Goal: Transaction & Acquisition: Obtain resource

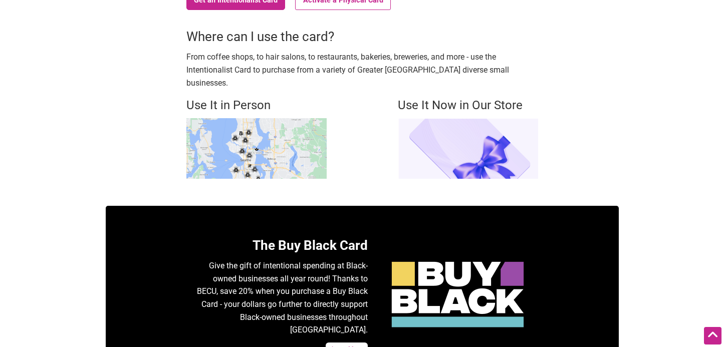
scroll to position [268, 0]
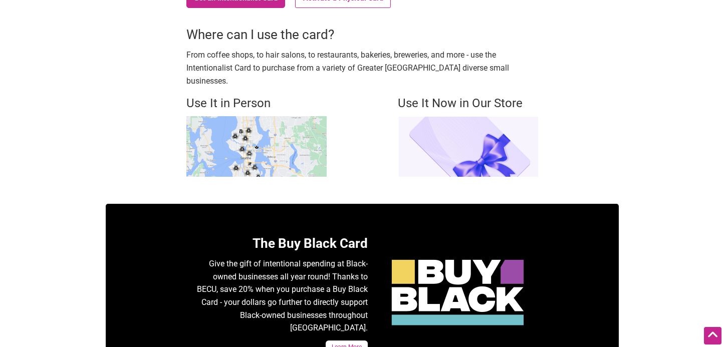
click at [269, 151] on img at bounding box center [256, 146] width 140 height 61
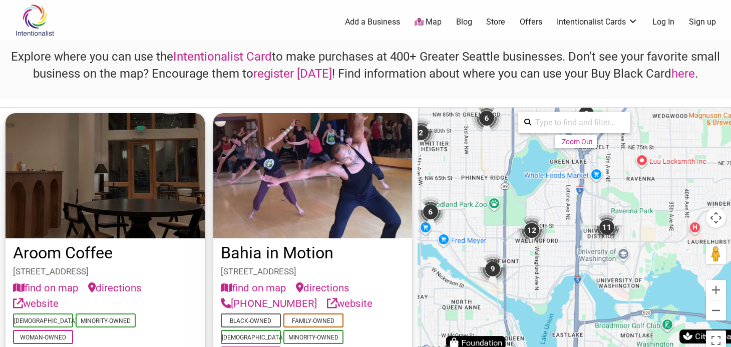
click at [528, 226] on div "12" at bounding box center [532, 230] width 30 height 30
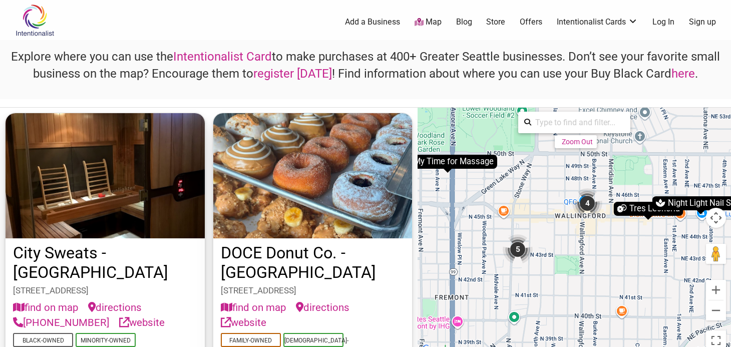
click at [586, 204] on div "4" at bounding box center [587, 203] width 30 height 30
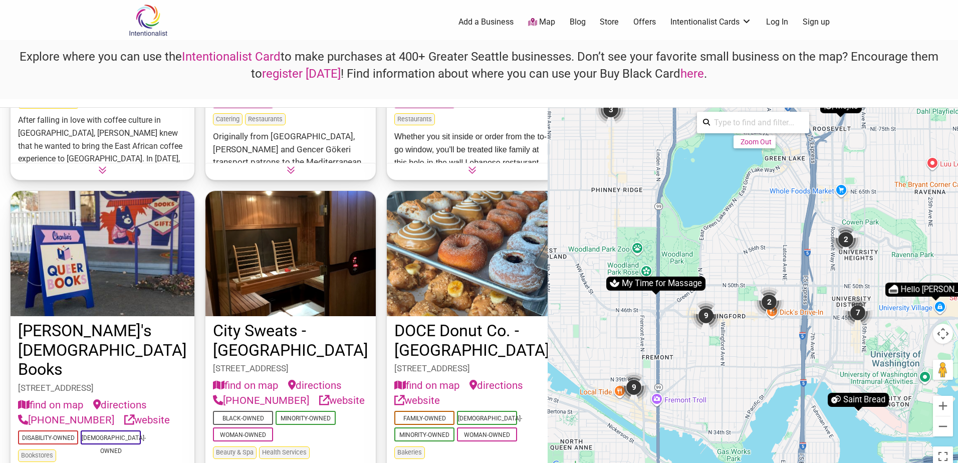
scroll to position [601, 0]
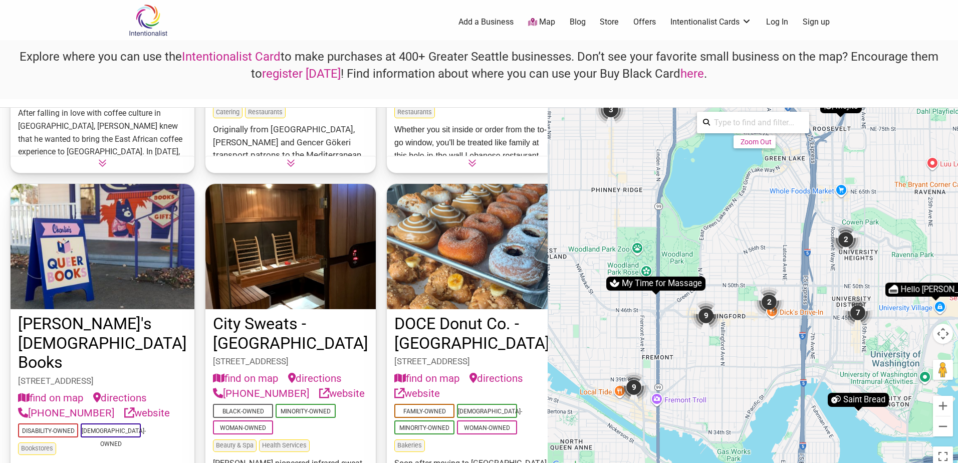
click at [426, 322] on link "DOCE Donut Co. - Wallingford" at bounding box center [471, 333] width 155 height 39
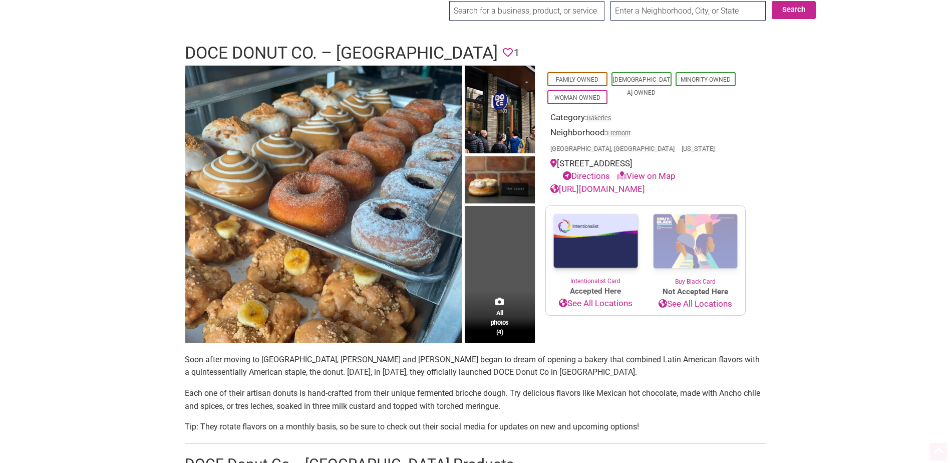
scroll to position [300, 0]
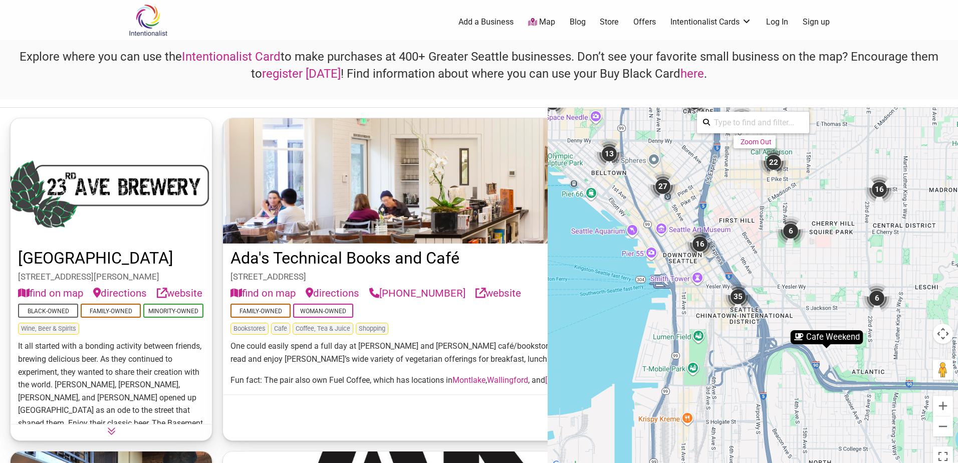
drag, startPoint x: 748, startPoint y: 365, endPoint x: 716, endPoint y: 244, distance: 125.2
click at [716, 244] on div "To activate drag with keyboard, press Alt + Enter. Once in keyboard drag state,…" at bounding box center [752, 290] width 410 height 364
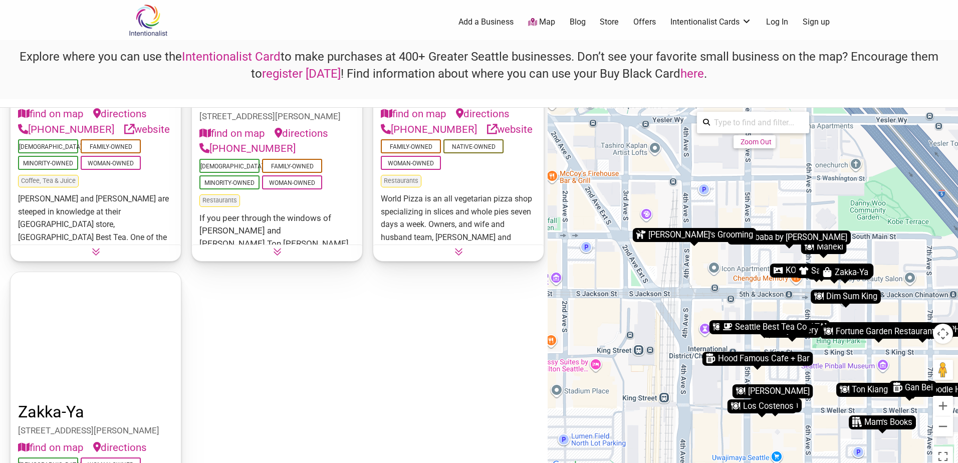
scroll to position [2179, 0]
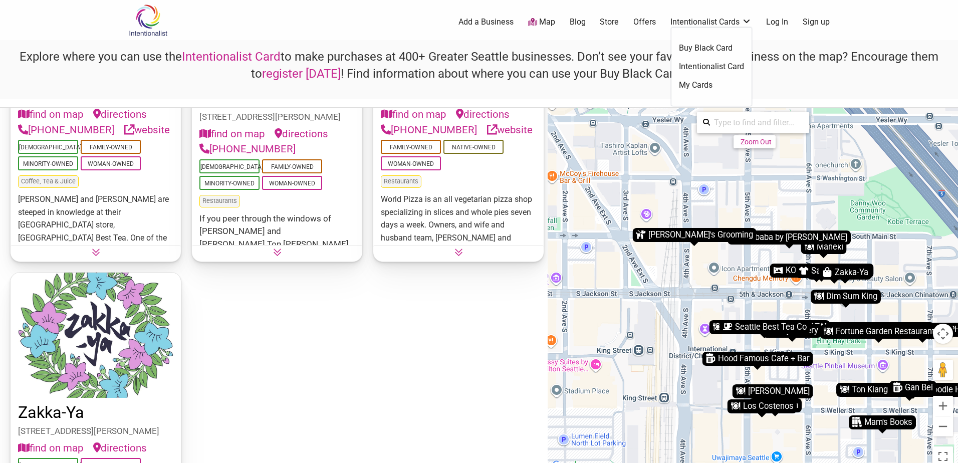
click at [717, 44] on link "Buy Black Card" at bounding box center [711, 48] width 65 height 11
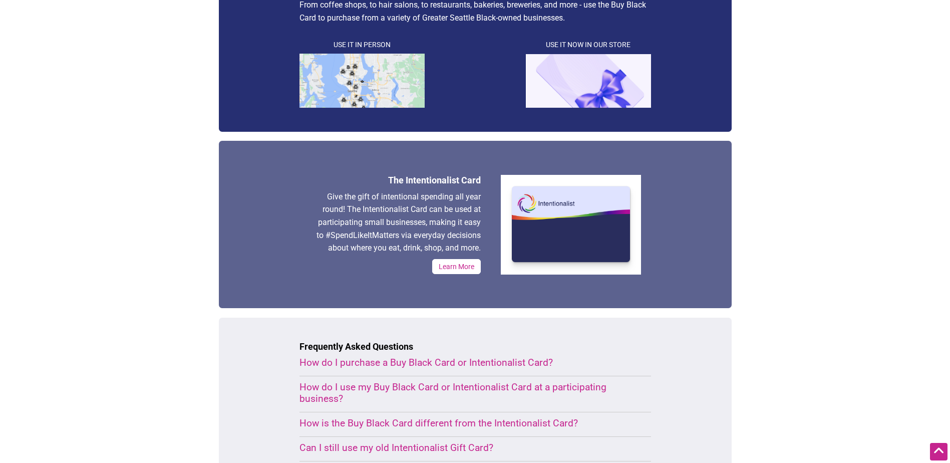
scroll to position [300, 0]
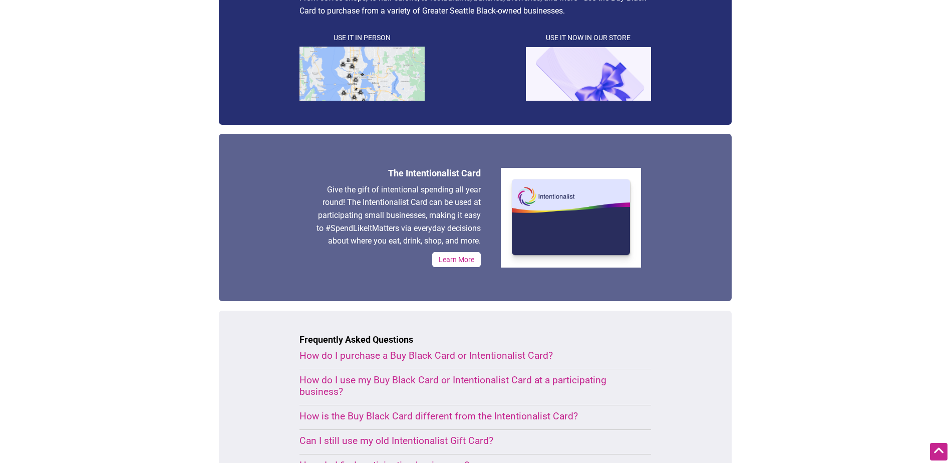
click at [461, 259] on link "Learn More" at bounding box center [456, 259] width 49 height 15
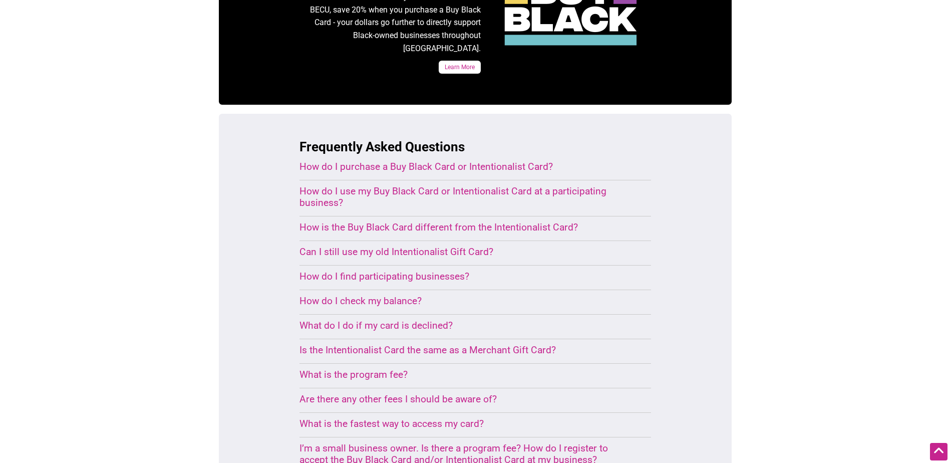
scroll to position [582, 0]
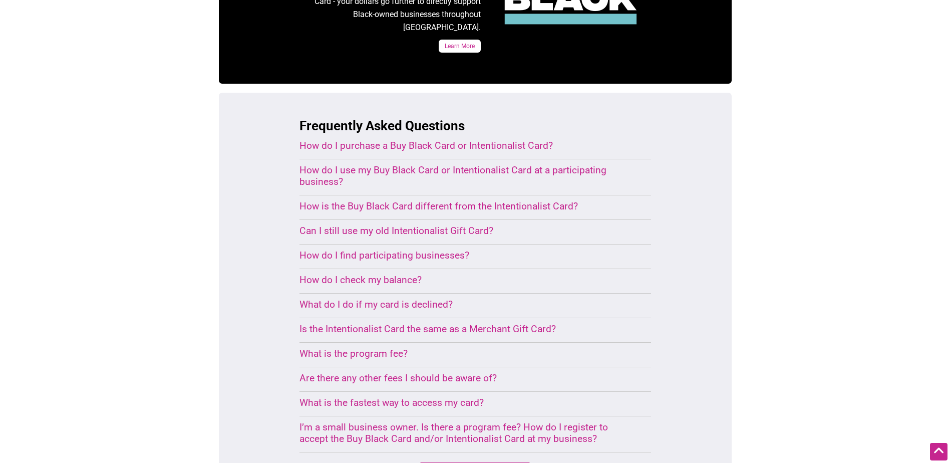
click at [363, 421] on div "I’m a small business owner. Is there a program fee? How do I register to accept…" at bounding box center [463, 432] width 328 height 23
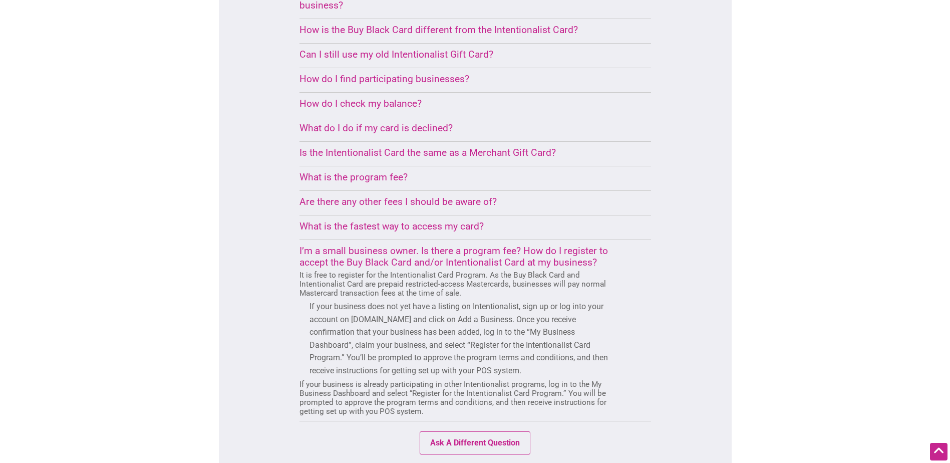
scroll to position [760, 0]
click at [386, 170] on div "What is the program fee?" at bounding box center [463, 176] width 328 height 12
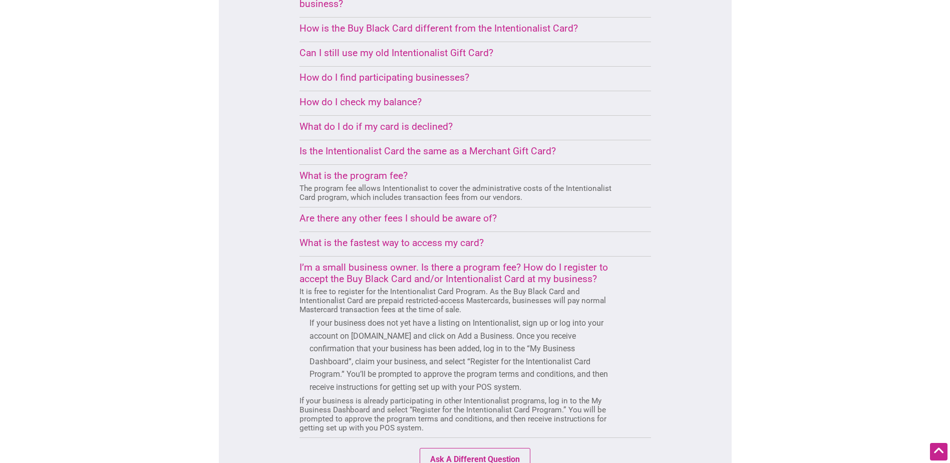
click at [385, 170] on div "What is the program fee?" at bounding box center [463, 176] width 328 height 12
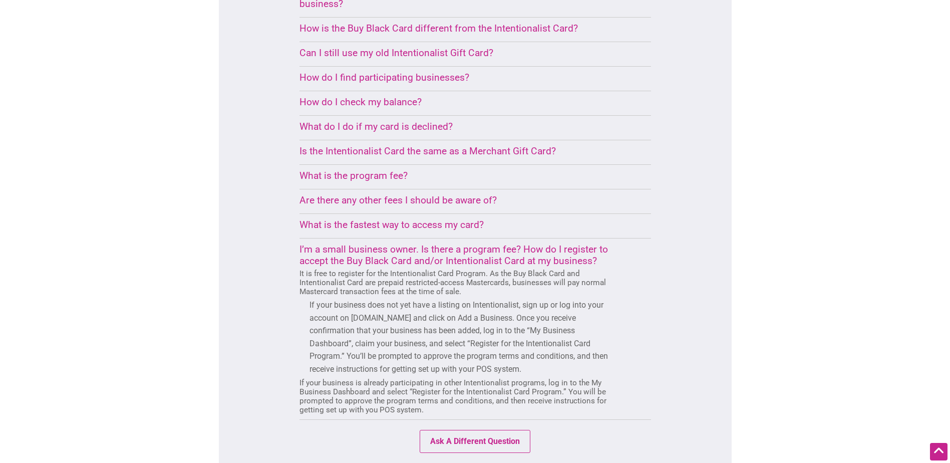
click at [385, 194] on div "Are there any other fees I should be aware of?" at bounding box center [463, 200] width 328 height 12
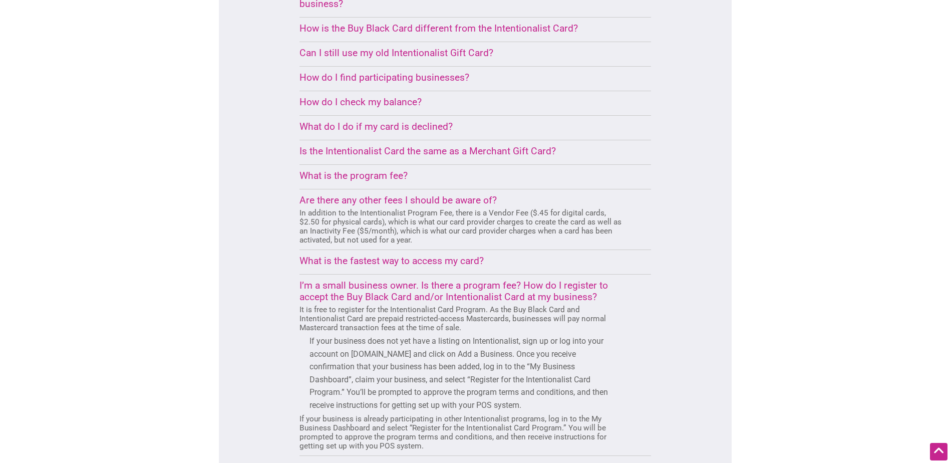
click at [433, 194] on div "Are there any other fees I should be aware of?" at bounding box center [463, 200] width 328 height 12
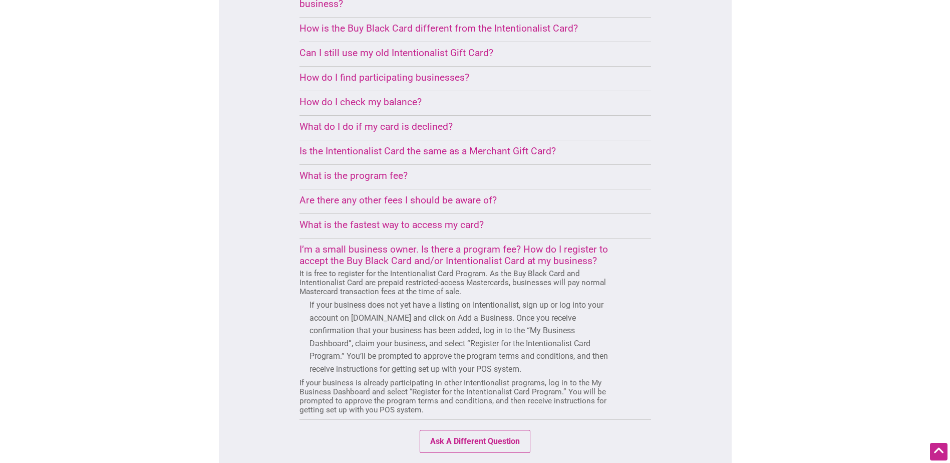
click at [338, 194] on div "Are there any other fees I should be aware of?" at bounding box center [463, 200] width 328 height 12
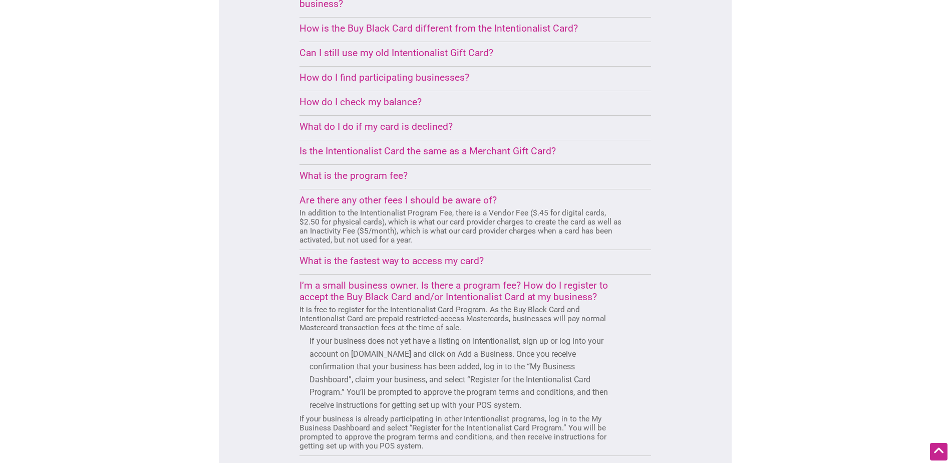
click at [338, 194] on div "Are there any other fees I should be aware of?" at bounding box center [463, 200] width 328 height 12
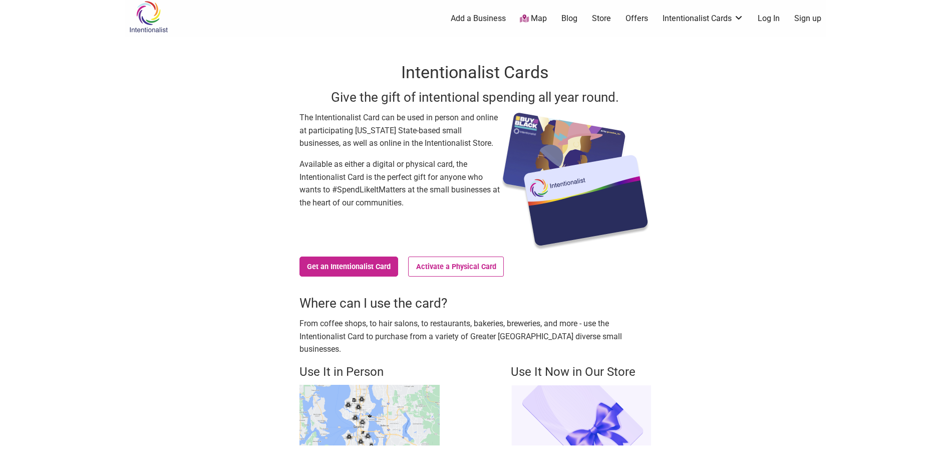
scroll to position [0, 0]
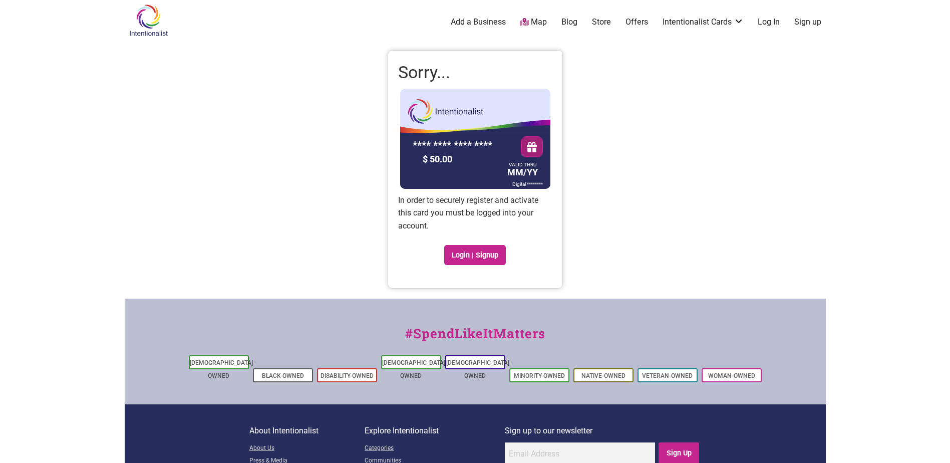
click at [253, 255] on div "Intentionalist Spend like it matters 0 Add a Business Map Blog Store Offers Int…" at bounding box center [475, 275] width 701 height 550
click at [463, 253] on link "Login | Signup" at bounding box center [475, 255] width 62 height 20
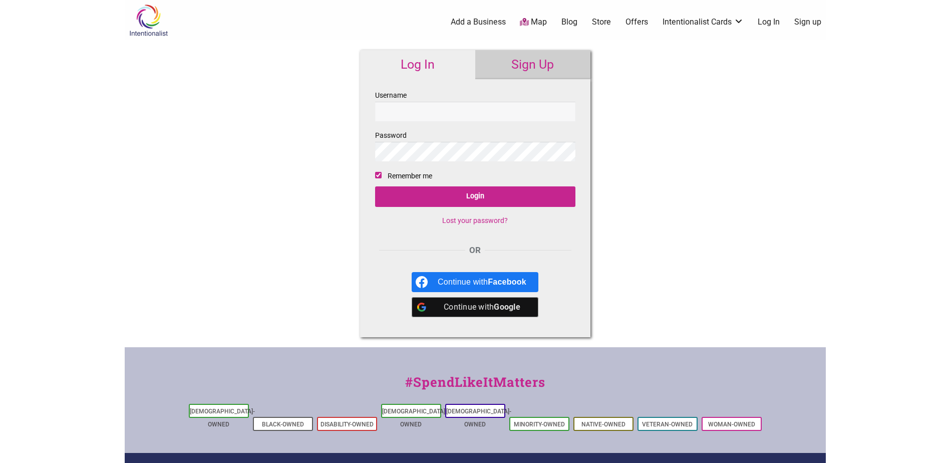
click at [533, 63] on link "Sign Up" at bounding box center [532, 64] width 115 height 29
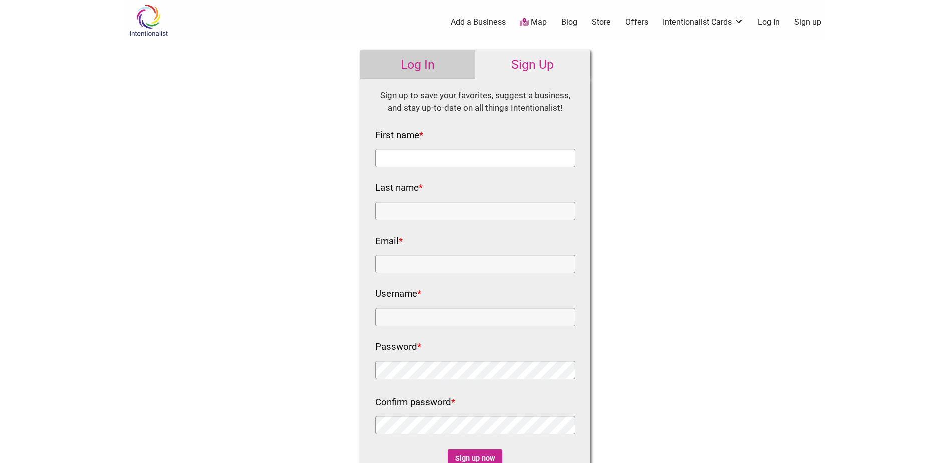
click at [455, 161] on input "First name *" at bounding box center [475, 158] width 200 height 19
type input "Owen Kohashi"
type input "okohashi@comcast.net"
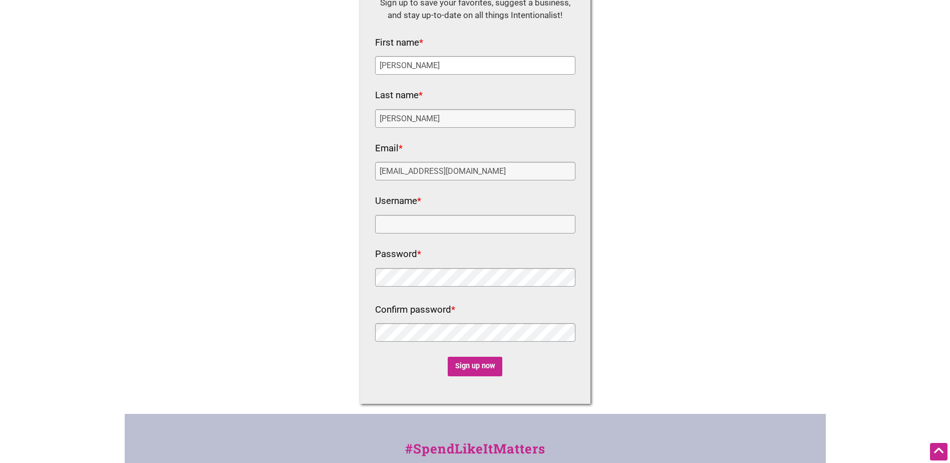
scroll to position [82, 0]
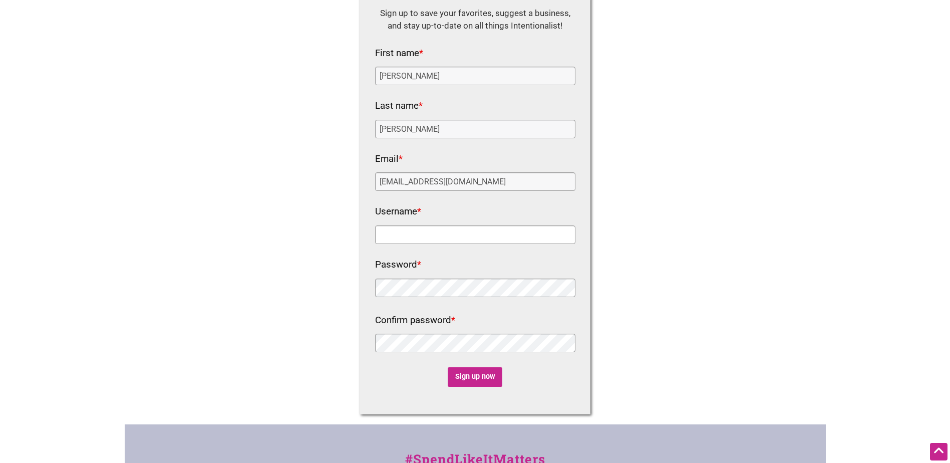
click at [427, 234] on input "Username *" at bounding box center [475, 234] width 200 height 19
type input "o"
type input "owenk"
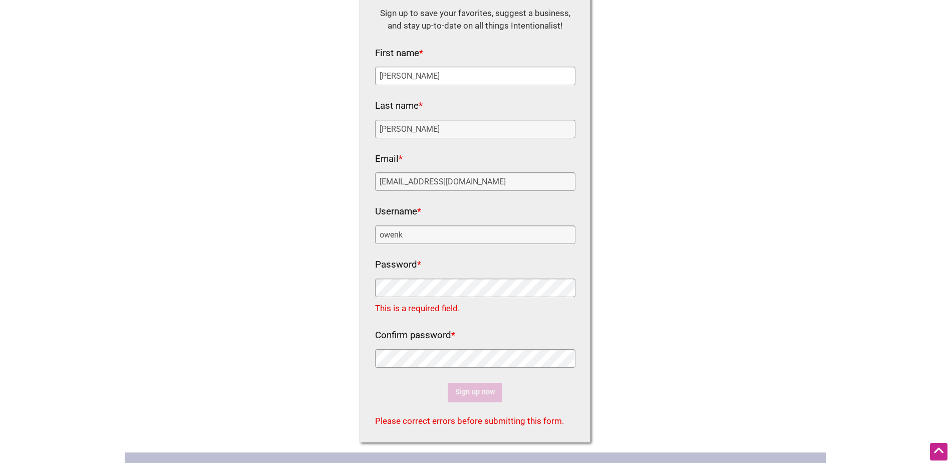
click at [475, 74] on input "Owen Kohashi" at bounding box center [475, 76] width 200 height 19
type input "Owen"
click at [379, 132] on input "Owen Kohashi" at bounding box center [475, 129] width 200 height 19
drag, startPoint x: 403, startPoint y: 129, endPoint x: 356, endPoint y: 129, distance: 47.6
click at [356, 129] on div "Log In Sign Up Username Password Remember me Login Lost your password? OR Conti…" at bounding box center [475, 205] width 250 height 494
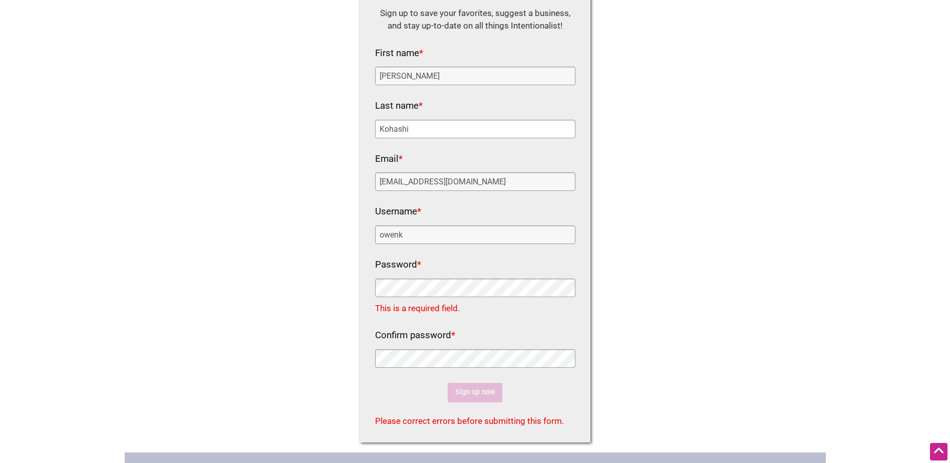
type input "Kohashi"
click at [646, 205] on div "Intentionalist Spend like it matters 0 Add a Business Map Blog Store Offers Int…" at bounding box center [475, 311] width 701 height 786
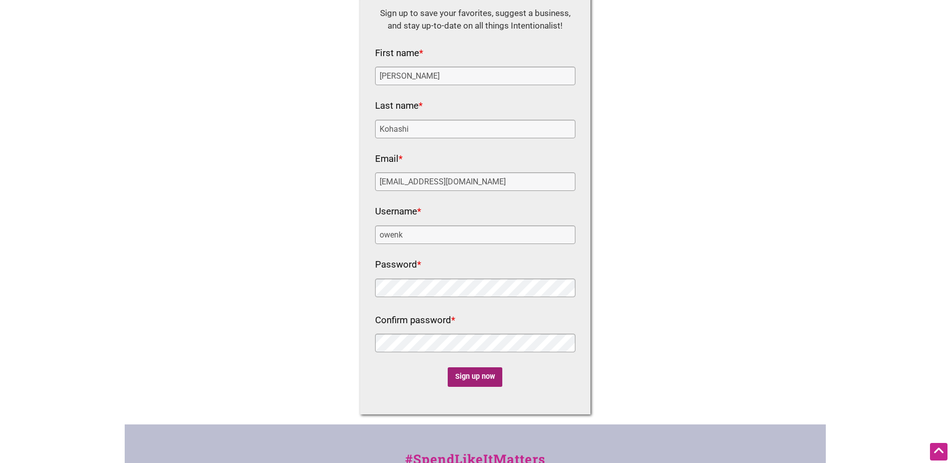
click at [480, 376] on input "Sign up now" at bounding box center [475, 377] width 55 height 20
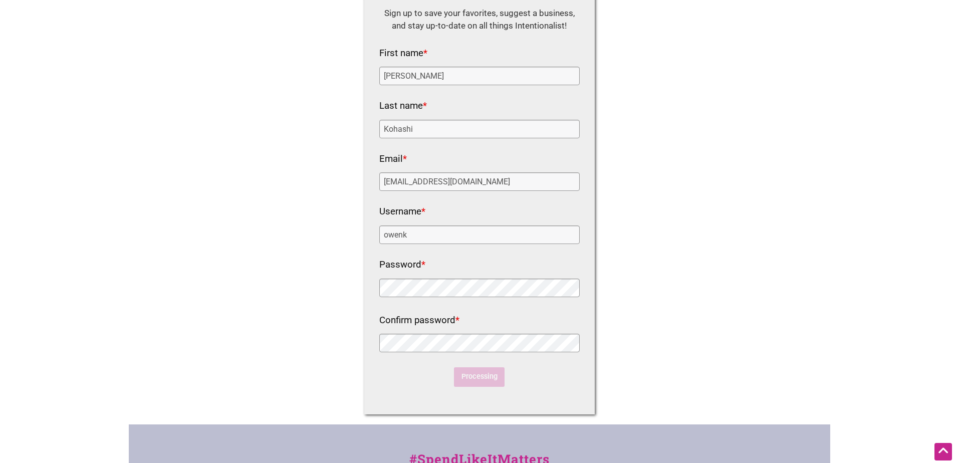
scroll to position [0, 0]
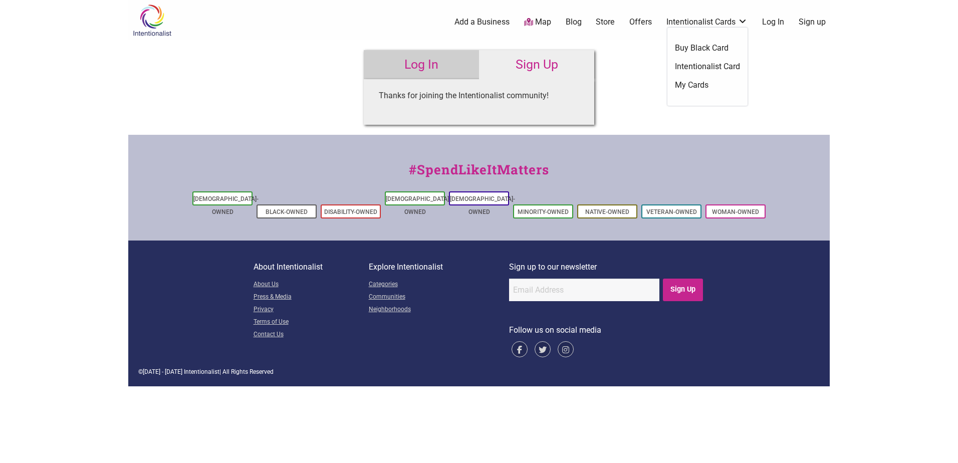
click at [697, 87] on link "My Cards" at bounding box center [707, 85] width 65 height 11
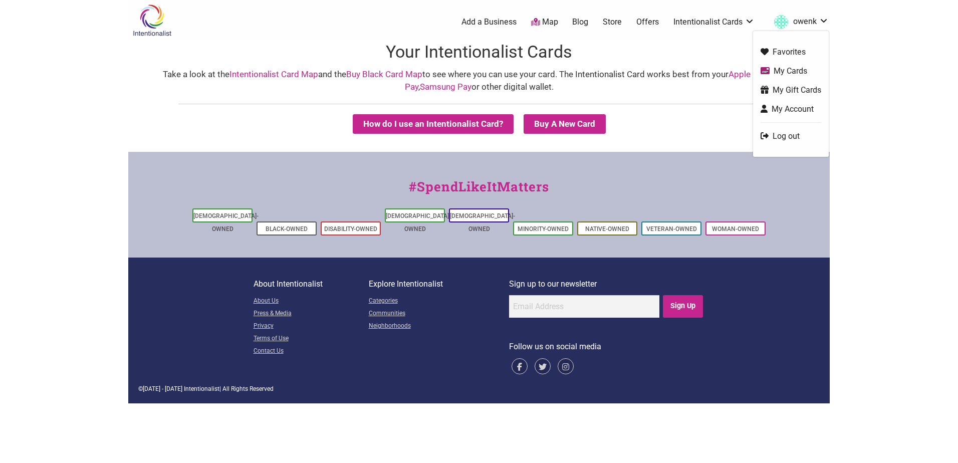
click at [790, 70] on link "My Cards" at bounding box center [790, 71] width 61 height 12
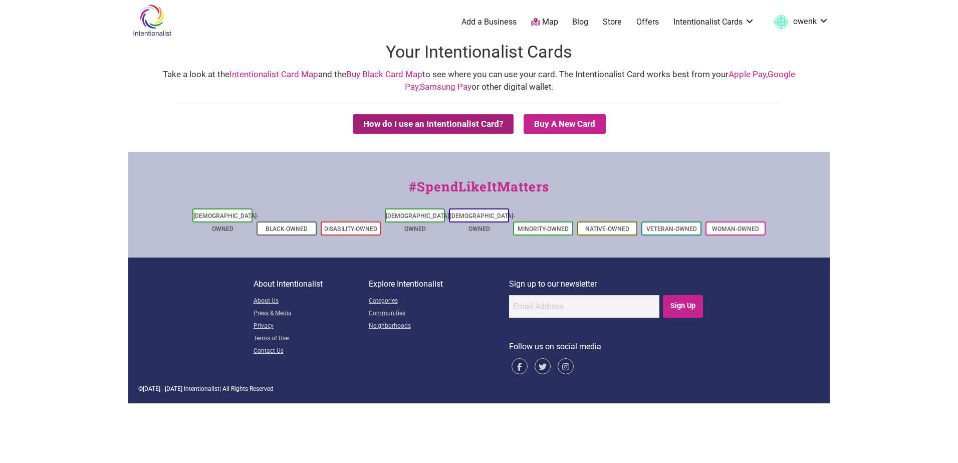
click at [423, 128] on button "How do I use an Intentionalist Card?" at bounding box center [433, 124] width 161 height 20
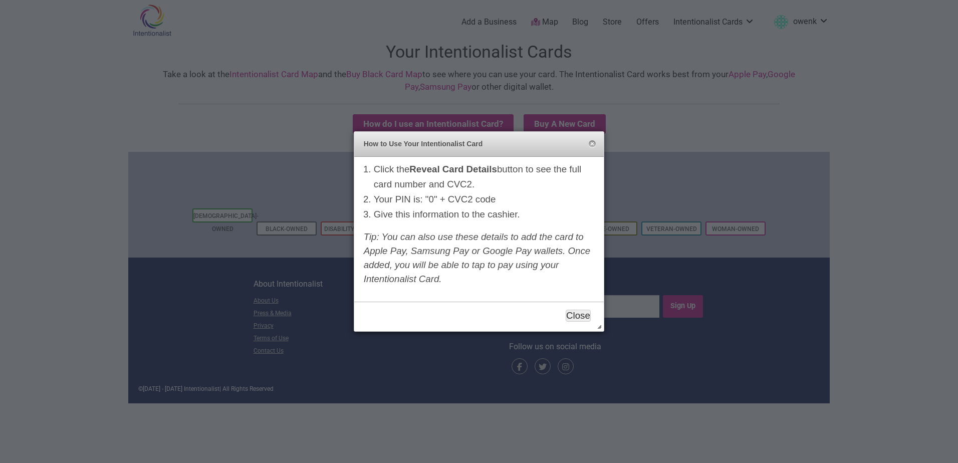
click at [577, 315] on button "Close" at bounding box center [577, 316] width 25 height 12
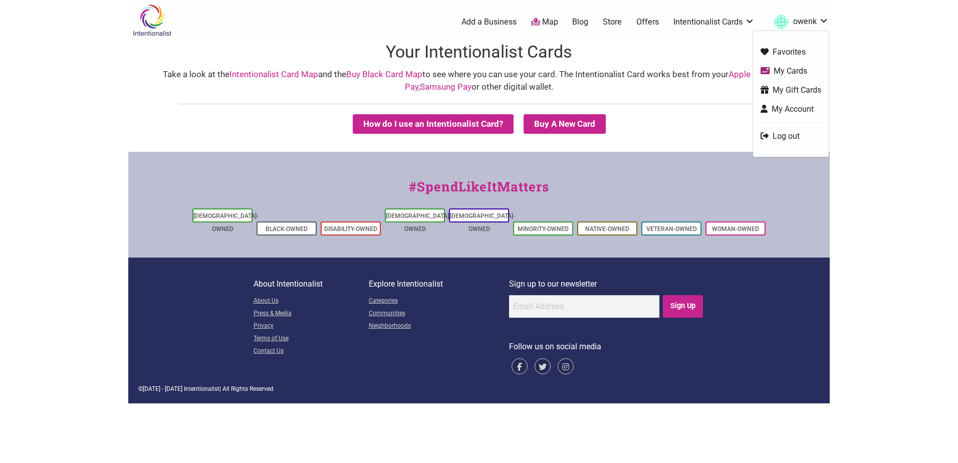
click at [788, 86] on link "My Gift Cards" at bounding box center [790, 90] width 61 height 12
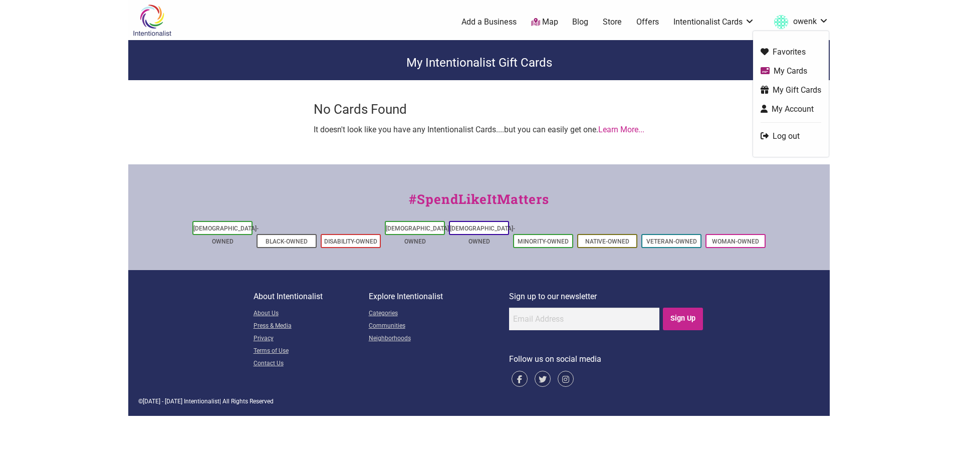
click at [788, 71] on link "My Cards" at bounding box center [790, 71] width 61 height 12
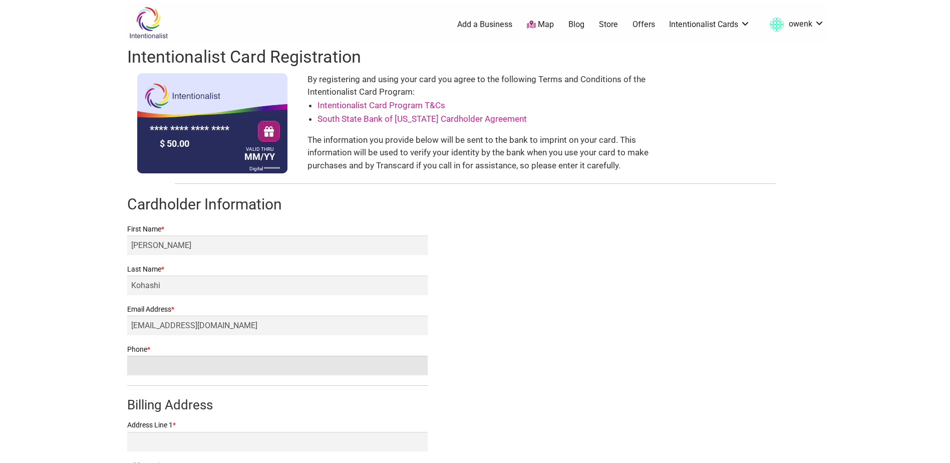
click at [267, 364] on input "Phone *" at bounding box center [277, 366] width 300 height 20
type input "2068195228"
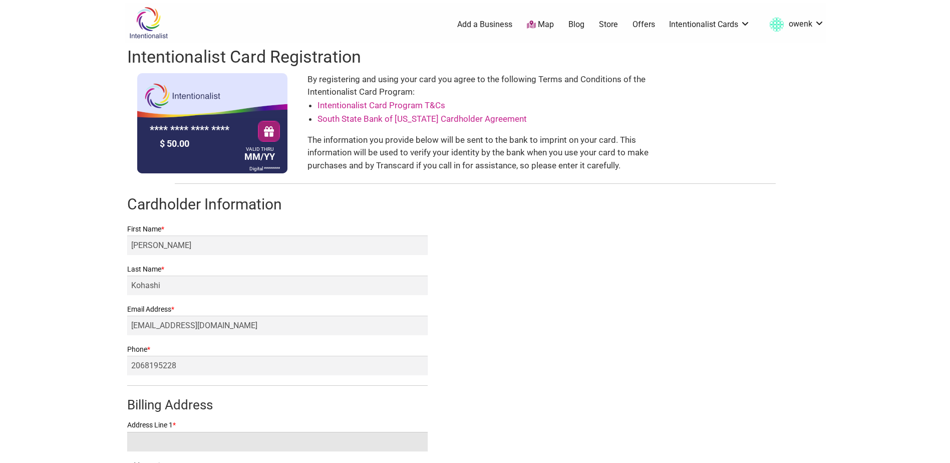
type input "1816 N 53rd St"
type input "Seattle, WA"
select select "WA"
type input "98103"
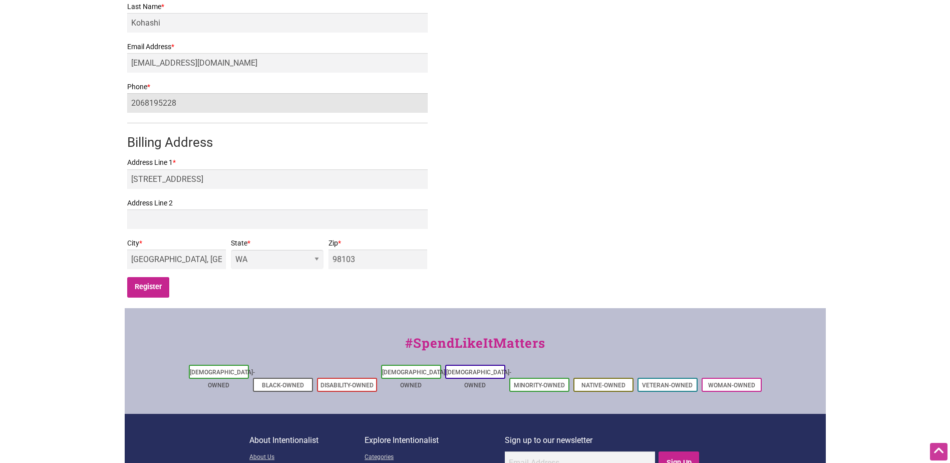
scroll to position [275, 0]
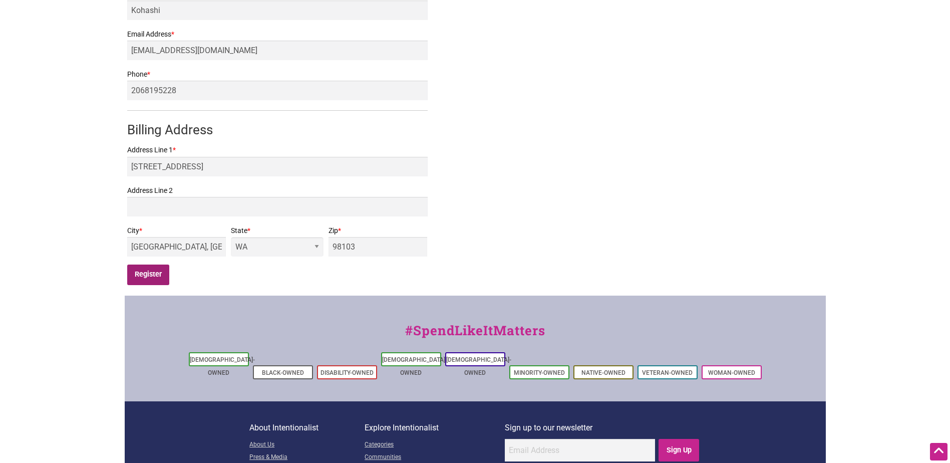
click at [156, 277] on input "Register" at bounding box center [148, 274] width 43 height 21
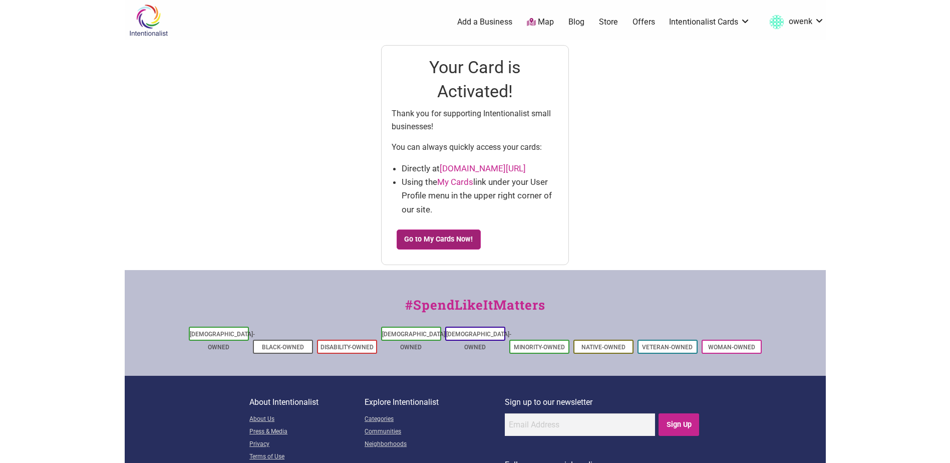
click at [434, 242] on link "Go to My Cards Now!" at bounding box center [439, 239] width 84 height 20
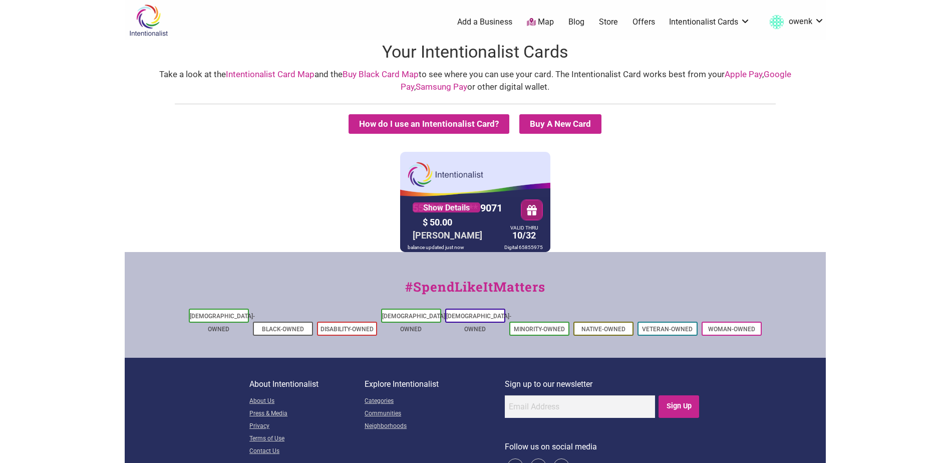
click at [777, 76] on link "Google Pay" at bounding box center [596, 80] width 391 height 23
click at [444, 210] on link "Show Details" at bounding box center [447, 207] width 68 height 10
click at [447, 123] on button "How do I use an Intentionalist Card?" at bounding box center [429, 124] width 161 height 20
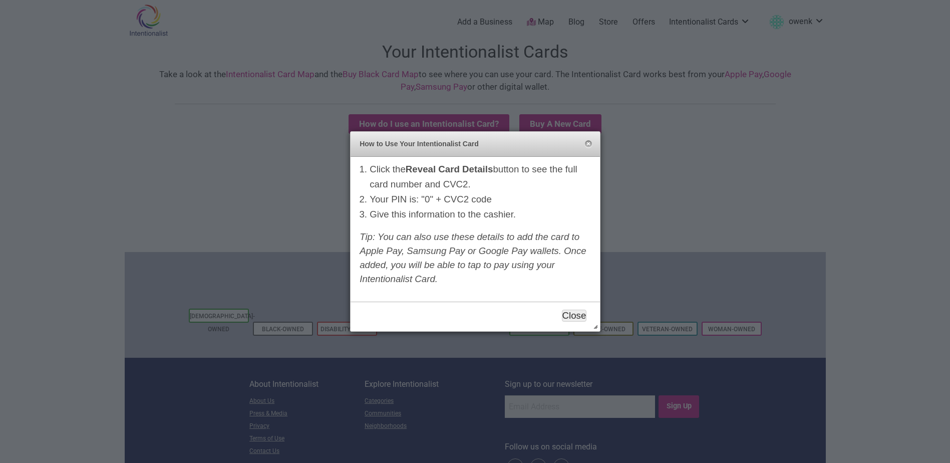
click at [568, 317] on button "Close" at bounding box center [574, 316] width 25 height 12
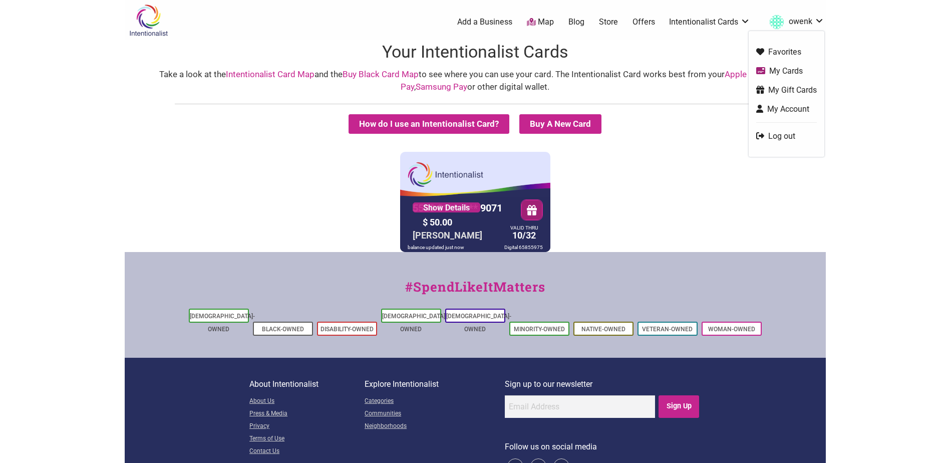
click at [797, 23] on link "owenk" at bounding box center [795, 22] width 60 height 18
click at [791, 111] on link "My Account" at bounding box center [786, 109] width 61 height 12
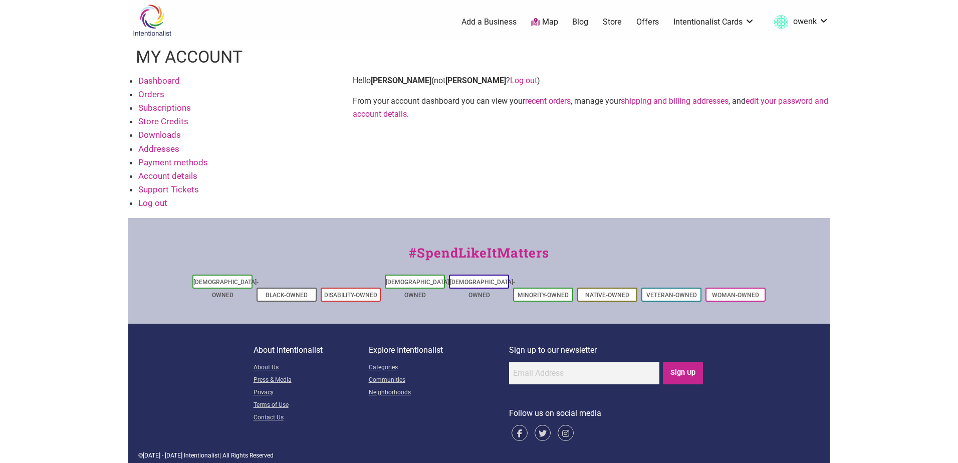
click at [547, 27] on link "Map" at bounding box center [544, 23] width 27 height 12
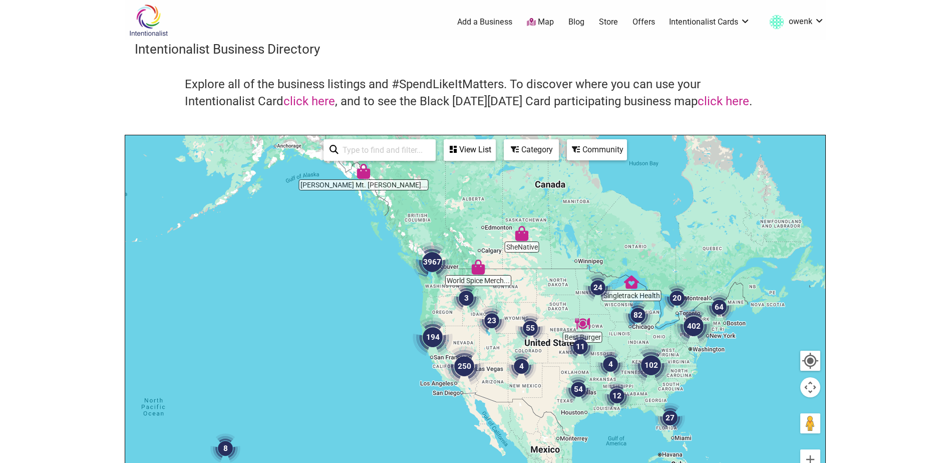
click at [358, 145] on input "search" at bounding box center [384, 150] width 91 height 20
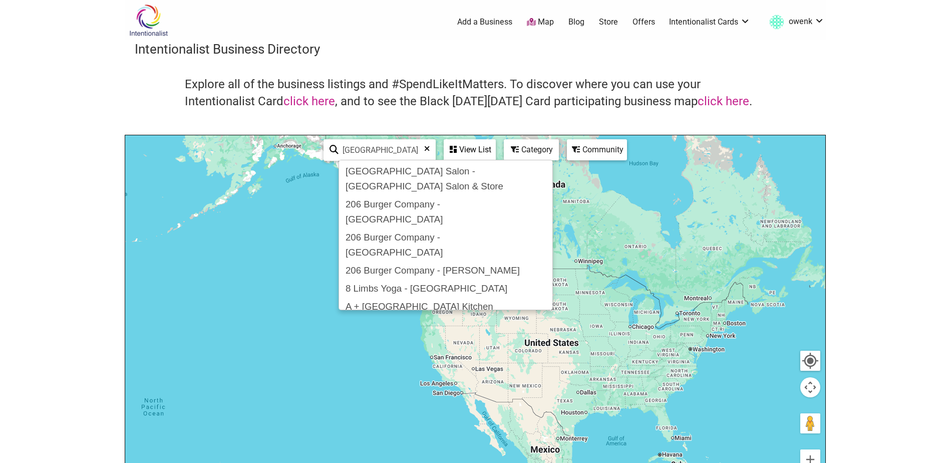
type input "seattle"
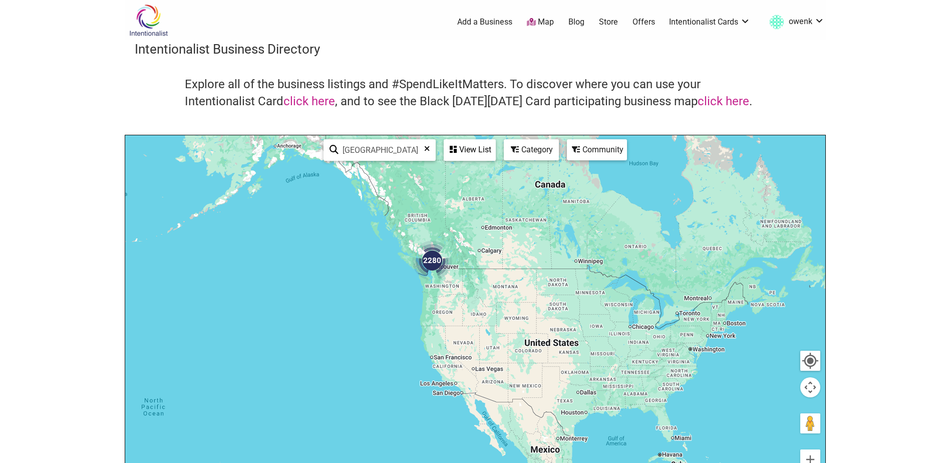
click at [428, 151] on icon at bounding box center [427, 152] width 6 height 15
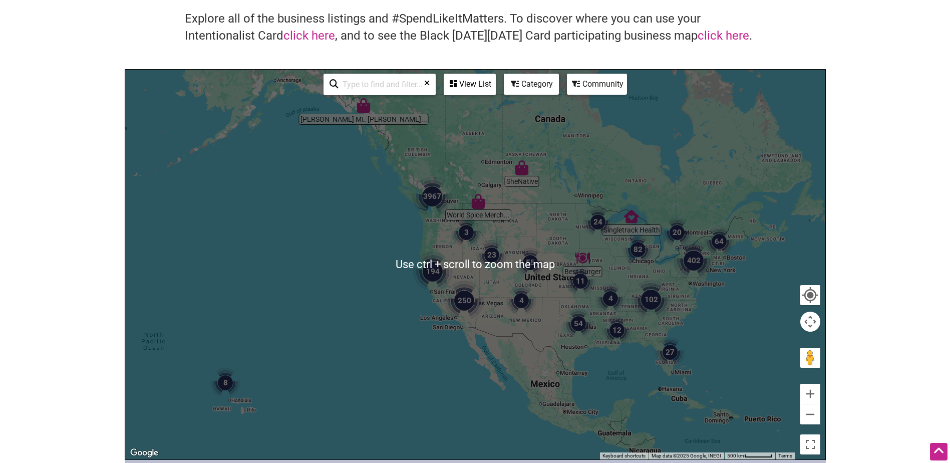
scroll to position [50, 0]
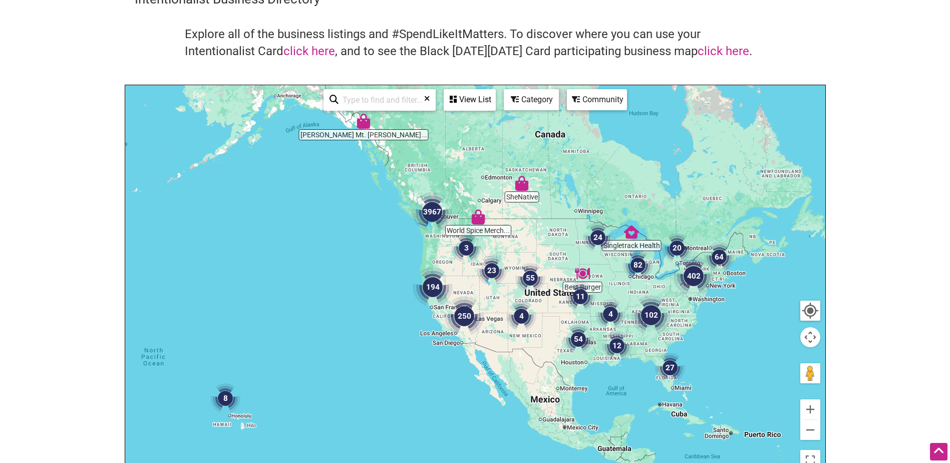
click at [599, 97] on div "Community" at bounding box center [597, 99] width 58 height 19
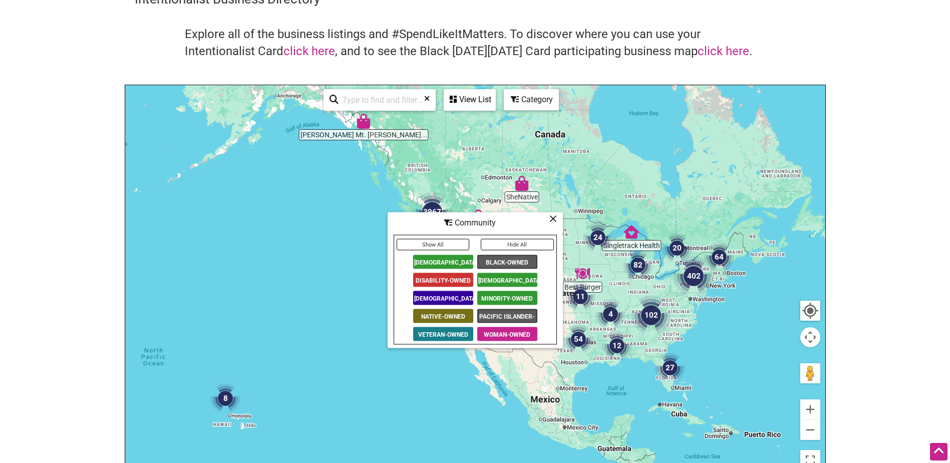
click at [551, 226] on div "Community" at bounding box center [475, 222] width 173 height 19
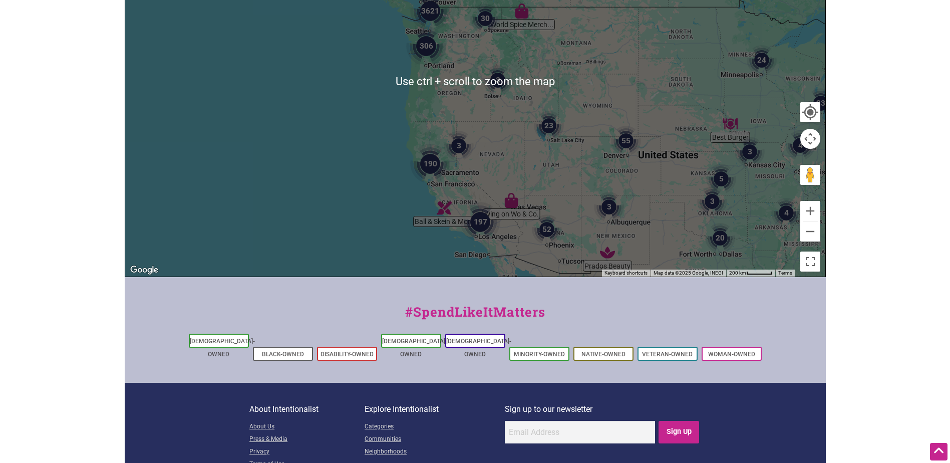
scroll to position [250, 0]
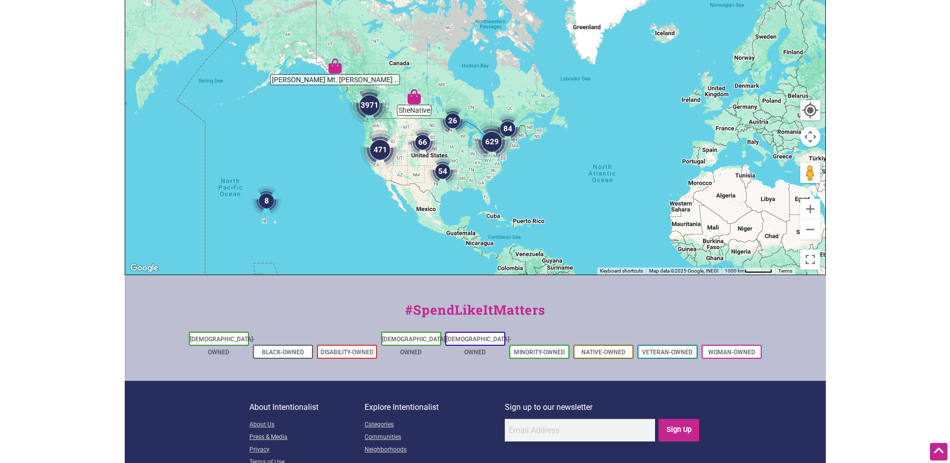
click at [263, 200] on img "8" at bounding box center [266, 201] width 30 height 30
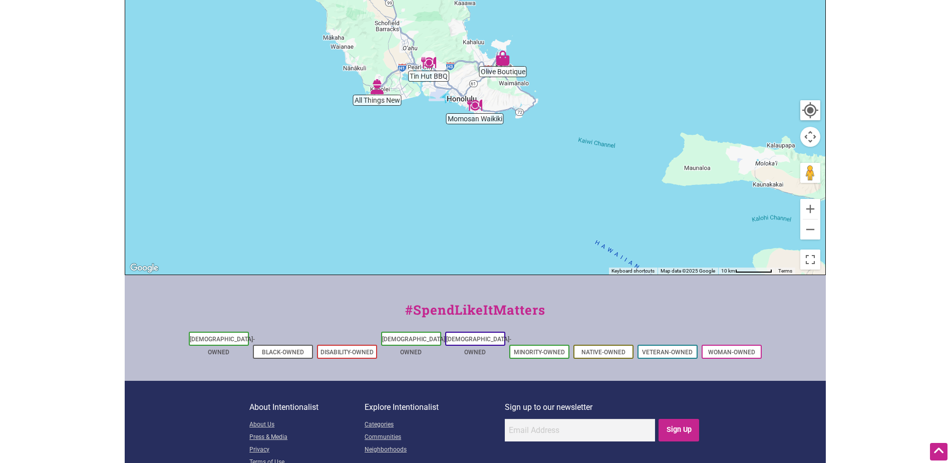
drag, startPoint x: 639, startPoint y: 176, endPoint x: 350, endPoint y: 52, distance: 314.5
click at [350, 52] on div "To navigate, press the arrow keys." at bounding box center [475, 80] width 700 height 390
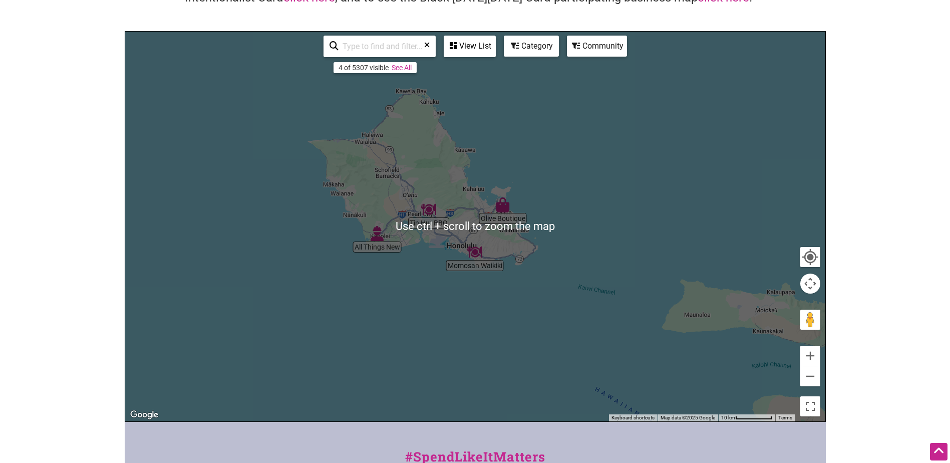
scroll to position [100, 0]
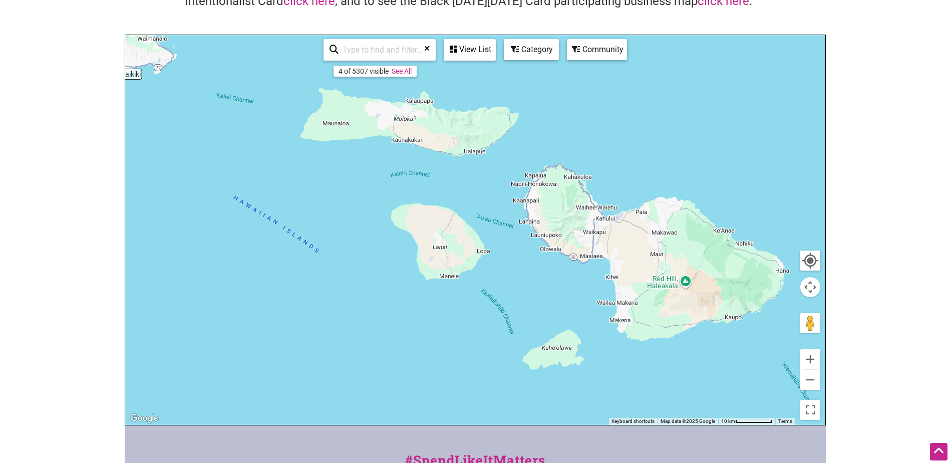
drag, startPoint x: 636, startPoint y: 224, endPoint x: 211, endPoint y: 19, distance: 471.3
click at [212, 19] on div "Intentionalist Business Directory Explore all of the business listings and #Spe…" at bounding box center [475, 182] width 701 height 485
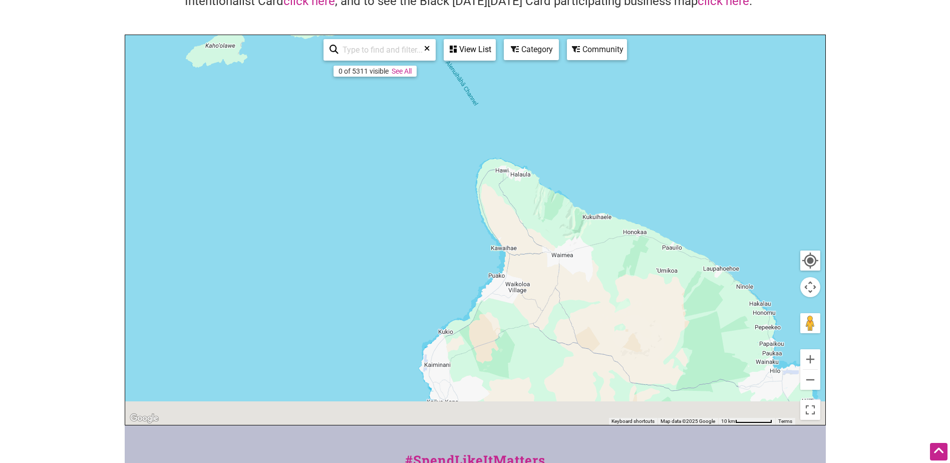
drag, startPoint x: 542, startPoint y: 266, endPoint x: 320, endPoint y: -4, distance: 349.7
click at [320, 0] on html "× Menu 0 Add a Business Map Blog Store Offers Intentionalist Cards Buy Black Ca…" at bounding box center [475, 131] width 950 height 463
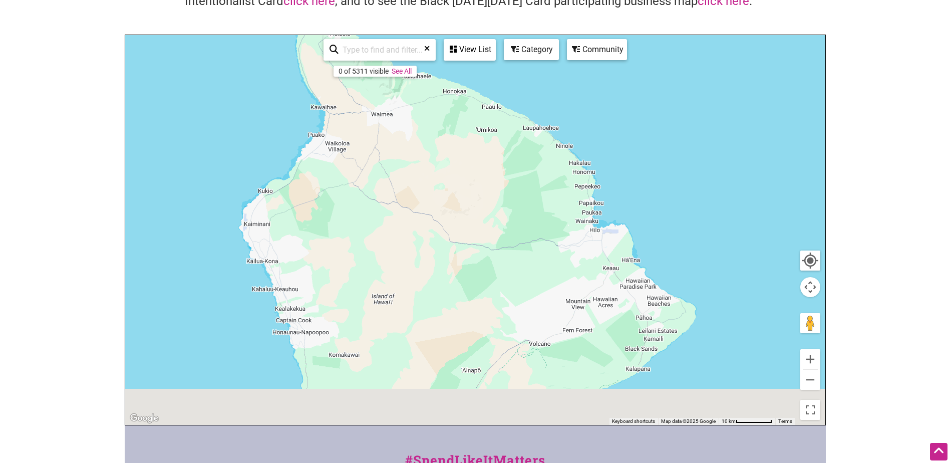
drag, startPoint x: 514, startPoint y: 211, endPoint x: 307, endPoint y: 55, distance: 259.5
click at [307, 55] on div "To navigate, press the arrow keys." at bounding box center [475, 230] width 700 height 390
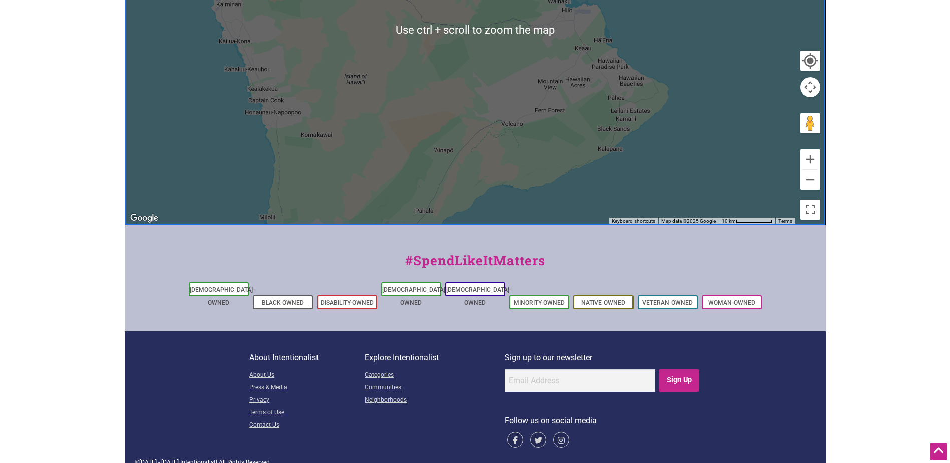
scroll to position [301, 0]
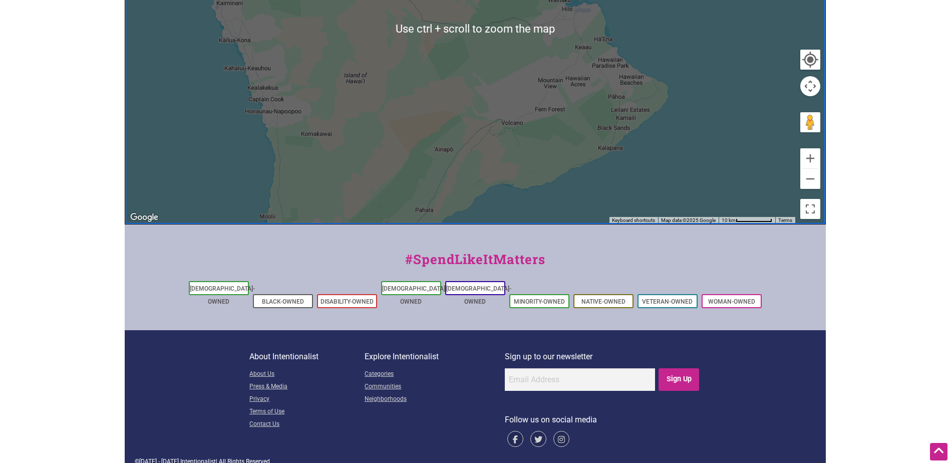
click at [689, 50] on div "To navigate, press the arrow keys." at bounding box center [475, 29] width 700 height 390
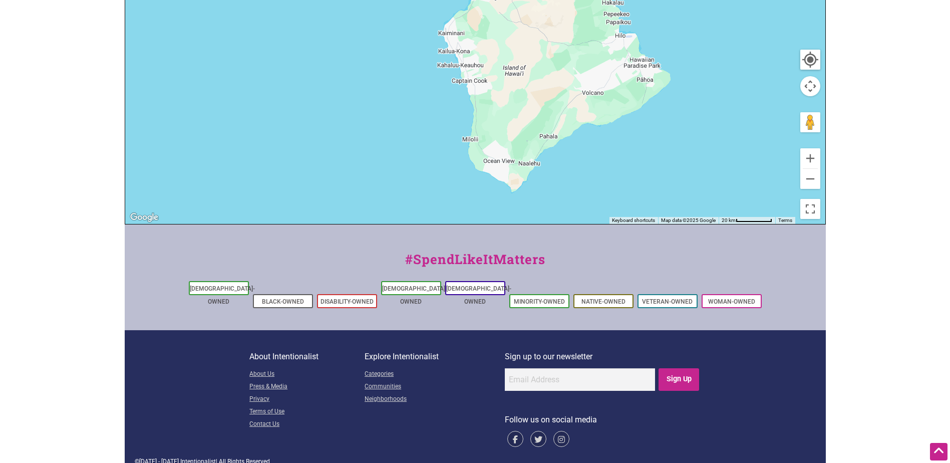
click at [812, 64] on div at bounding box center [810, 60] width 18 height 18
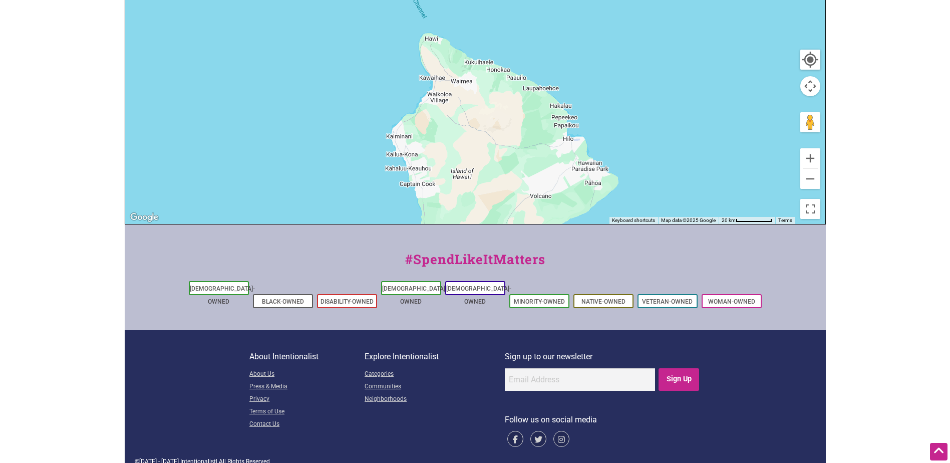
drag, startPoint x: 677, startPoint y: 59, endPoint x: 622, endPoint y: 173, distance: 126.5
click at [622, 173] on div "To navigate, press the arrow keys." at bounding box center [475, 29] width 700 height 390
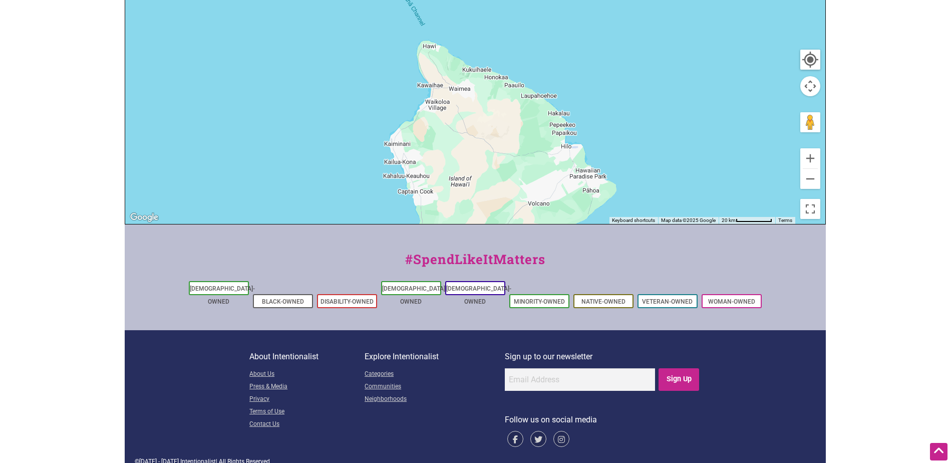
click at [810, 65] on div at bounding box center [810, 60] width 18 height 18
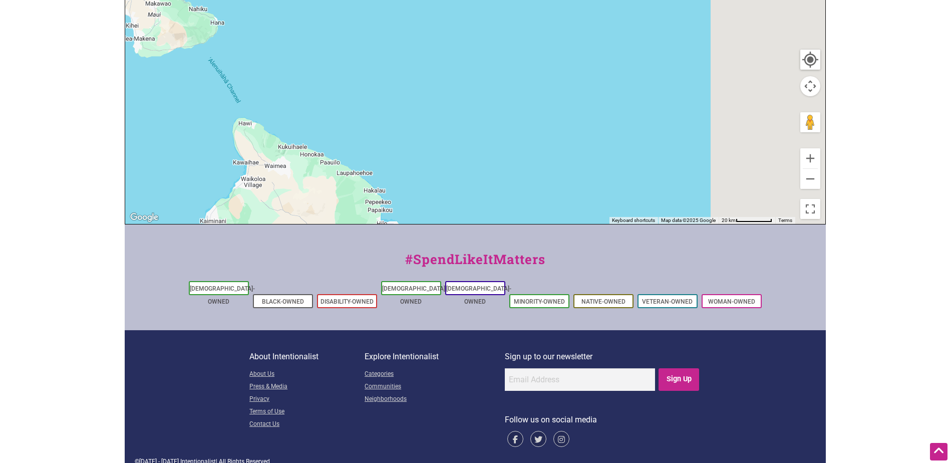
drag, startPoint x: 736, startPoint y: 70, endPoint x: 484, endPoint y: 167, distance: 270.2
click at [484, 167] on div "To navigate, press the arrow keys." at bounding box center [475, 29] width 700 height 390
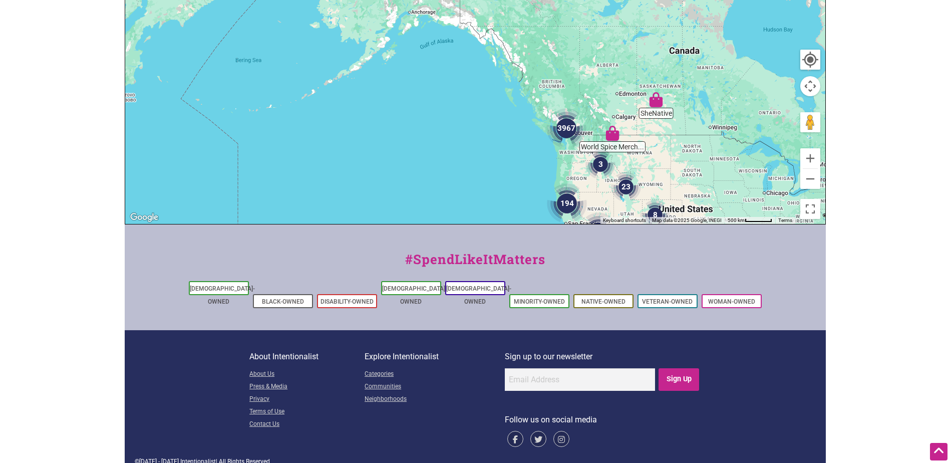
drag, startPoint x: 658, startPoint y: 40, endPoint x: 490, endPoint y: 304, distance: 312.7
click at [490, 304] on div "Intentionalist Spend like it matters 0 Add a Business Map Blog Store Offers Int…" at bounding box center [475, 87] width 701 height 777
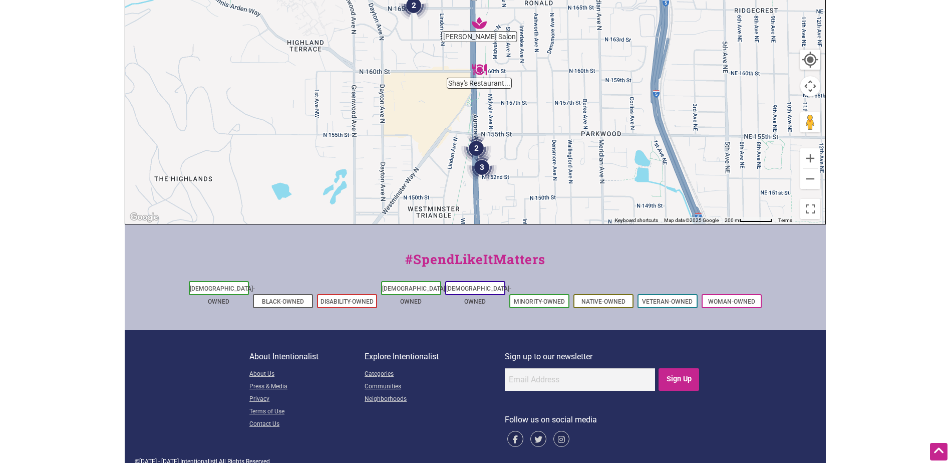
drag, startPoint x: 505, startPoint y: 109, endPoint x: 511, endPoint y: 181, distance: 71.9
click at [511, 181] on div "To navigate, press the arrow keys." at bounding box center [475, 29] width 700 height 390
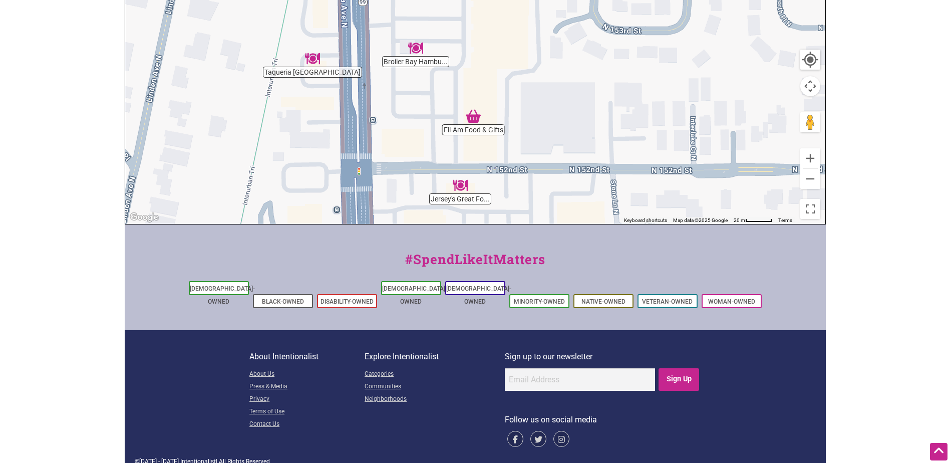
drag, startPoint x: 505, startPoint y: 146, endPoint x: 522, endPoint y: 148, distance: 17.2
click at [522, 148] on div "To navigate, press the arrow keys." at bounding box center [475, 29] width 700 height 390
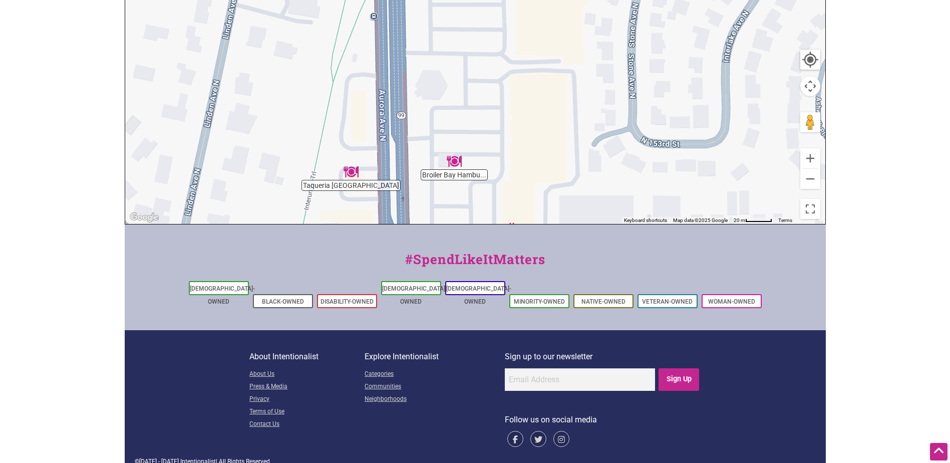
drag, startPoint x: 531, startPoint y: 111, endPoint x: 572, endPoint y: 246, distance: 141.9
click at [572, 246] on div "Intentionalist Spend like it matters 0 Add a Business Map Blog Store Offers Int…" at bounding box center [475, 87] width 701 height 777
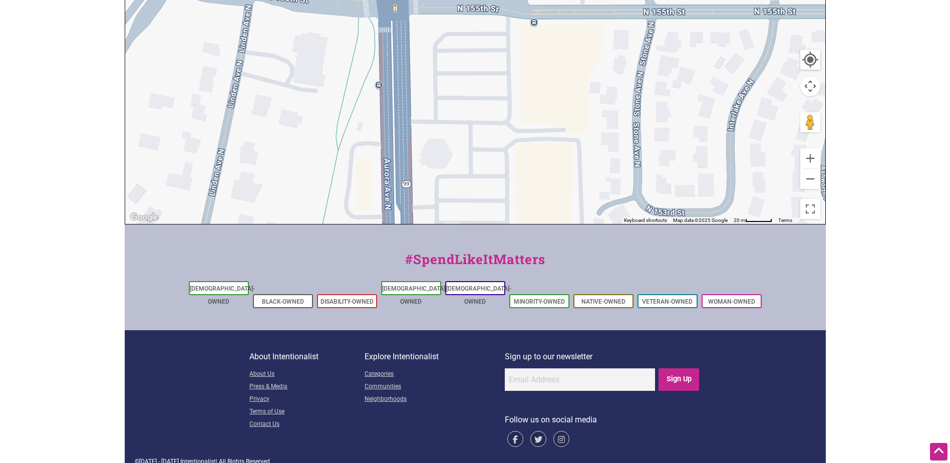
drag, startPoint x: 566, startPoint y: 150, endPoint x: 567, endPoint y: 180, distance: 30.6
click at [567, 180] on div "To navigate, press the arrow keys." at bounding box center [475, 29] width 700 height 390
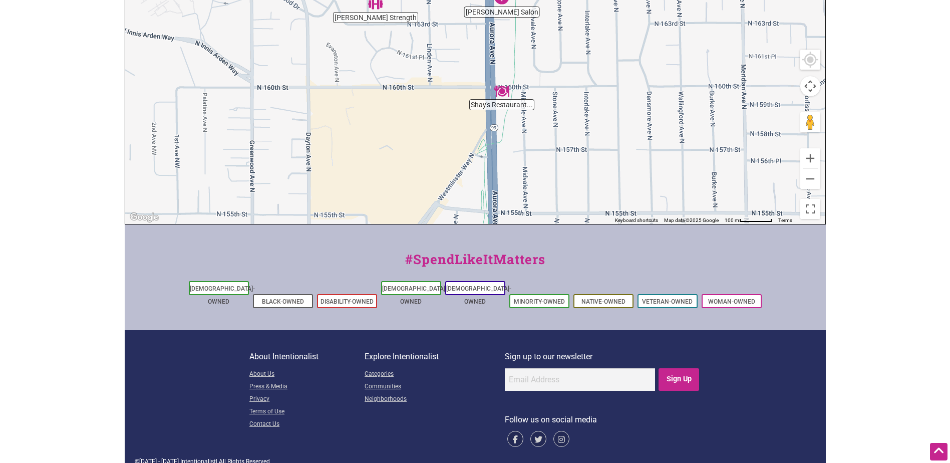
drag, startPoint x: 518, startPoint y: 56, endPoint x: 510, endPoint y: 177, distance: 121.0
click at [510, 177] on div "To navigate, press the arrow keys." at bounding box center [475, 29] width 700 height 390
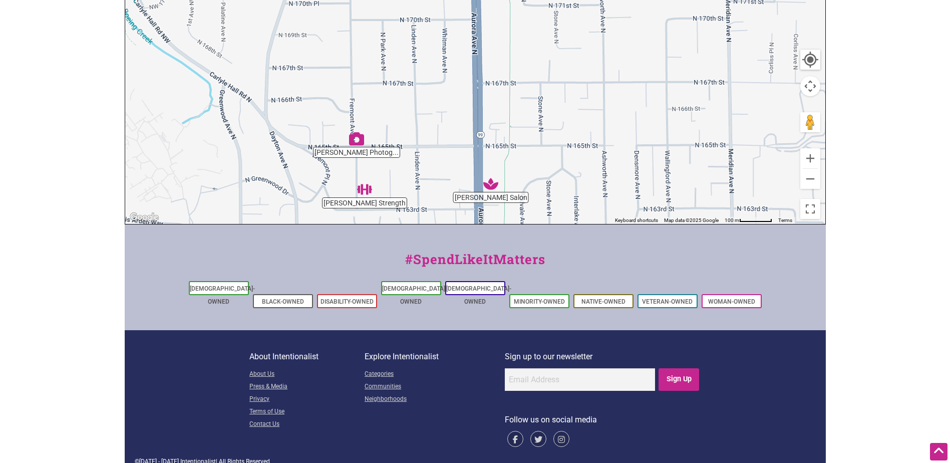
drag, startPoint x: 573, startPoint y: 47, endPoint x: 562, endPoint y: 234, distance: 188.1
click at [562, 234] on div "Intentionalist Spend like it matters 0 Add a Business Map Blog Store Offers Int…" at bounding box center [475, 87] width 701 height 777
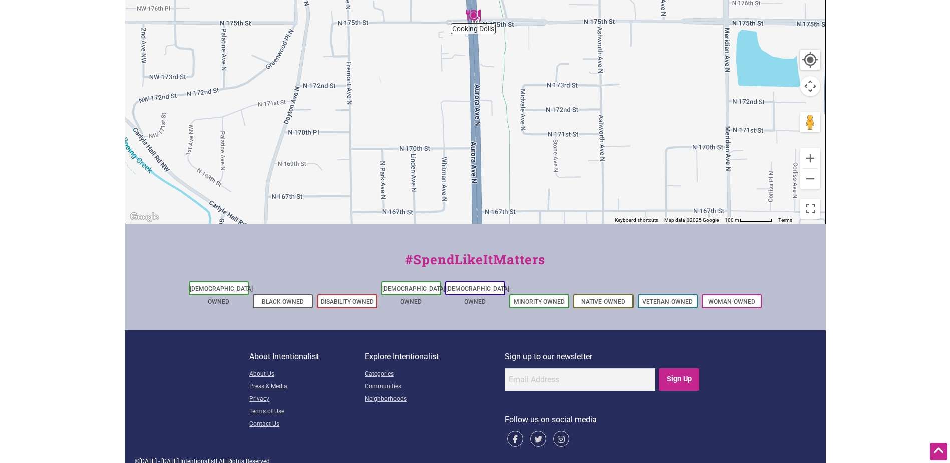
drag, startPoint x: 528, startPoint y: 96, endPoint x: 524, endPoint y: 241, distance: 145.3
click at [526, 241] on div "Intentionalist Spend like it matters 0 Add a Business Map Blog Store Offers Int…" at bounding box center [475, 87] width 701 height 777
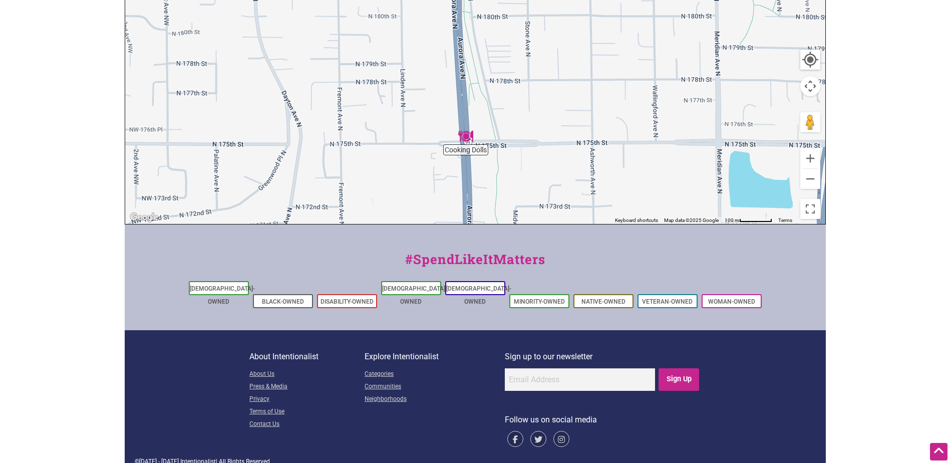
drag, startPoint x: 537, startPoint y: 66, endPoint x: 526, endPoint y: 220, distance: 154.6
click at [526, 220] on div "To navigate, press the arrow keys." at bounding box center [475, 29] width 700 height 390
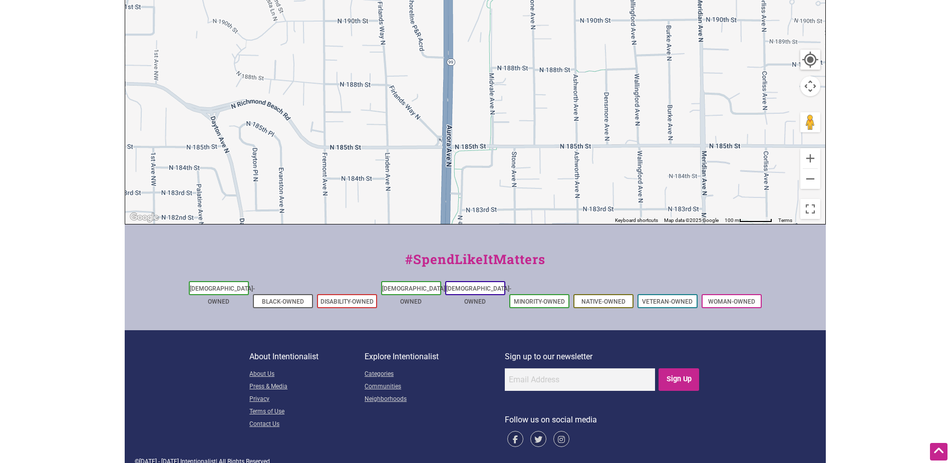
drag, startPoint x: 516, startPoint y: 40, endPoint x: 518, endPoint y: 222, distance: 181.8
click at [521, 224] on div "To navigate, press the arrow keys." at bounding box center [475, 29] width 700 height 390
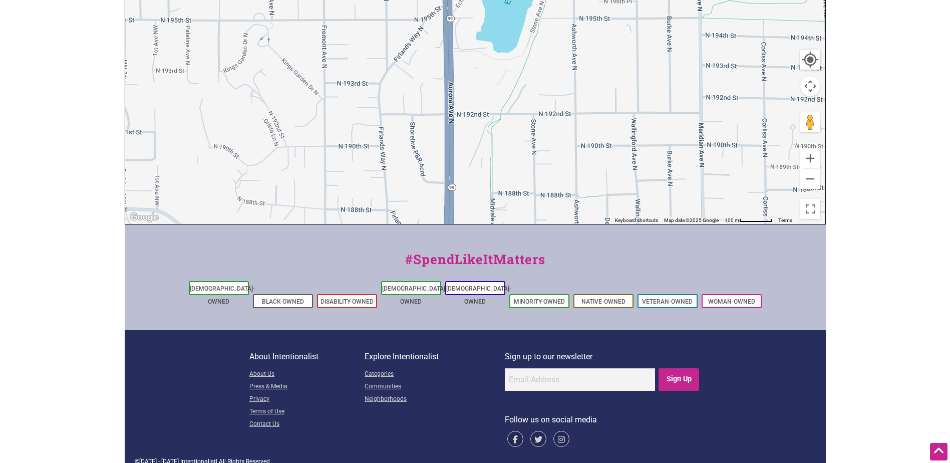
drag, startPoint x: 494, startPoint y: 51, endPoint x: 486, endPoint y: 200, distance: 149.5
click at [486, 200] on div "To navigate, press the arrow keys." at bounding box center [475, 29] width 700 height 390
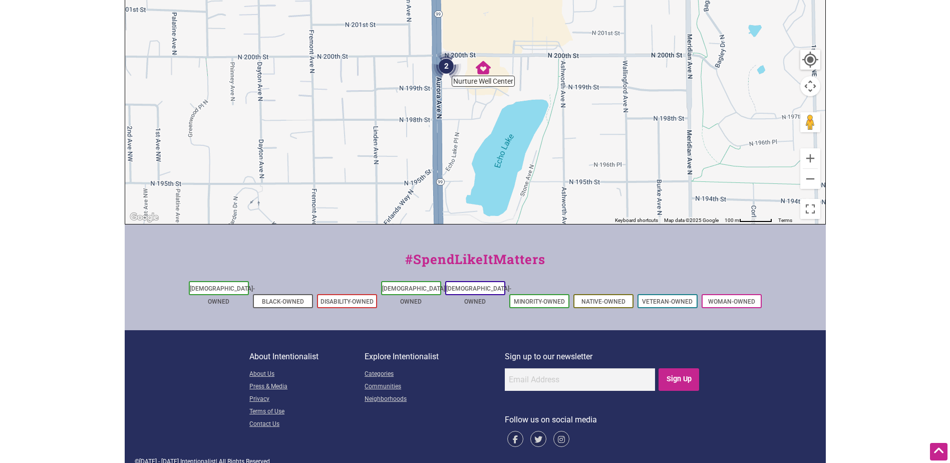
drag, startPoint x: 507, startPoint y: 107, endPoint x: 497, endPoint y: 199, distance: 92.7
click at [497, 199] on div "To navigate, press the arrow keys." at bounding box center [475, 29] width 700 height 390
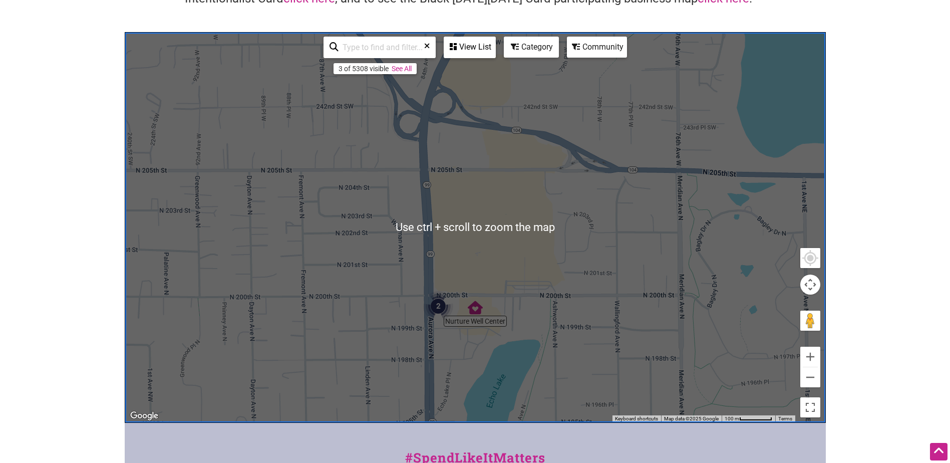
scroll to position [101, 0]
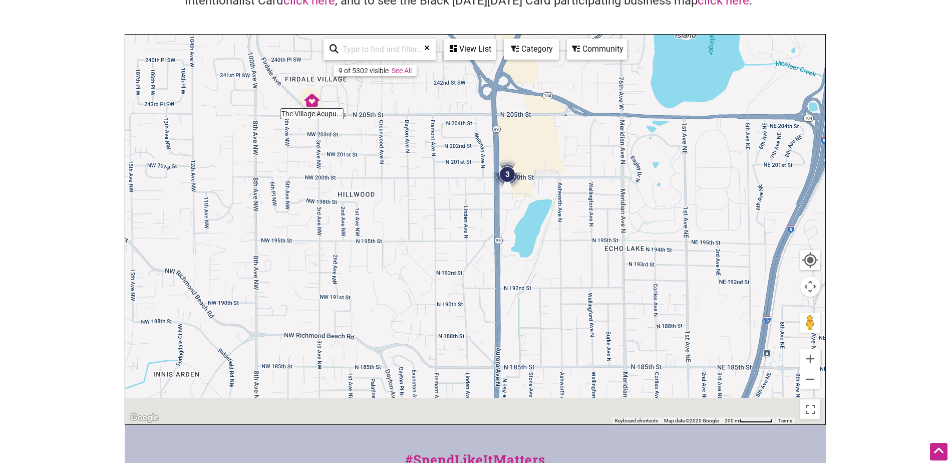
drag, startPoint x: 447, startPoint y: 344, endPoint x: 443, endPoint y: -52, distance: 395.7
click at [443, 0] on html "× Menu 0 Add a Business Map Blog Store Offers Intentionalist Cards Buy Black Ca…" at bounding box center [475, 130] width 950 height 463
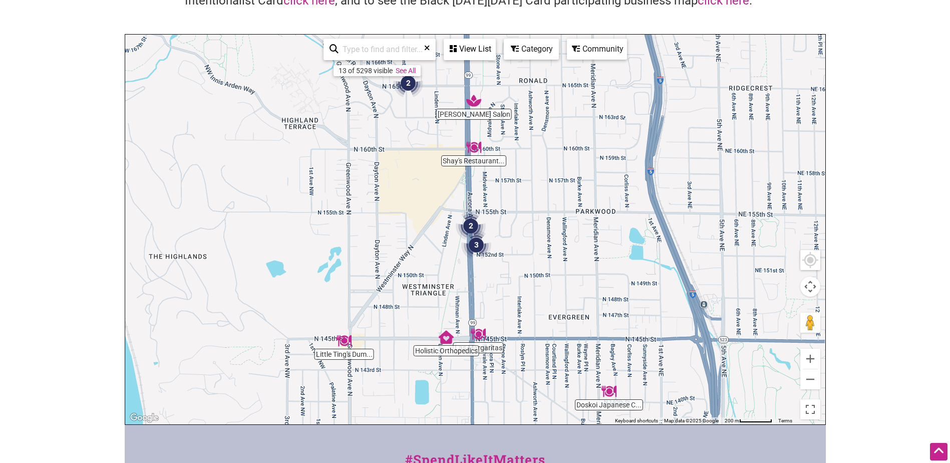
drag, startPoint x: 429, startPoint y: 261, endPoint x: 461, endPoint y: -17, distance: 280.2
click at [461, 0] on html "× Menu 0 Add a Business Map Blog Store Offers Intentionalist Cards Buy Black Ca…" at bounding box center [475, 130] width 950 height 463
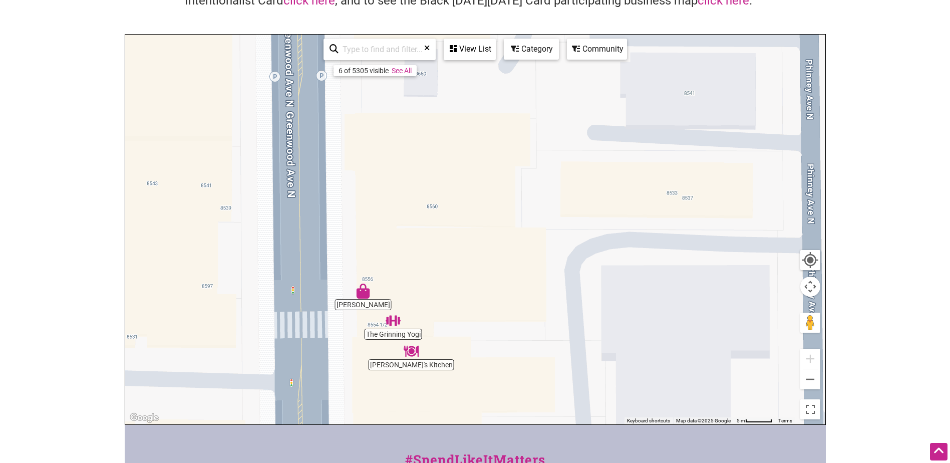
drag, startPoint x: 508, startPoint y: 142, endPoint x: 484, endPoint y: 327, distance: 186.4
click at [484, 327] on div "To navigate, press the arrow keys." at bounding box center [475, 230] width 700 height 390
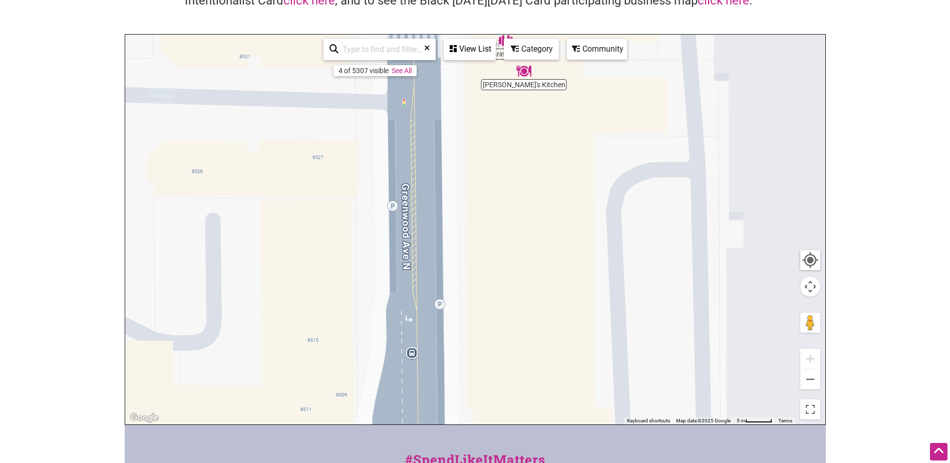
drag, startPoint x: 439, startPoint y: 244, endPoint x: 550, endPoint y: -52, distance: 316.6
click at [550, 0] on html "× Menu 0 Add a Business Map Blog Store Offers Intentionalist Cards Buy Black Ca…" at bounding box center [475, 130] width 950 height 463
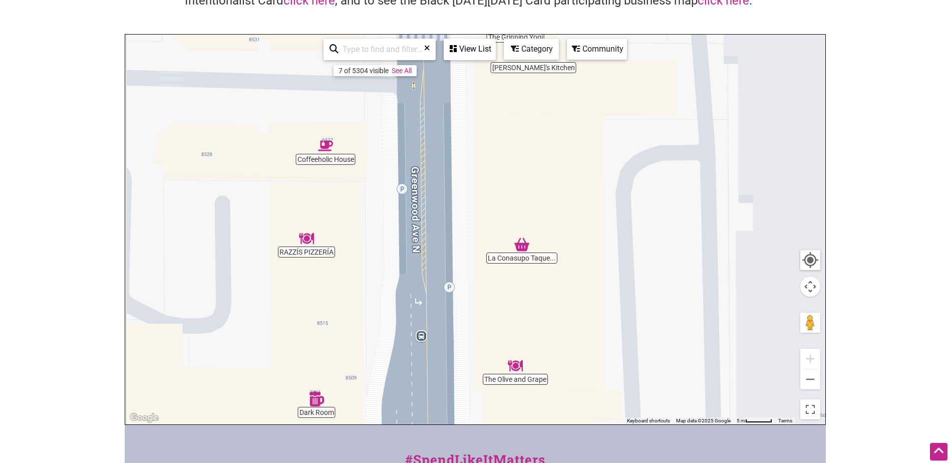
drag, startPoint x: 550, startPoint y: 235, endPoint x: 561, endPoint y: 215, distance: 23.3
click at [561, 215] on div "To navigate, press the arrow keys." at bounding box center [475, 230] width 700 height 390
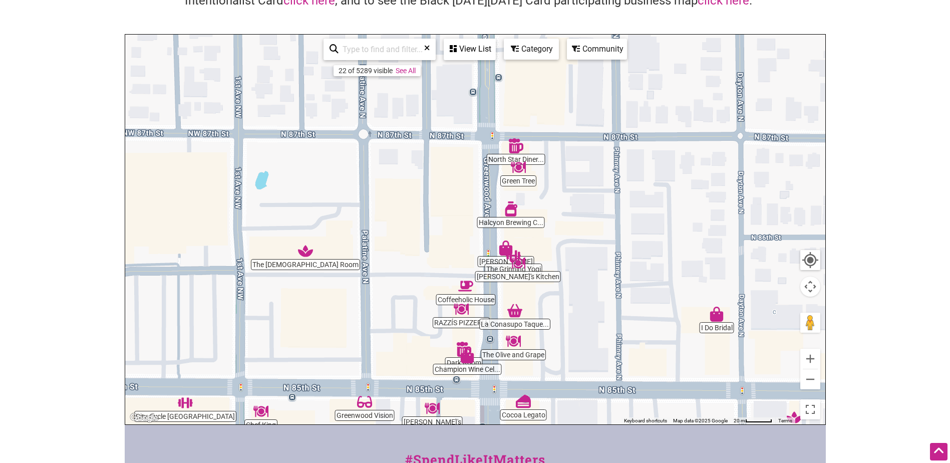
drag, startPoint x: 647, startPoint y: 352, endPoint x: 620, endPoint y: 448, distance: 99.4
click at [620, 448] on div "Intentionalist Spend like it matters 0 Add a Business Map Blog Store Offers Int…" at bounding box center [475, 287] width 701 height 777
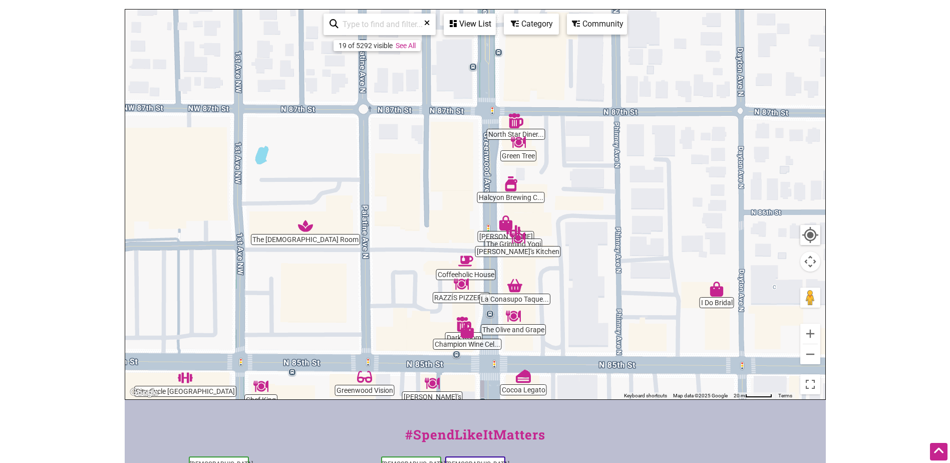
scroll to position [151, 0]
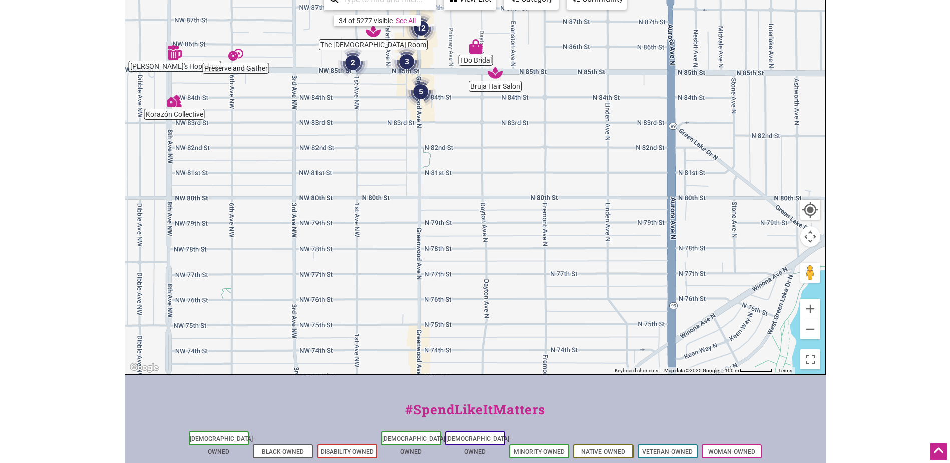
drag, startPoint x: 627, startPoint y: 339, endPoint x: 478, endPoint y: 112, distance: 271.3
click at [478, 112] on div "To navigate, press the arrow keys." at bounding box center [475, 179] width 700 height 390
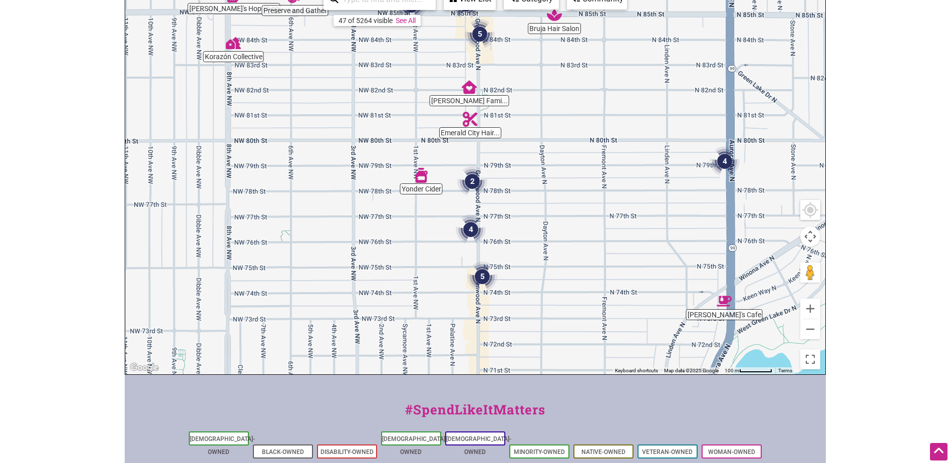
drag, startPoint x: 505, startPoint y: 267, endPoint x: 565, endPoint y: 209, distance: 83.6
click at [565, 209] on div "To navigate, press the arrow keys." at bounding box center [475, 179] width 700 height 390
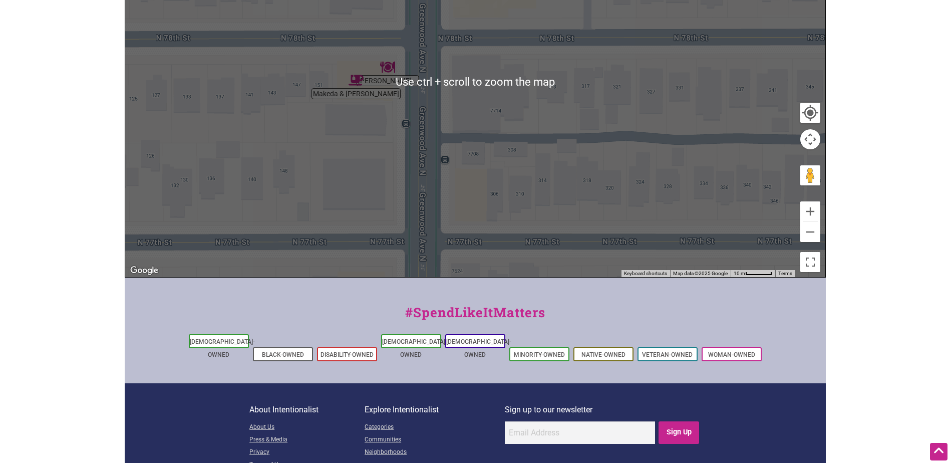
scroll to position [251, 0]
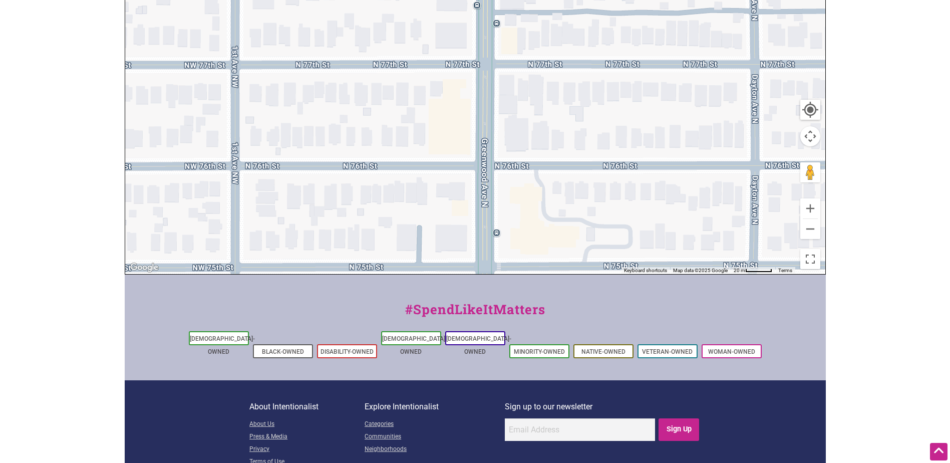
drag, startPoint x: 478, startPoint y: 196, endPoint x: 531, endPoint y: -23, distance: 225.1
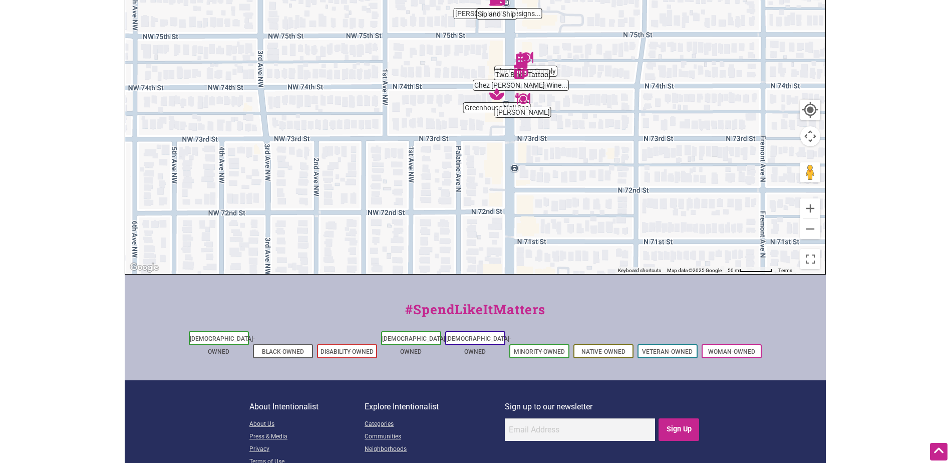
drag, startPoint x: 579, startPoint y: 234, endPoint x: 565, endPoint y: 93, distance: 141.9
click at [566, 94] on div "To navigate, press the arrow keys." at bounding box center [475, 79] width 700 height 390
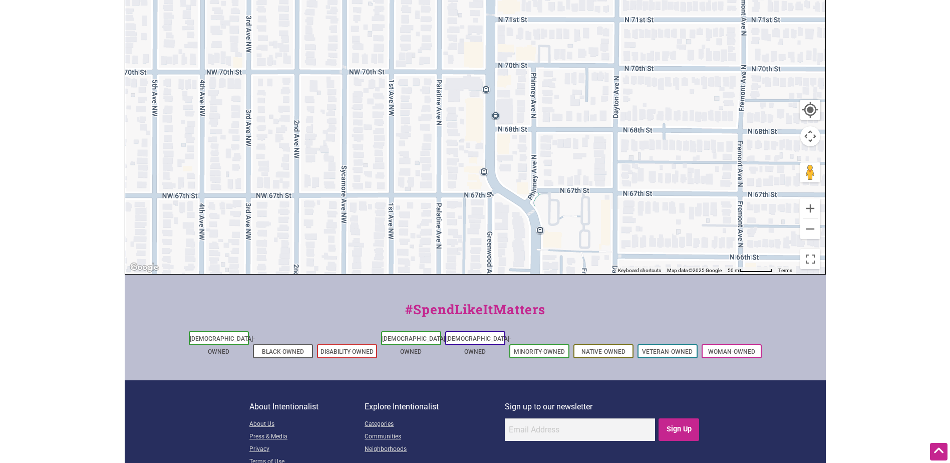
drag, startPoint x: 574, startPoint y: 199, endPoint x: 558, endPoint y: -25, distance: 224.4
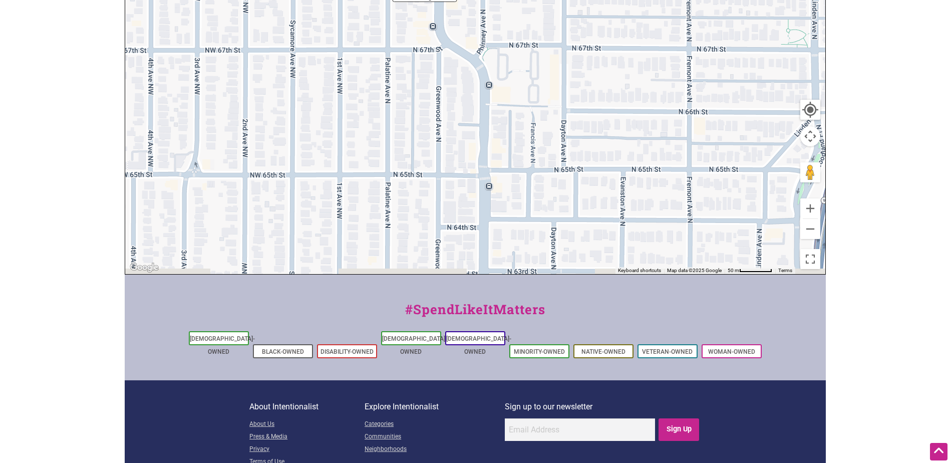
drag, startPoint x: 588, startPoint y: 211, endPoint x: 535, endPoint y: 69, distance: 152.3
click at [535, 69] on div "To navigate, press the arrow keys." at bounding box center [475, 79] width 700 height 390
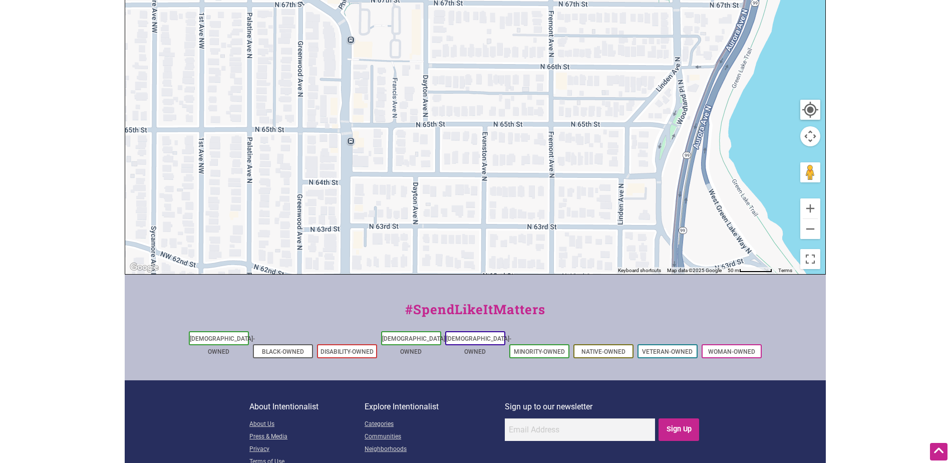
drag, startPoint x: 621, startPoint y: 129, endPoint x: 482, endPoint y: 85, distance: 145.7
click at [482, 85] on div "To navigate, press the arrow keys." at bounding box center [475, 79] width 700 height 390
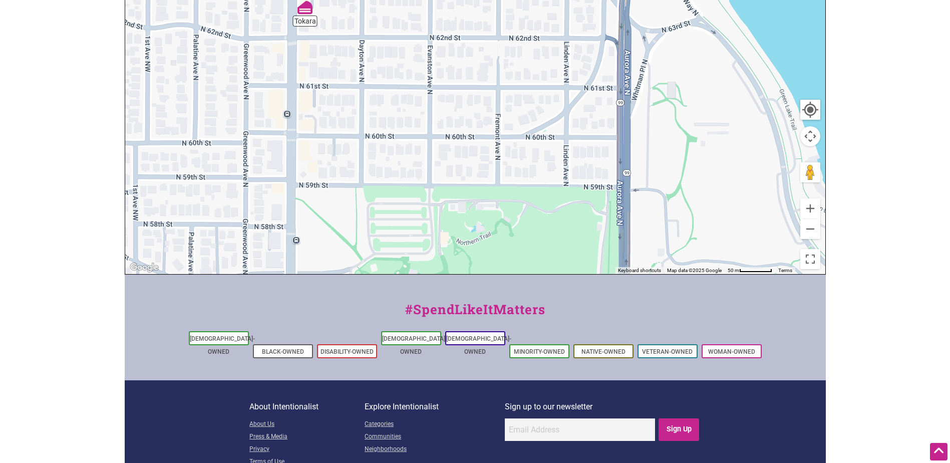
drag, startPoint x: 544, startPoint y: 185, endPoint x: 490, endPoint y: -52, distance: 243.0
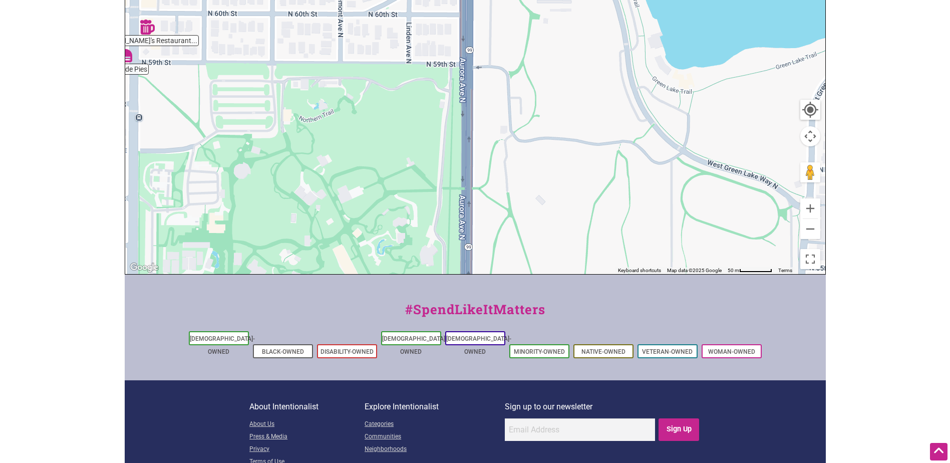
drag, startPoint x: 498, startPoint y: 226, endPoint x: 347, endPoint y: 101, distance: 196.4
click at [347, 101] on div "To navigate, press the arrow keys." at bounding box center [475, 79] width 700 height 390
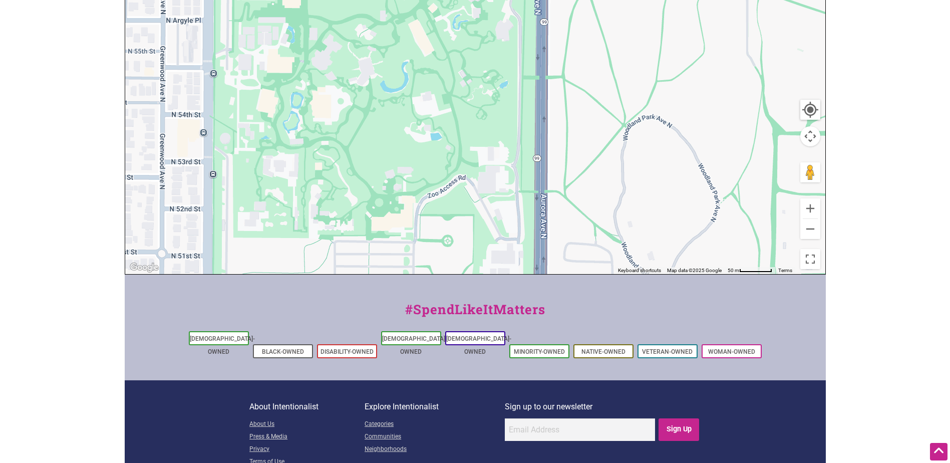
drag, startPoint x: 499, startPoint y: 179, endPoint x: 577, endPoint y: -48, distance: 240.4
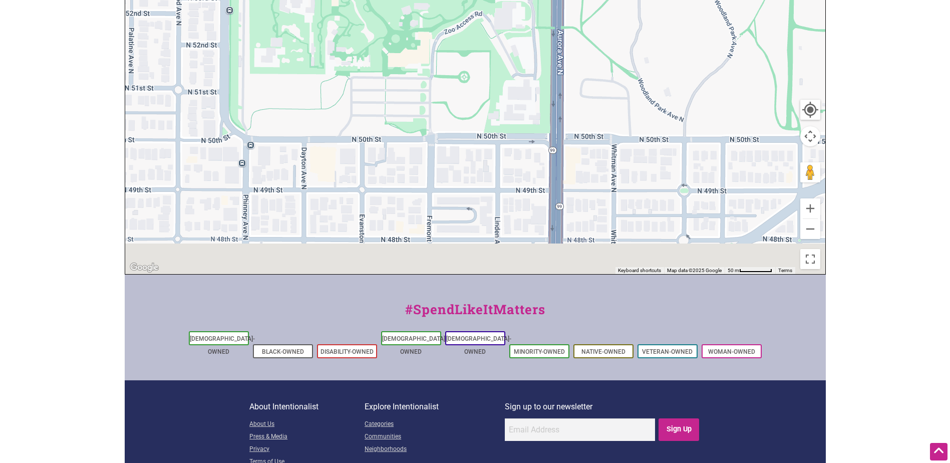
drag, startPoint x: 575, startPoint y: 116, endPoint x: 595, endPoint y: -52, distance: 169.5
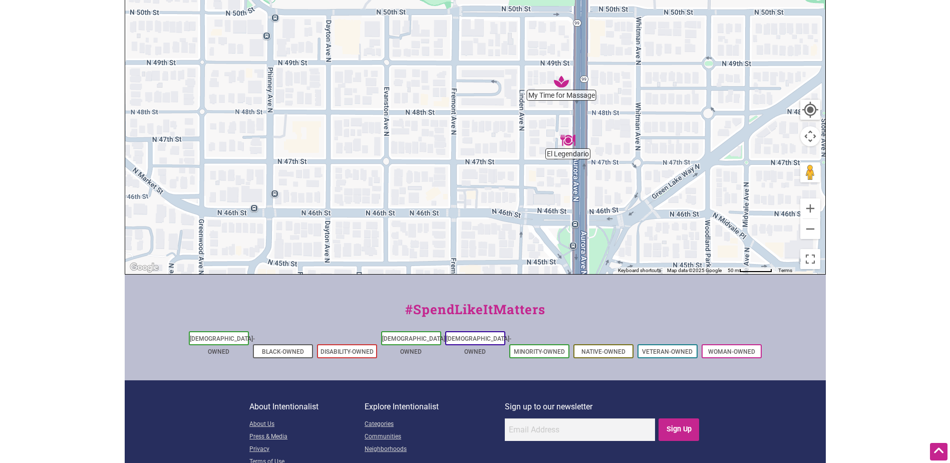
drag, startPoint x: 598, startPoint y: 156, endPoint x: 614, endPoint y: -21, distance: 178.1
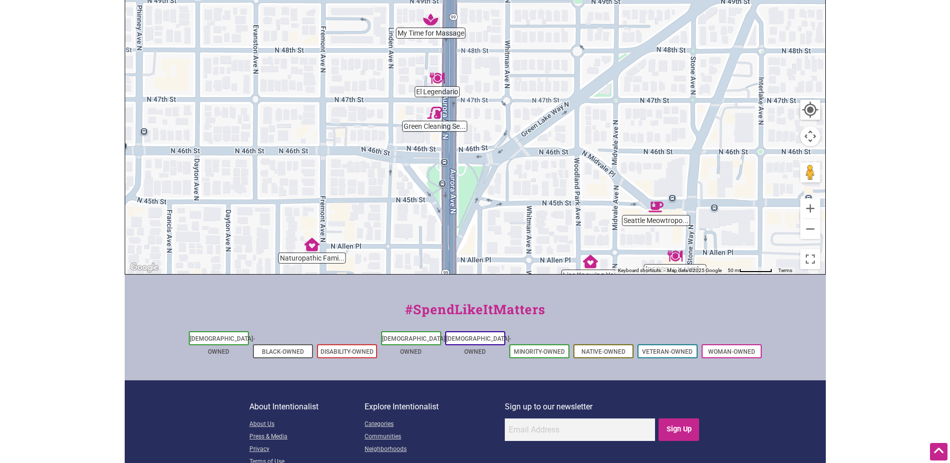
drag, startPoint x: 517, startPoint y: 199, endPoint x: 400, endPoint y: 201, distance: 117.7
click at [400, 201] on div "To navigate, press the arrow keys." at bounding box center [475, 79] width 700 height 390
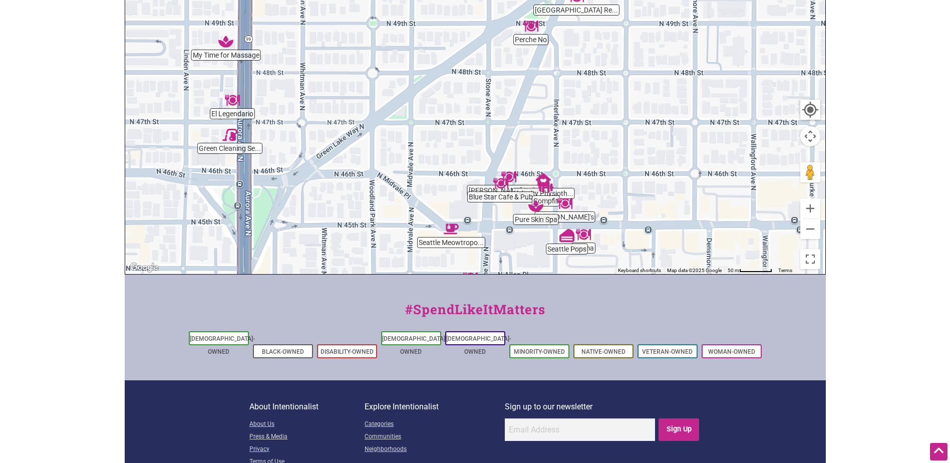
drag, startPoint x: 566, startPoint y: 165, endPoint x: 360, endPoint y: 186, distance: 207.9
click at [360, 186] on div "To navigate, press the arrow keys." at bounding box center [475, 79] width 700 height 390
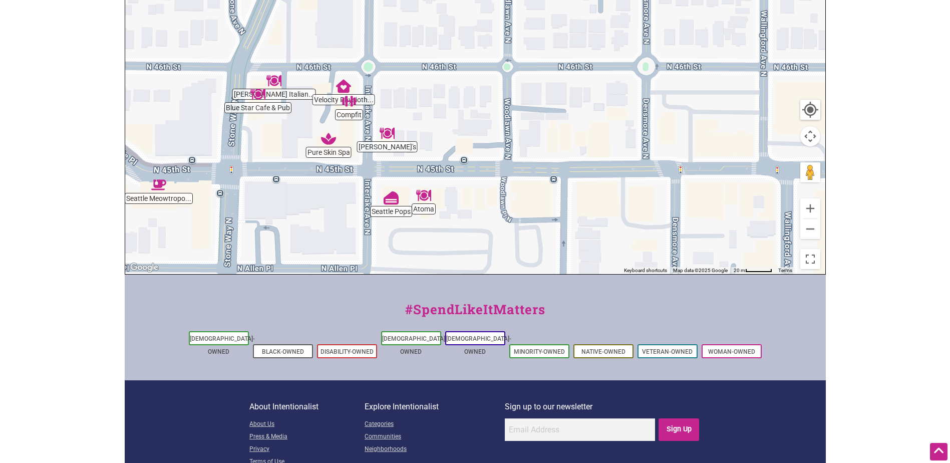
drag, startPoint x: 505, startPoint y: 203, endPoint x: 256, endPoint y: 140, distance: 256.2
click at [256, 140] on div "To navigate, press the arrow keys." at bounding box center [475, 79] width 700 height 390
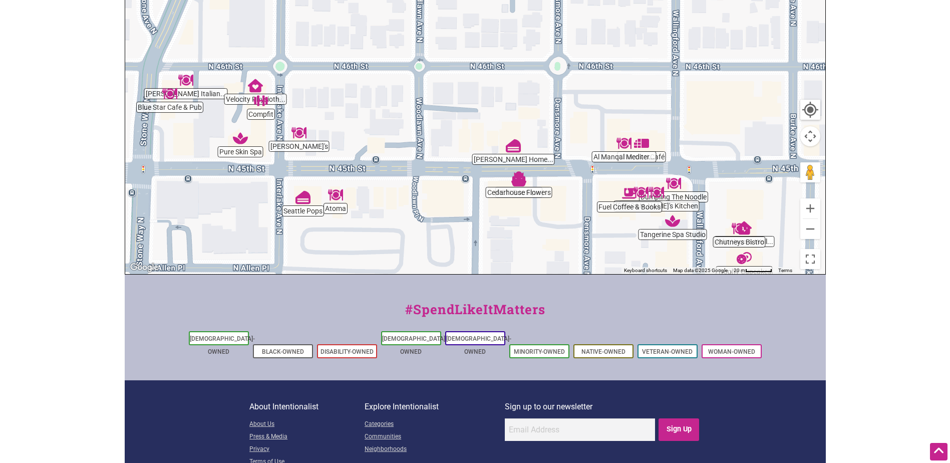
drag, startPoint x: 634, startPoint y: 121, endPoint x: 563, endPoint y: 120, distance: 71.1
click at [563, 120] on div "To navigate, press the arrow keys." at bounding box center [475, 79] width 700 height 390
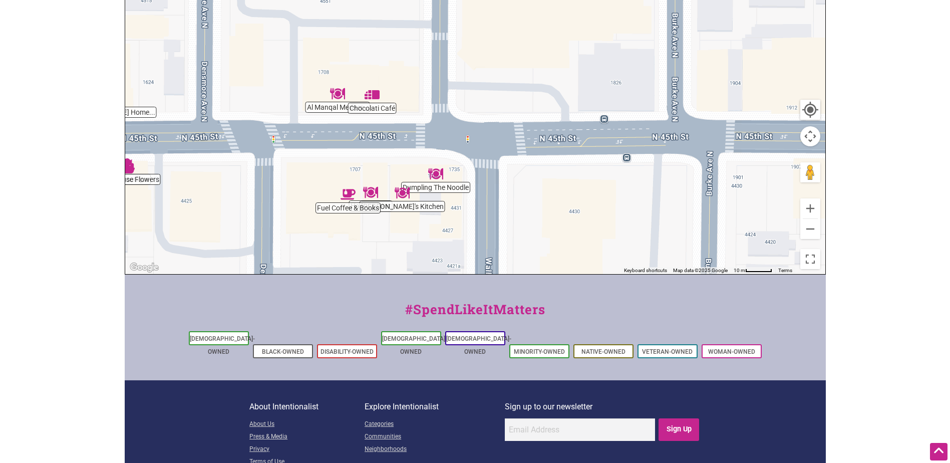
drag, startPoint x: 717, startPoint y: 128, endPoint x: 391, endPoint y: 78, distance: 329.9
click at [391, 78] on div "To navigate, press the arrow keys." at bounding box center [475, 79] width 700 height 390
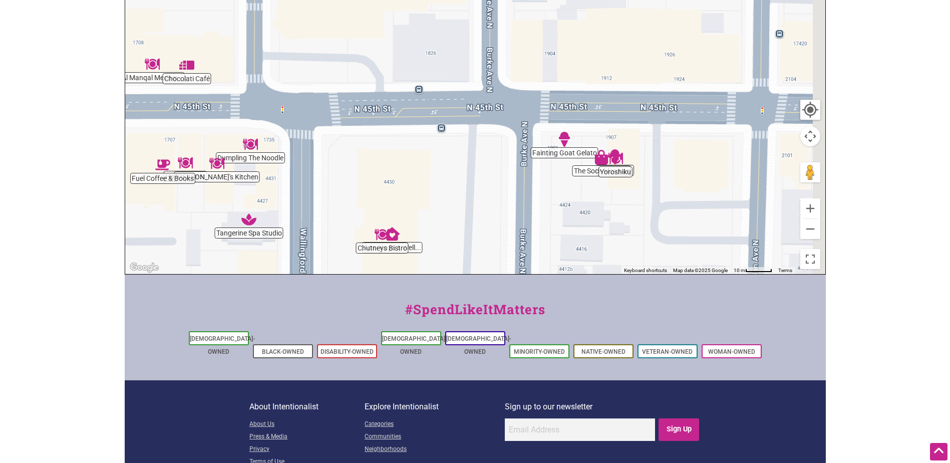
drag, startPoint x: 619, startPoint y: 163, endPoint x: 400, endPoint y: 163, distance: 218.4
click at [400, 163] on div "To navigate, press the arrow keys." at bounding box center [475, 79] width 700 height 390
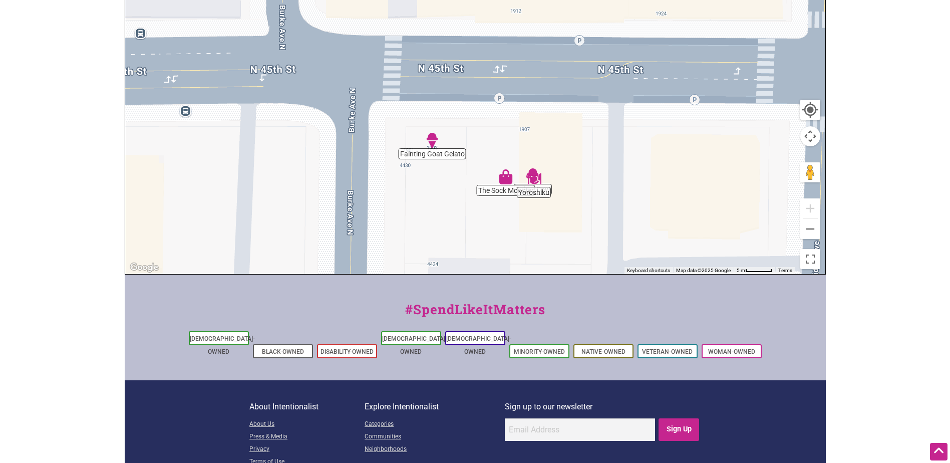
drag, startPoint x: 670, startPoint y: 137, endPoint x: 633, endPoint y: 133, distance: 37.8
click at [633, 133] on div "To navigate, press the arrow keys." at bounding box center [475, 79] width 700 height 390
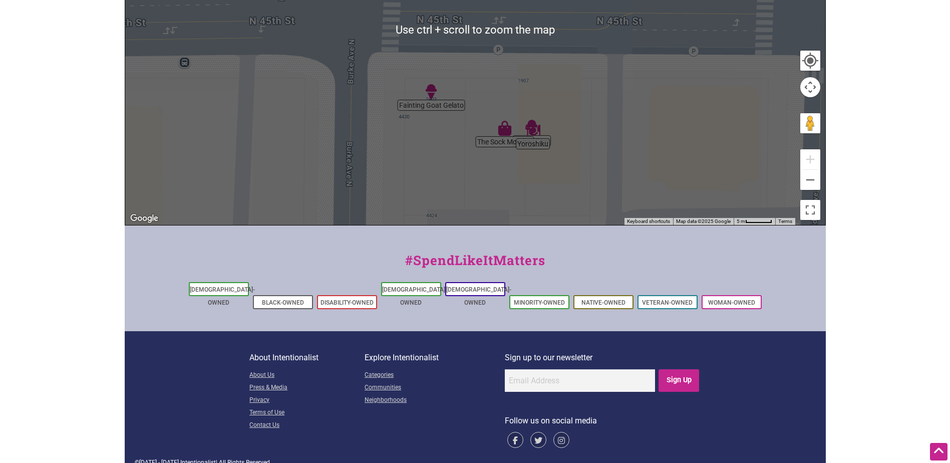
scroll to position [301, 0]
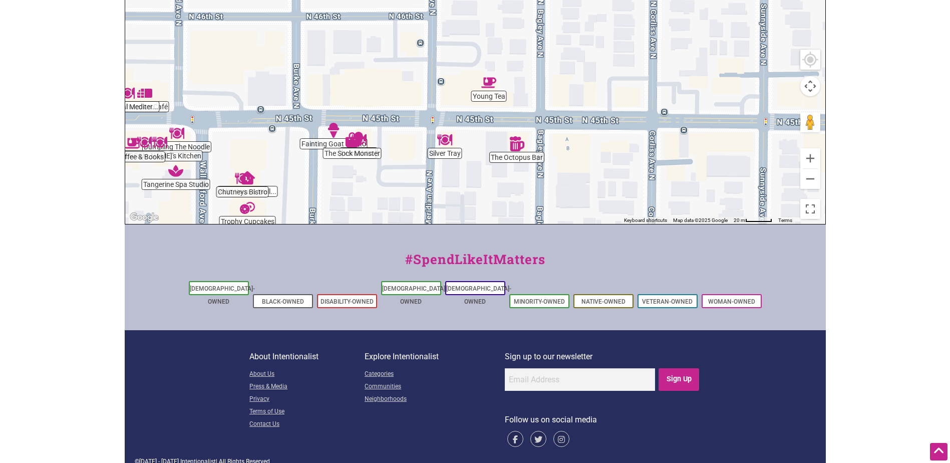
drag, startPoint x: 700, startPoint y: 108, endPoint x: 424, endPoint y: 122, distance: 276.3
click at [424, 122] on div "To navigate, press the arrow keys." at bounding box center [475, 29] width 700 height 390
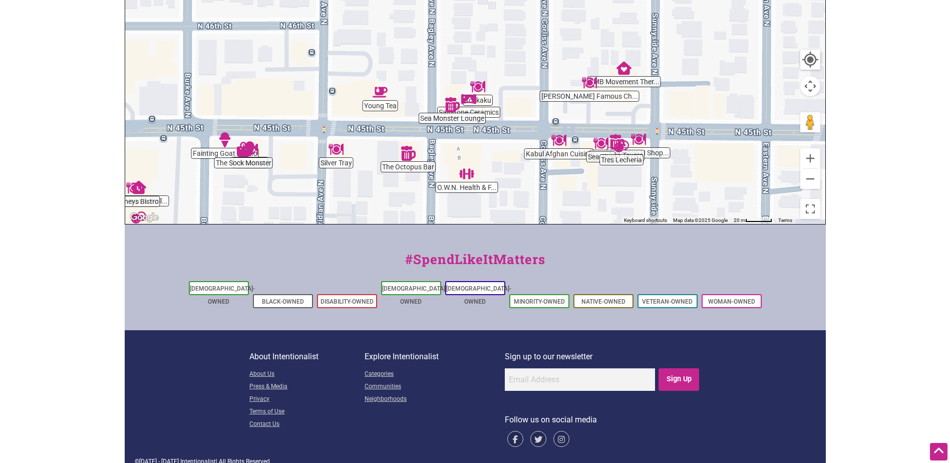
drag, startPoint x: 656, startPoint y: 107, endPoint x: 546, endPoint y: 117, distance: 110.1
click at [546, 117] on div "To navigate, press the arrow keys." at bounding box center [475, 29] width 700 height 390
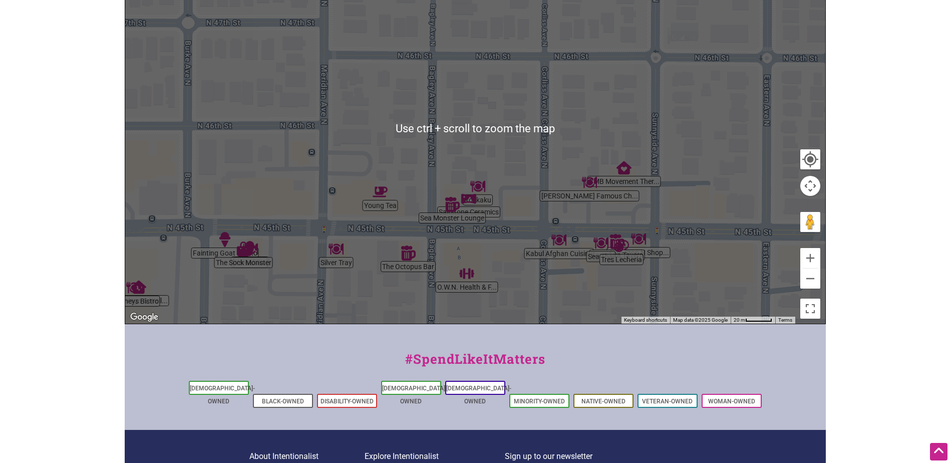
scroll to position [201, 0]
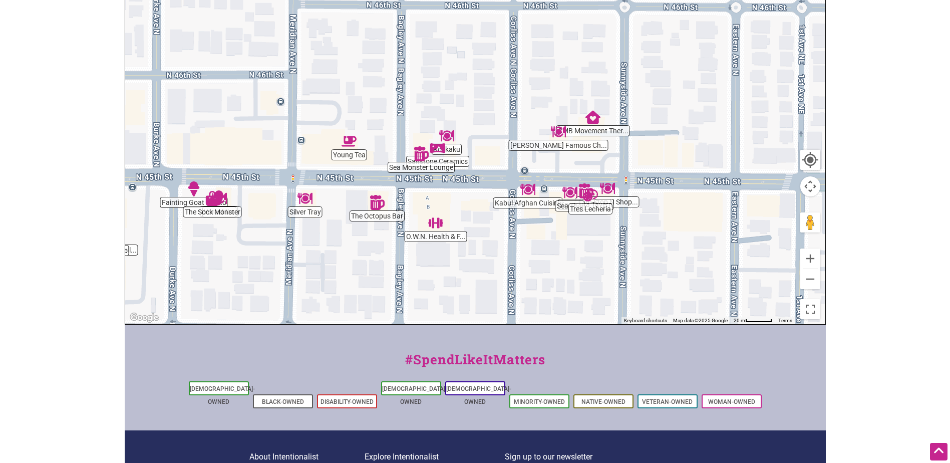
drag, startPoint x: 610, startPoint y: 217, endPoint x: 570, endPoint y: 153, distance: 75.2
click at [571, 154] on div "To navigate, press the arrow keys." at bounding box center [475, 129] width 700 height 390
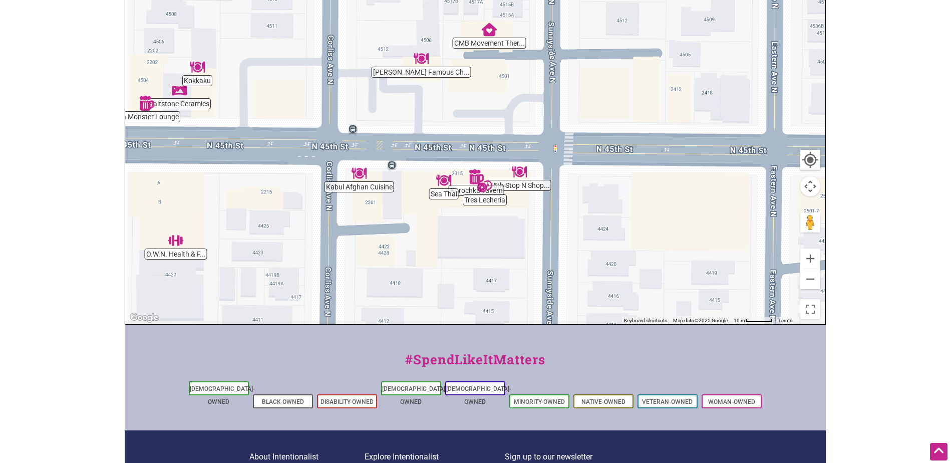
drag, startPoint x: 637, startPoint y: 134, endPoint x: 538, endPoint y: 135, distance: 98.7
click at [538, 135] on div "To navigate, press the arrow keys." at bounding box center [475, 129] width 700 height 390
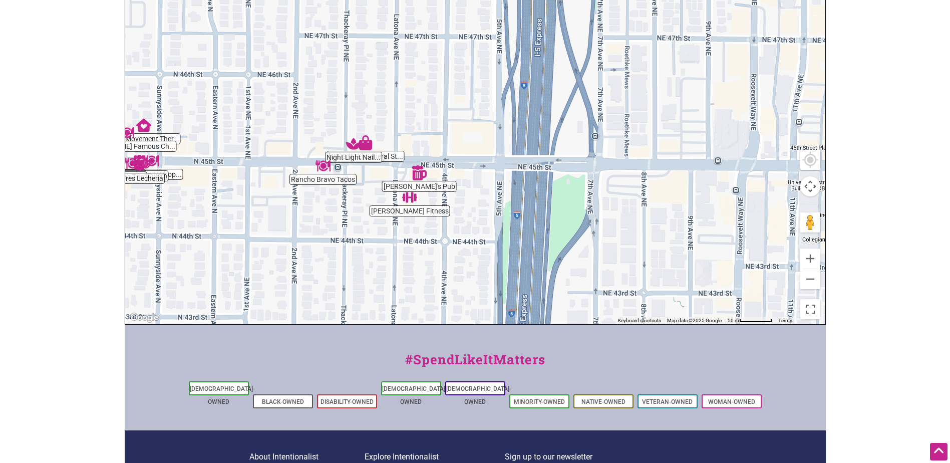
drag, startPoint x: 618, startPoint y: 130, endPoint x: 234, endPoint y: 153, distance: 384.8
click at [234, 153] on div "To navigate, press the arrow keys." at bounding box center [475, 129] width 700 height 390
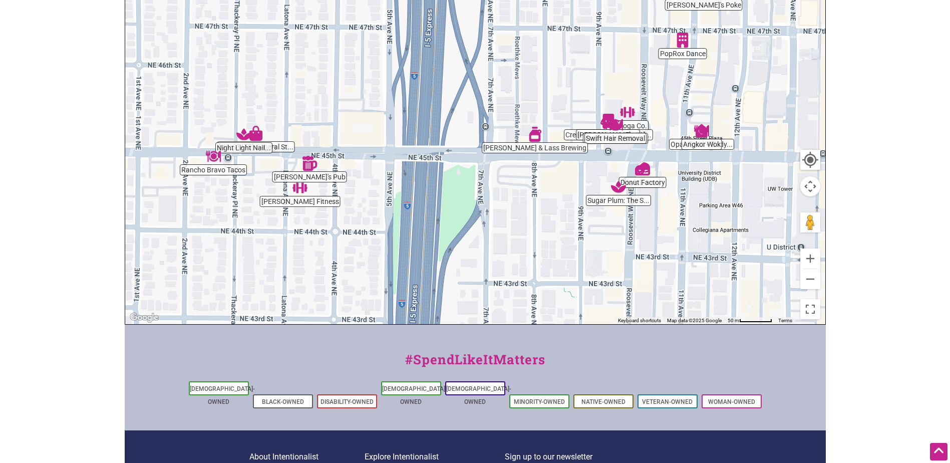
drag, startPoint x: 646, startPoint y: 182, endPoint x: 508, endPoint y: 173, distance: 138.0
click at [508, 173] on div "To navigate, press the arrow keys." at bounding box center [475, 129] width 700 height 390
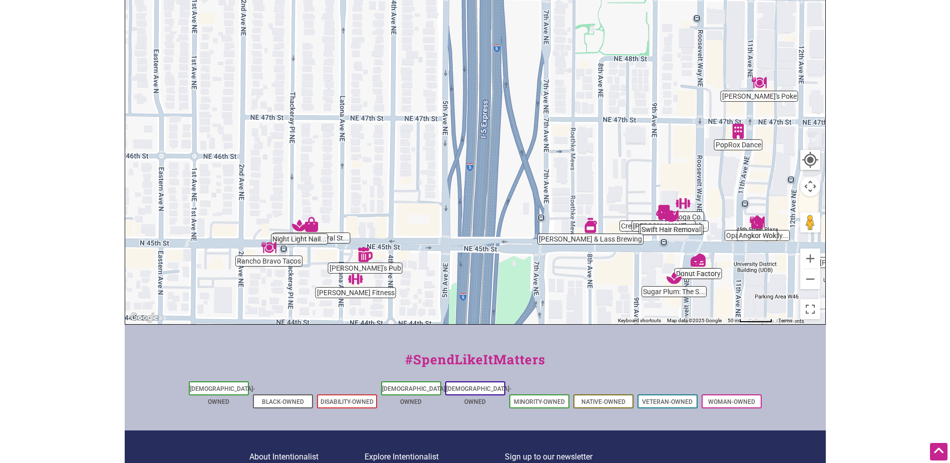
drag, startPoint x: 688, startPoint y: 219, endPoint x: 768, endPoint y: 307, distance: 119.8
click at [768, 307] on div "To navigate, press the arrow keys." at bounding box center [475, 129] width 700 height 390
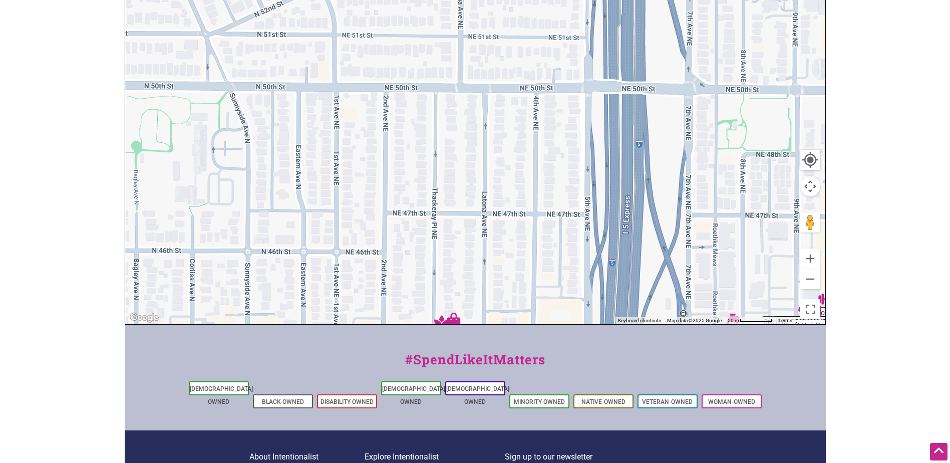
drag, startPoint x: 571, startPoint y: 168, endPoint x: 712, endPoint y: 264, distance: 171.1
click at [712, 264] on div "To navigate, press the arrow keys." at bounding box center [475, 129] width 700 height 390
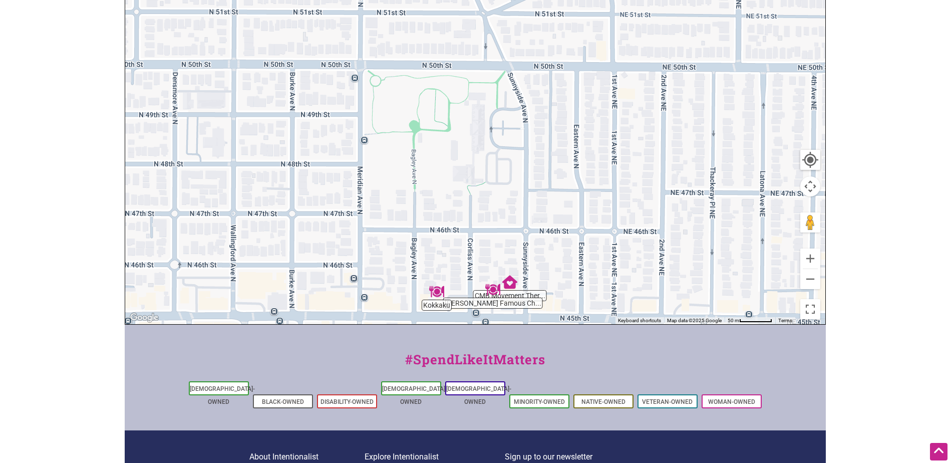
drag, startPoint x: 468, startPoint y: 192, endPoint x: 748, endPoint y: 172, distance: 281.2
click at [748, 172] on div "To navigate, press the arrow keys." at bounding box center [475, 129] width 700 height 390
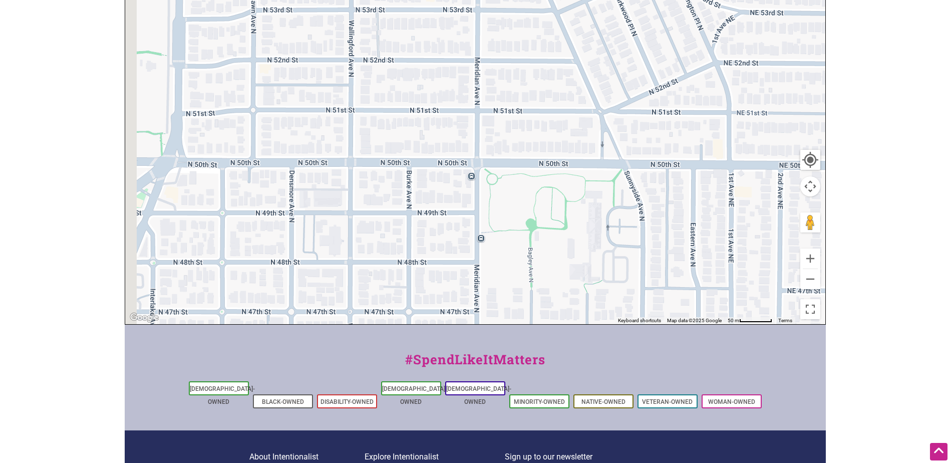
drag, startPoint x: 546, startPoint y: 137, endPoint x: 666, endPoint y: 238, distance: 157.1
click at [666, 238] on div "To navigate, press the arrow keys." at bounding box center [475, 129] width 700 height 390
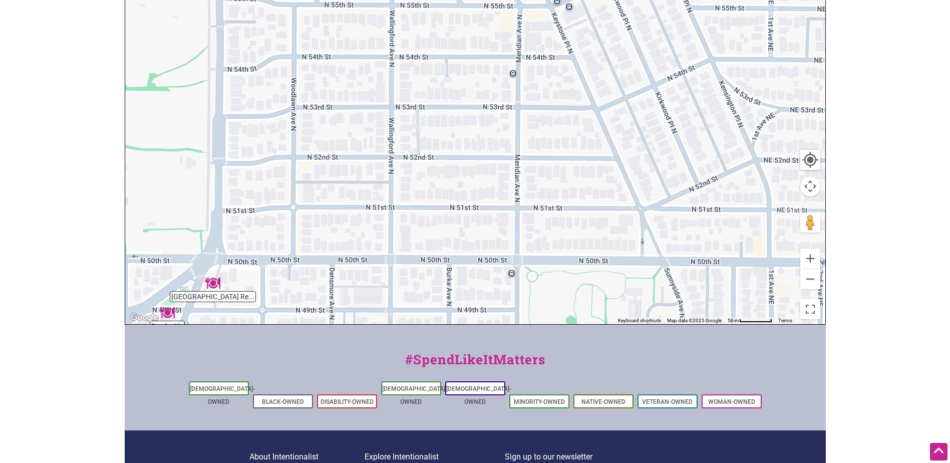
drag, startPoint x: 600, startPoint y: 184, endPoint x: 616, endPoint y: 267, distance: 85.1
click at [616, 267] on div "To navigate, press the arrow keys." at bounding box center [475, 129] width 700 height 390
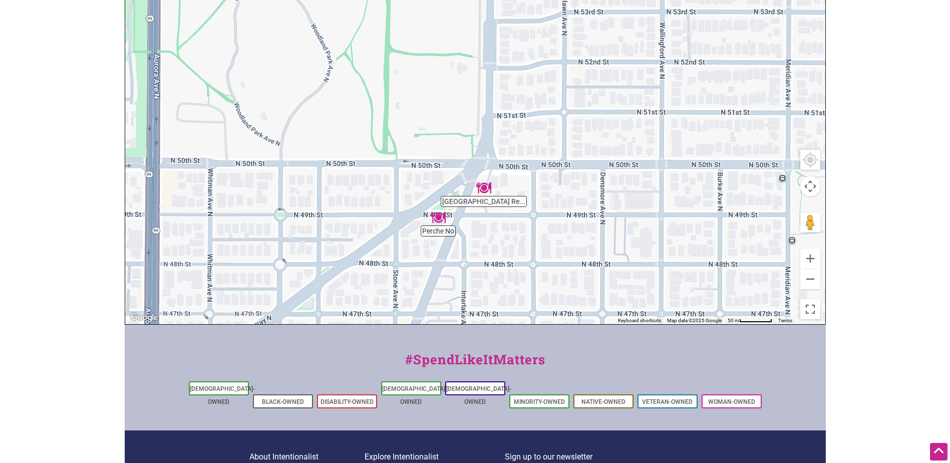
drag, startPoint x: 445, startPoint y: 222, endPoint x: 721, endPoint y: 125, distance: 292.2
click at [721, 125] on div "To navigate, press the arrow keys." at bounding box center [475, 129] width 700 height 390
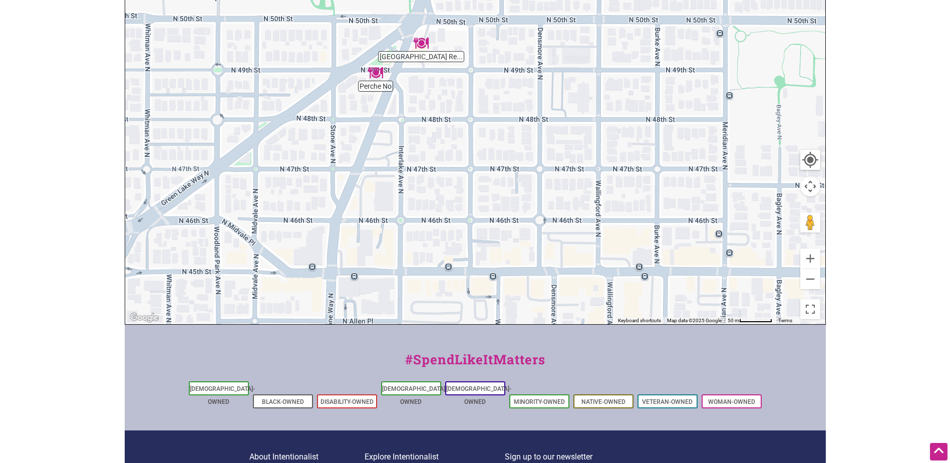
drag, startPoint x: 576, startPoint y: 215, endPoint x: 514, endPoint y: 70, distance: 158.4
click at [514, 70] on div "To navigate, press the arrow keys." at bounding box center [475, 129] width 700 height 390
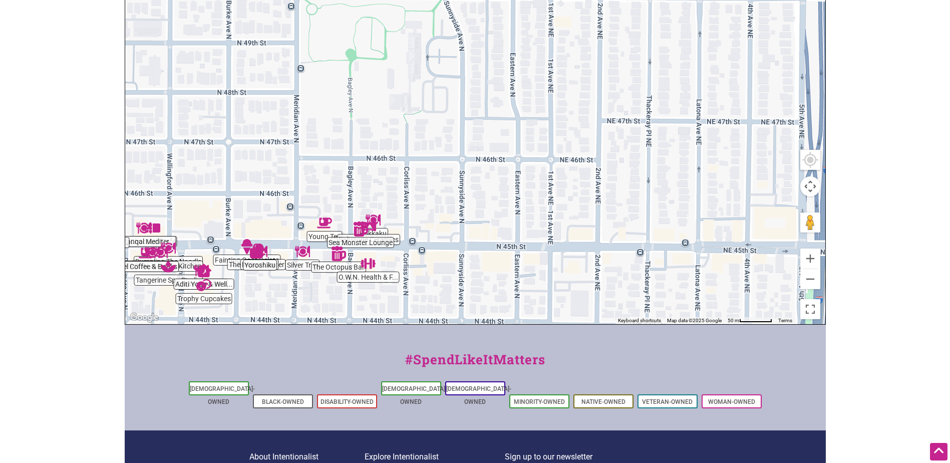
drag, startPoint x: 683, startPoint y: 226, endPoint x: 254, endPoint y: 198, distance: 429.6
click at [254, 198] on div "To navigate, press the arrow keys." at bounding box center [475, 129] width 700 height 390
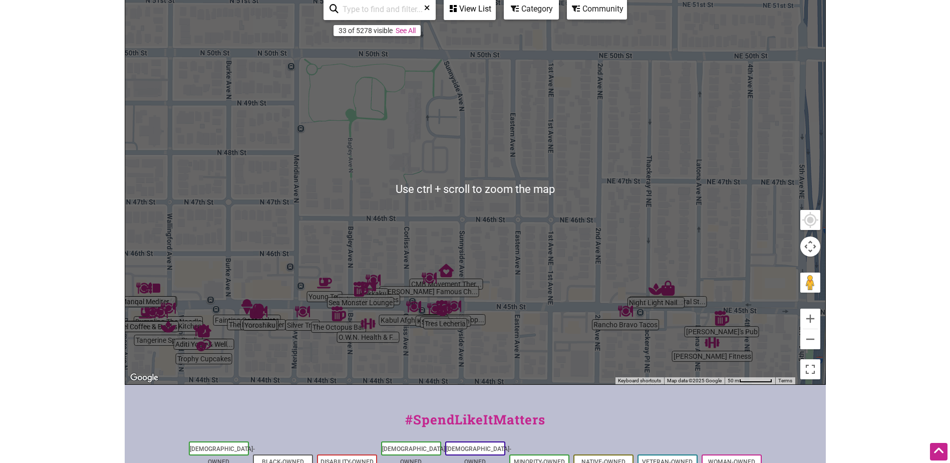
scroll to position [101, 0]
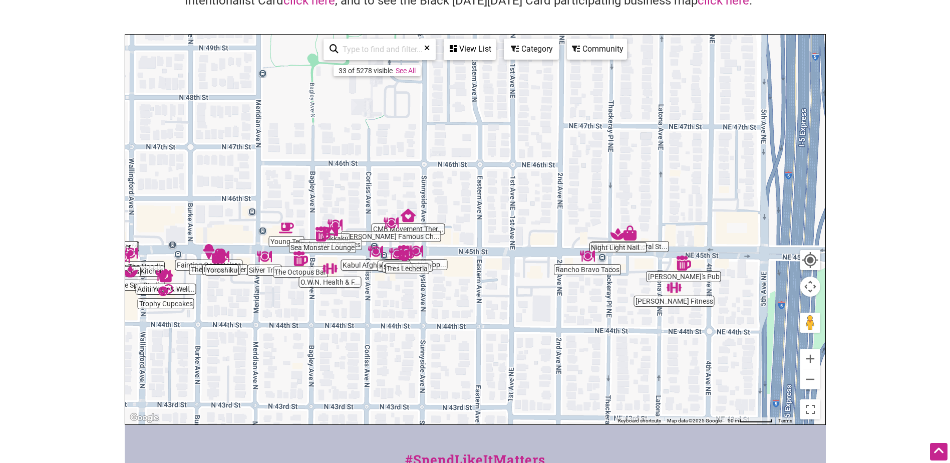
drag, startPoint x: 580, startPoint y: 283, endPoint x: 537, endPoint y: 179, distance: 113.0
click at [537, 179] on div "To navigate, press the arrow keys." at bounding box center [475, 230] width 700 height 390
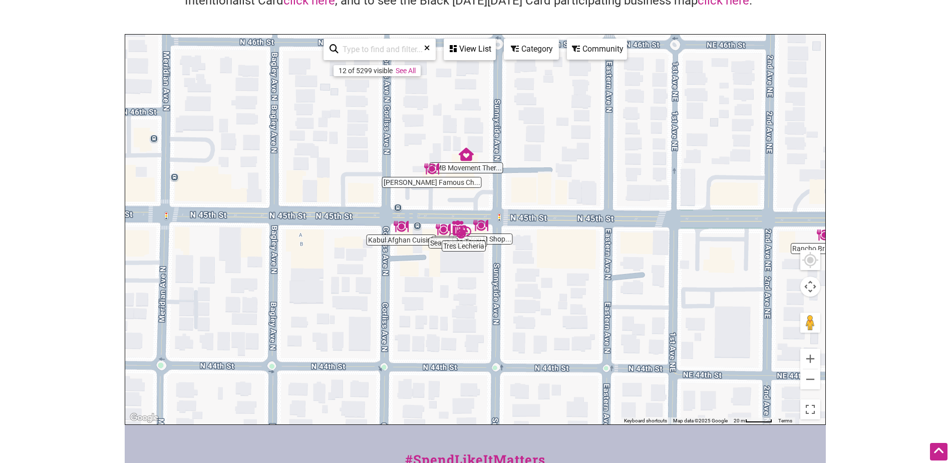
drag, startPoint x: 445, startPoint y: 218, endPoint x: 708, endPoint y: 201, distance: 262.9
click at [708, 201] on div "To navigate, press the arrow keys." at bounding box center [475, 230] width 700 height 390
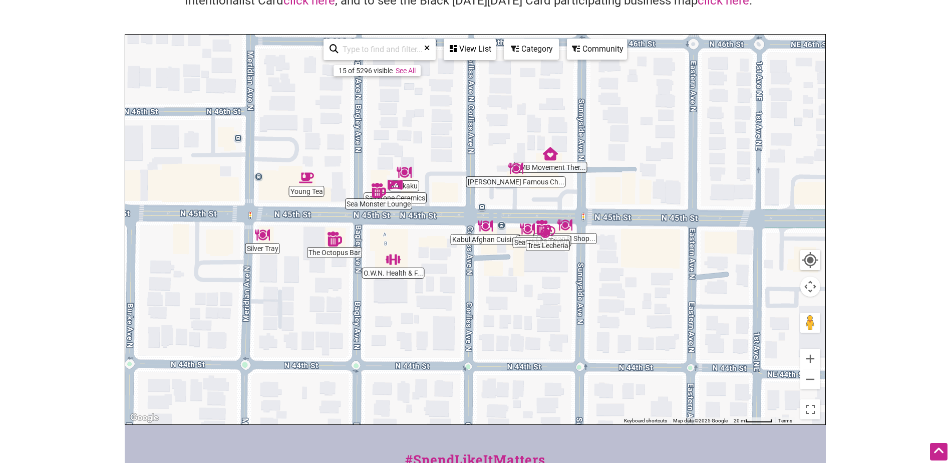
drag, startPoint x: 520, startPoint y: 213, endPoint x: 607, endPoint y: 213, distance: 87.1
click at [607, 213] on div "To navigate, press the arrow keys." at bounding box center [475, 230] width 700 height 390
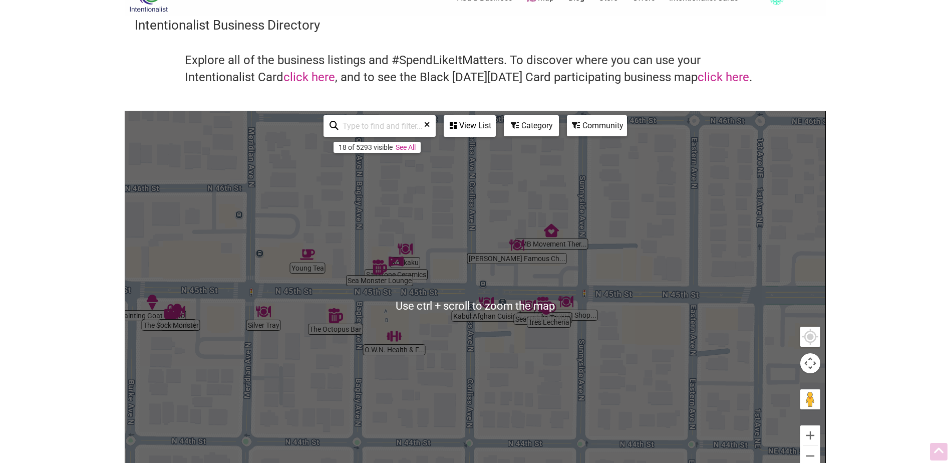
scroll to position [1, 0]
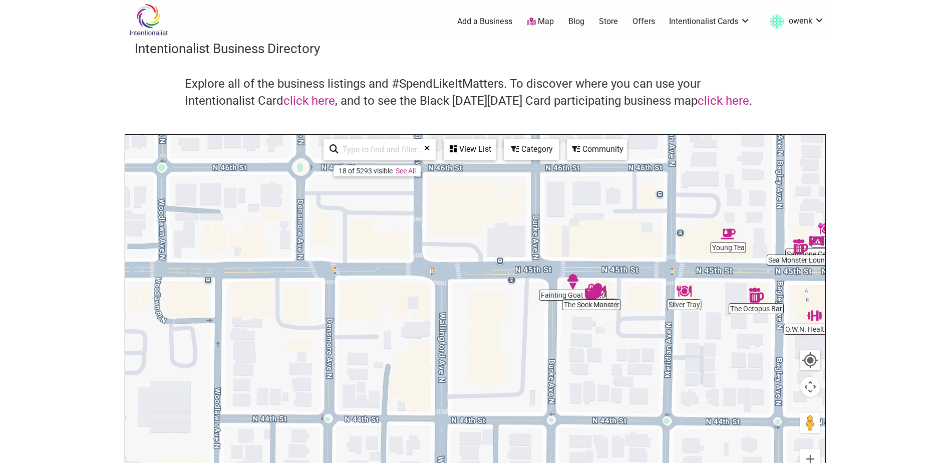
drag, startPoint x: 496, startPoint y: 226, endPoint x: 913, endPoint y: 185, distance: 419.1
click at [913, 185] on body "× Menu 0 Add a Business Map Blog Store Offers Intentionalist Cards Buy Black Ca…" at bounding box center [475, 230] width 950 height 463
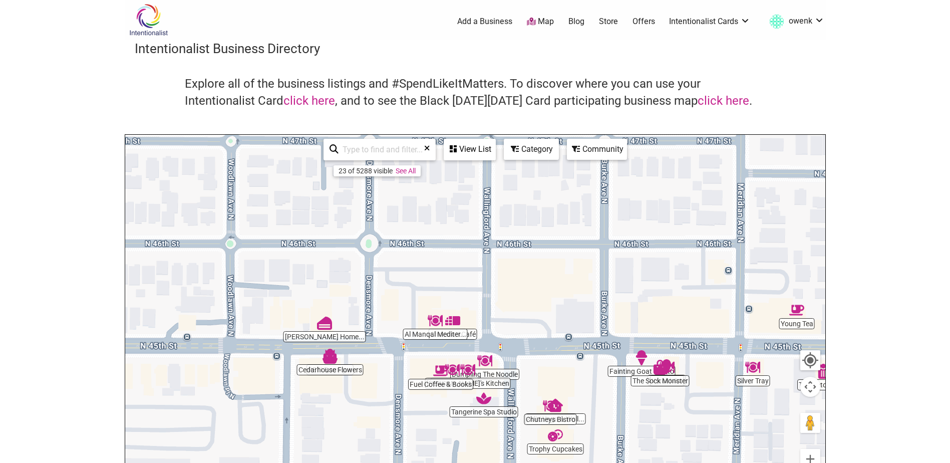
drag, startPoint x: 544, startPoint y: 212, endPoint x: 612, endPoint y: 291, distance: 104.4
click at [612, 291] on div "To navigate, press the arrow keys." at bounding box center [475, 330] width 700 height 390
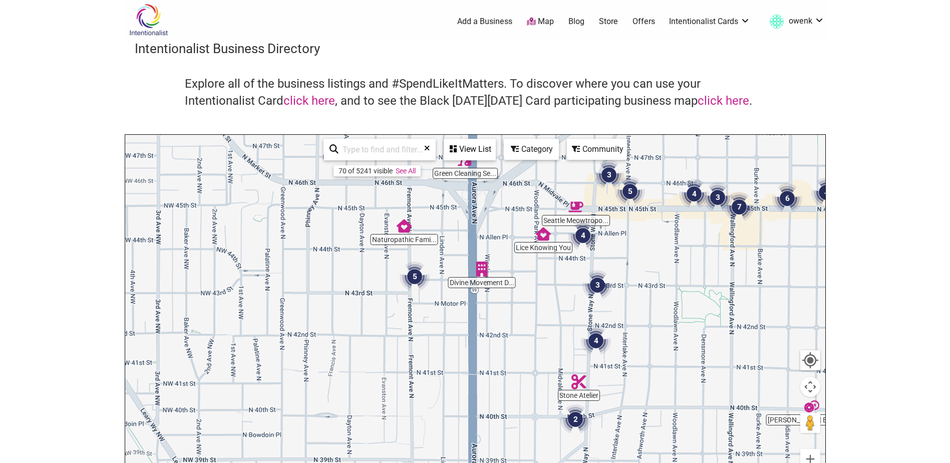
drag, startPoint x: 579, startPoint y: 338, endPoint x: 728, endPoint y: 273, distance: 162.2
click at [728, 273] on div "To navigate, press the arrow keys." at bounding box center [475, 330] width 700 height 390
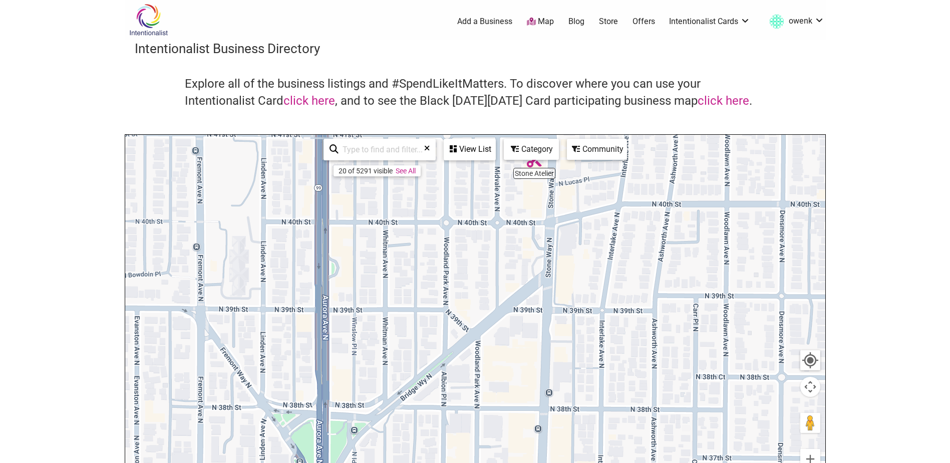
drag, startPoint x: 662, startPoint y: 339, endPoint x: 625, endPoint y: 23, distance: 318.2
click at [625, 23] on div "Intentionalist Spend like it matters 0 Add a Business Map Blog Store Offers Int…" at bounding box center [475, 387] width 701 height 777
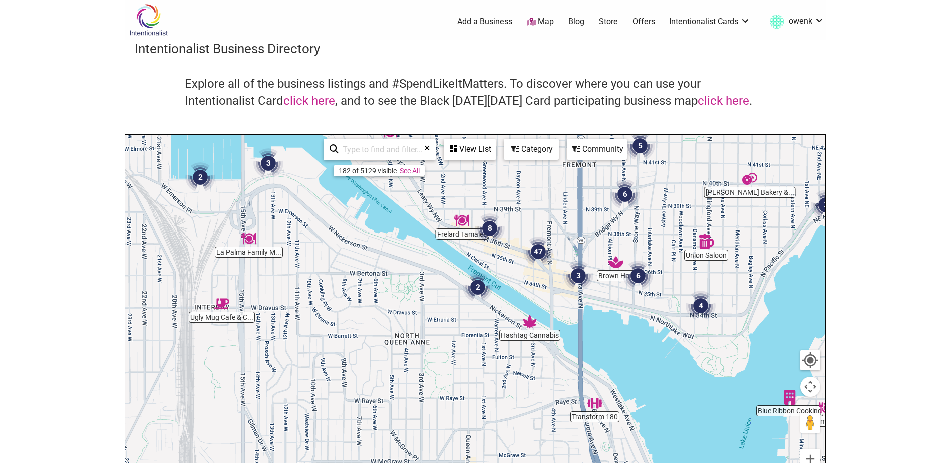
drag, startPoint x: 686, startPoint y: 249, endPoint x: 719, endPoint y: 143, distance: 111.7
click at [719, 143] on div "To navigate, press the arrow keys." at bounding box center [475, 330] width 700 height 390
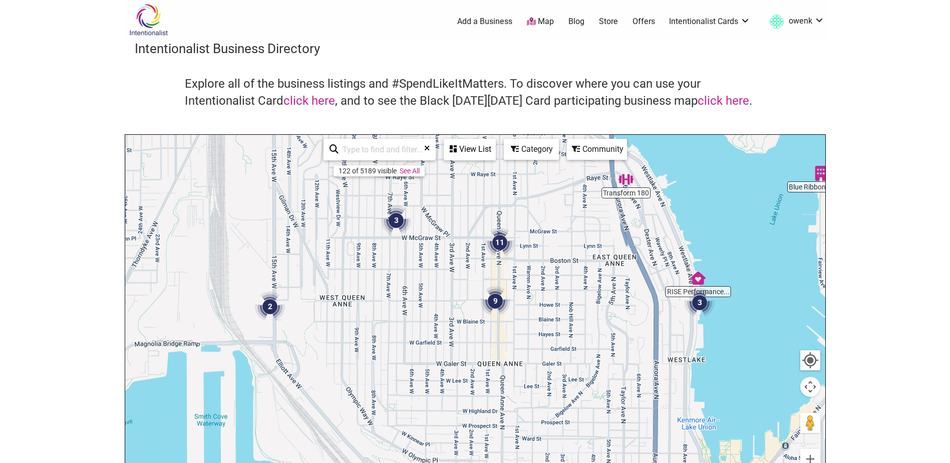
drag, startPoint x: 669, startPoint y: 331, endPoint x: 695, endPoint y: 107, distance: 225.9
click at [695, 107] on div "Intentionalist Business Directory Explore all of the business listings and #Spe…" at bounding box center [475, 282] width 701 height 485
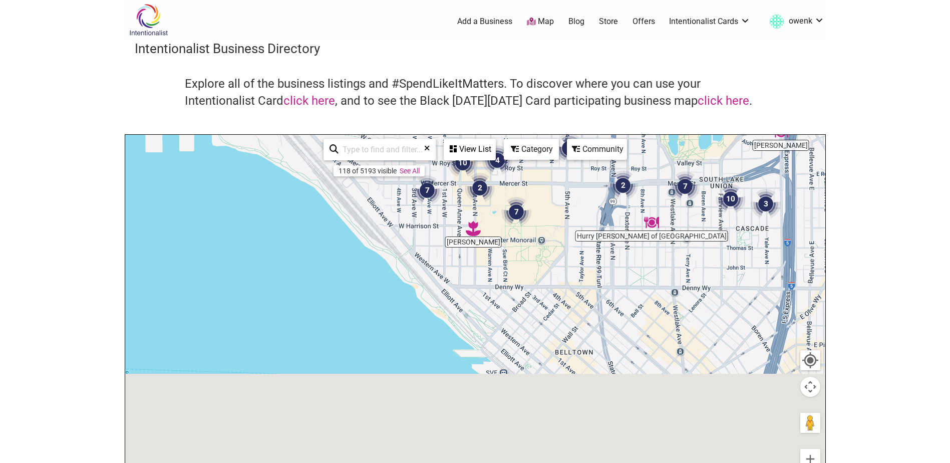
drag, startPoint x: 613, startPoint y: 330, endPoint x: 566, endPoint y: 12, distance: 321.9
click at [568, 13] on div "Intentionalist Spend like it matters 0 Add a Business Map Blog Store Offers Int…" at bounding box center [475, 387] width 701 height 777
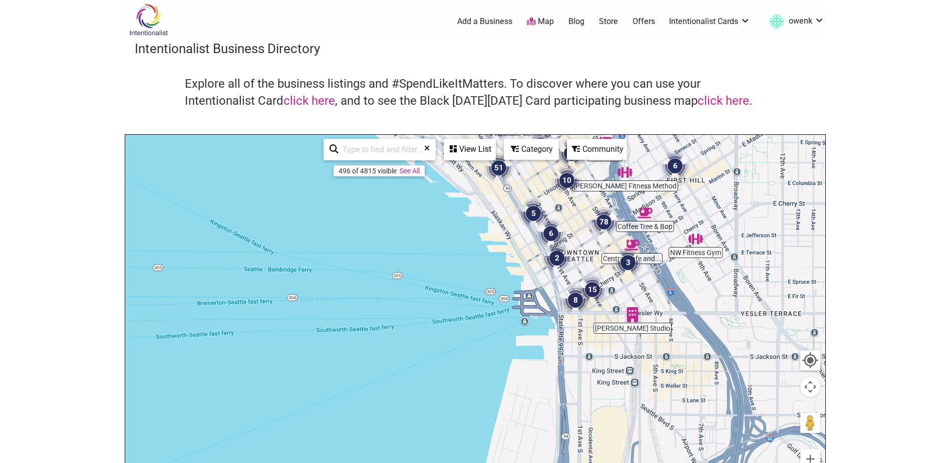
drag, startPoint x: 653, startPoint y: 290, endPoint x: 525, endPoint y: 88, distance: 239.7
click at [525, 88] on div "Intentionalist Business Directory Explore all of the business listings and #Spe…" at bounding box center [475, 282] width 701 height 485
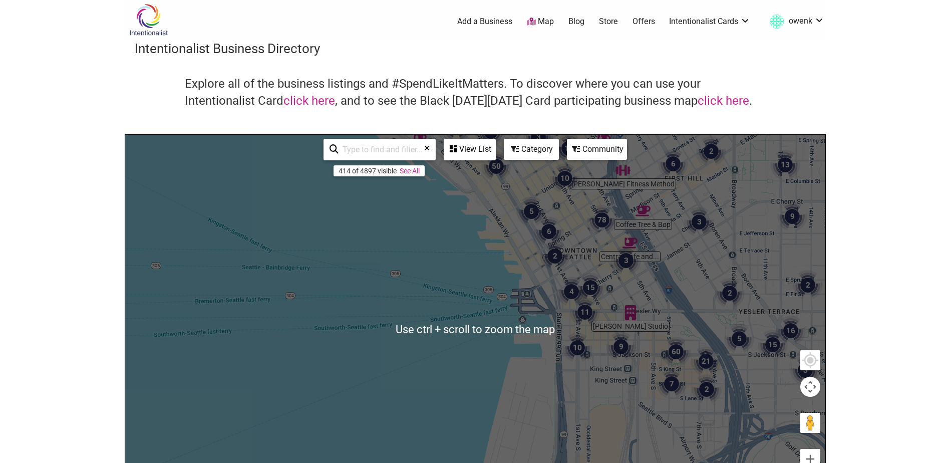
scroll to position [0, 0]
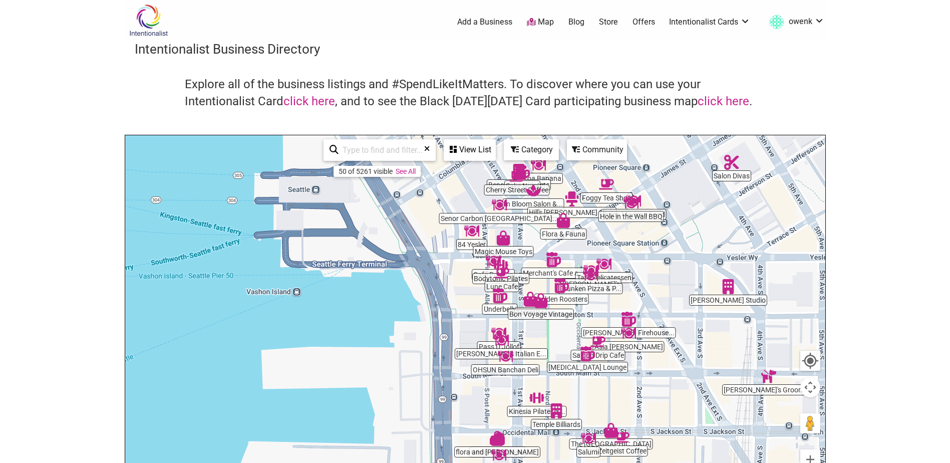
drag, startPoint x: 670, startPoint y: 272, endPoint x: 686, endPoint y: 272, distance: 15.5
click at [686, 272] on div "To navigate, press the arrow keys." at bounding box center [475, 330] width 700 height 390
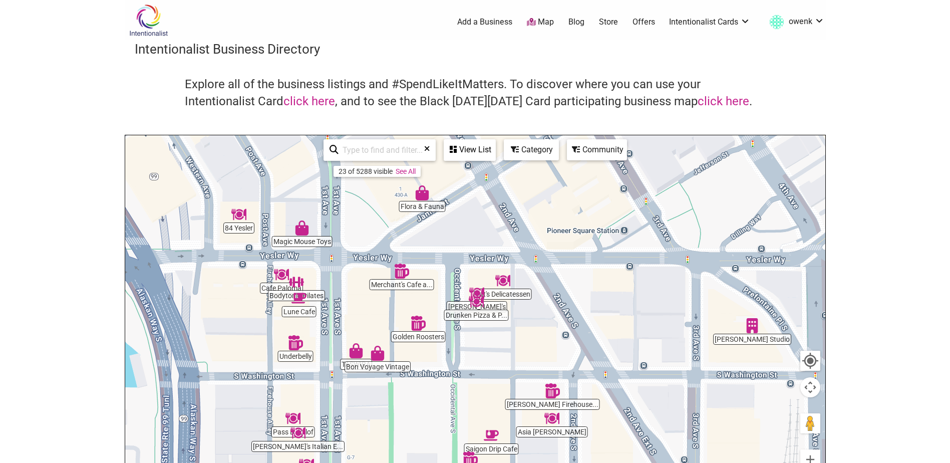
drag, startPoint x: 641, startPoint y: 285, endPoint x: 579, endPoint y: 329, distance: 75.7
click at [579, 329] on div "To navigate, press the arrow keys." at bounding box center [475, 330] width 700 height 390
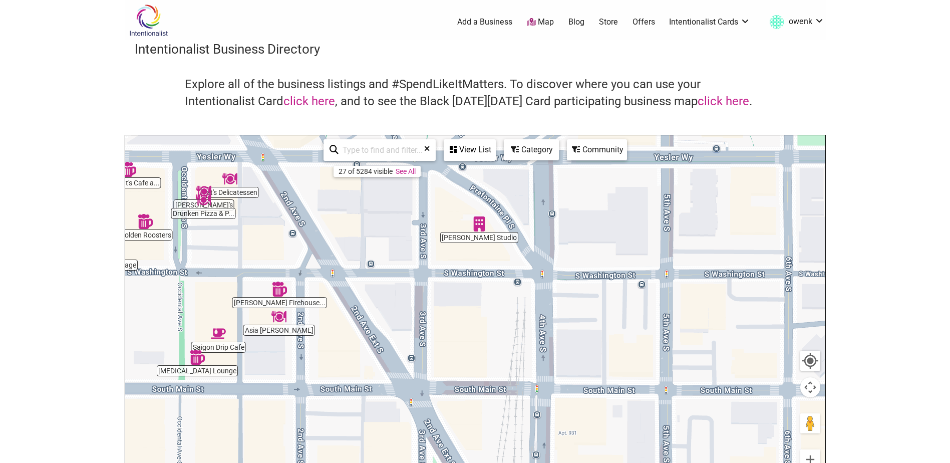
drag, startPoint x: 496, startPoint y: 352, endPoint x: 220, endPoint y: 250, distance: 294.3
click at [220, 250] on div "To navigate, press the arrow keys." at bounding box center [475, 330] width 700 height 390
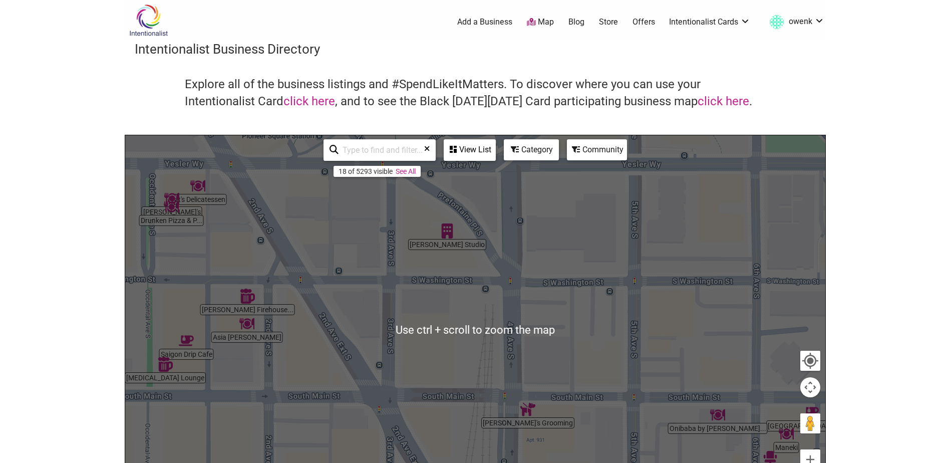
scroll to position [250, 0]
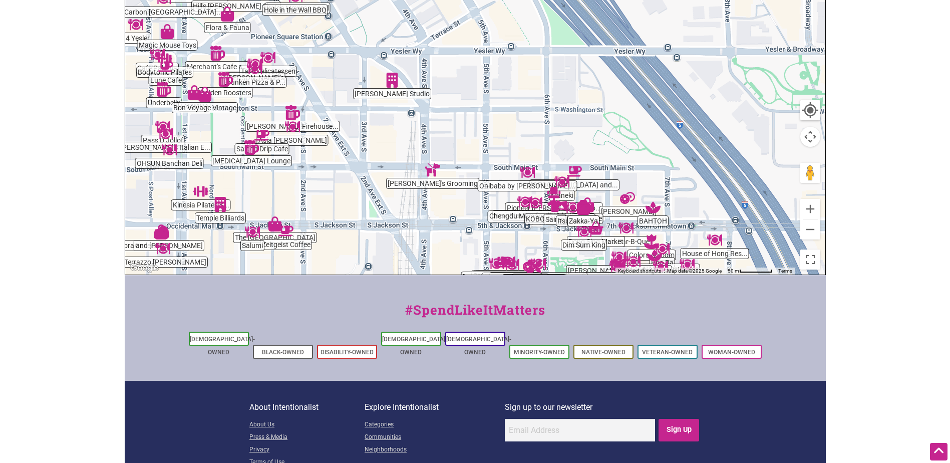
drag, startPoint x: 579, startPoint y: 194, endPoint x: 470, endPoint y: 193, distance: 109.2
click at [470, 193] on div "To navigate, press the arrow keys." at bounding box center [475, 80] width 700 height 390
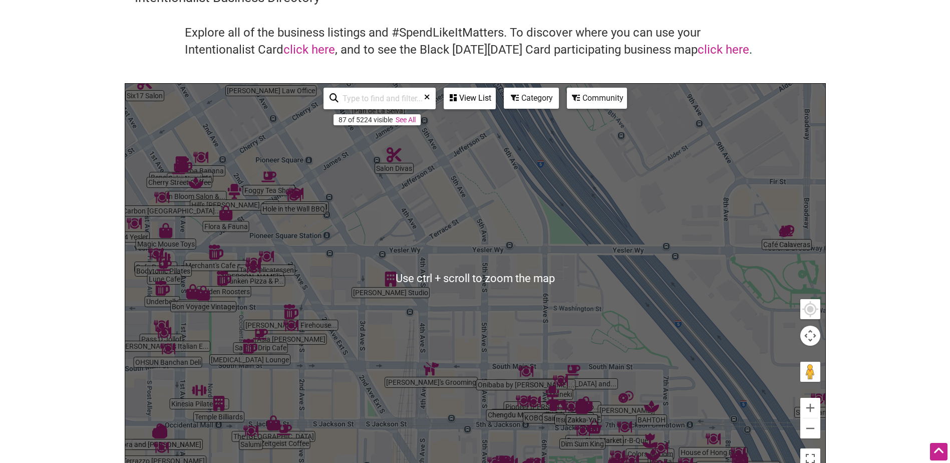
scroll to position [50, 0]
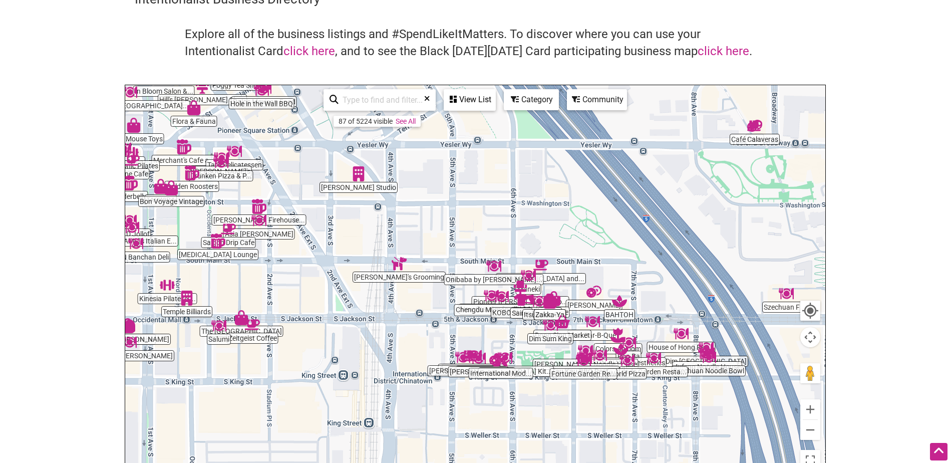
drag, startPoint x: 532, startPoint y: 321, endPoint x: 491, endPoint y: 199, distance: 128.8
click at [491, 199] on div "To navigate, press the arrow keys." at bounding box center [475, 280] width 700 height 390
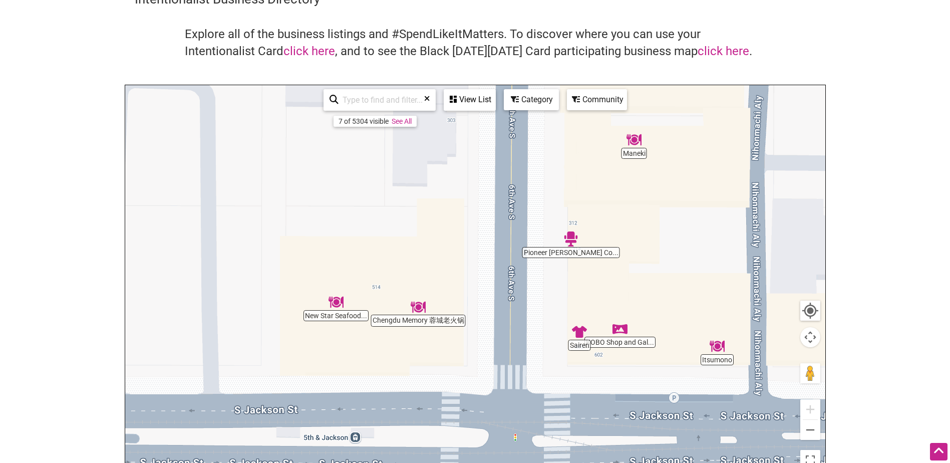
drag, startPoint x: 711, startPoint y: 272, endPoint x: 681, endPoint y: 295, distance: 38.0
click at [681, 295] on div "To navigate, press the arrow keys." at bounding box center [475, 280] width 700 height 390
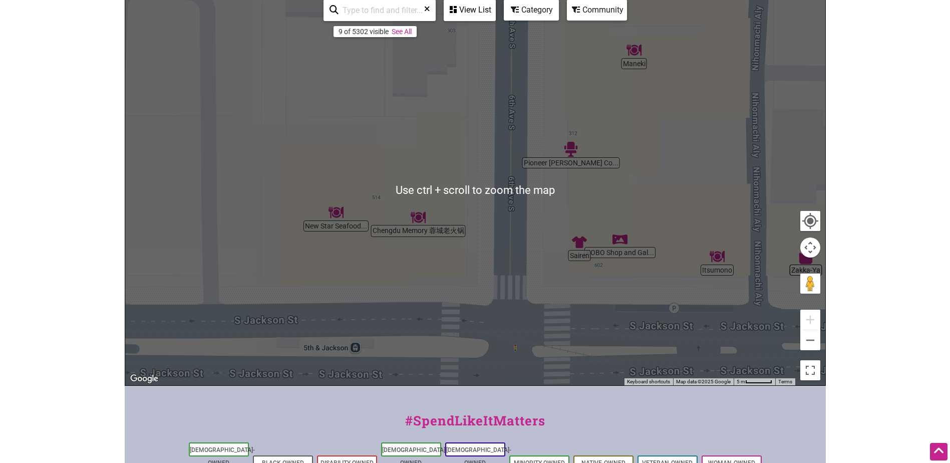
scroll to position [150, 0]
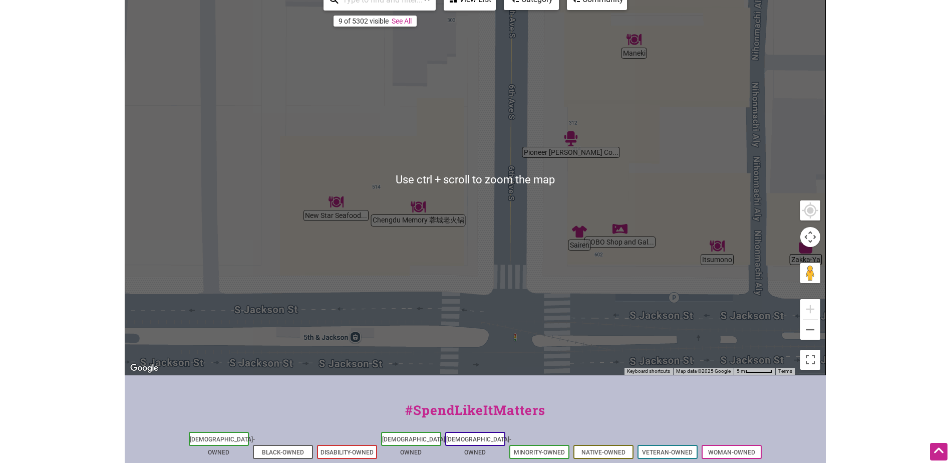
click at [646, 318] on div "To navigate, press the arrow keys." at bounding box center [475, 180] width 700 height 390
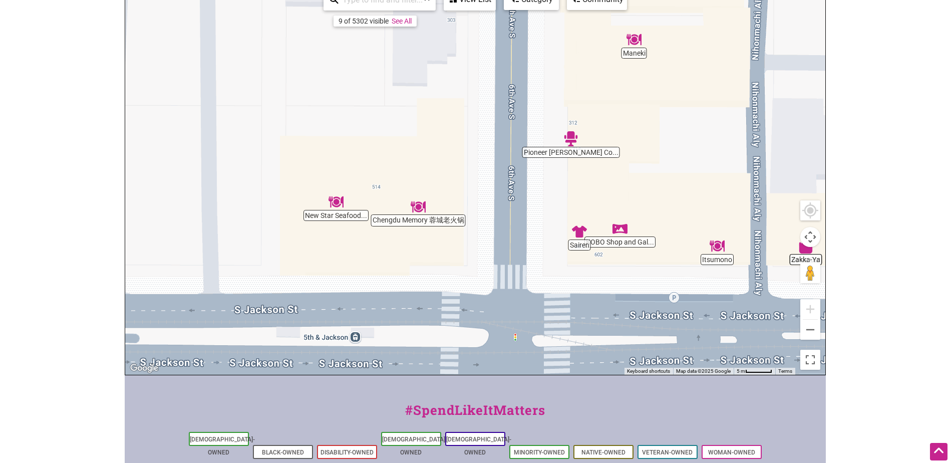
click at [692, 160] on div "To navigate, press the arrow keys." at bounding box center [475, 180] width 700 height 390
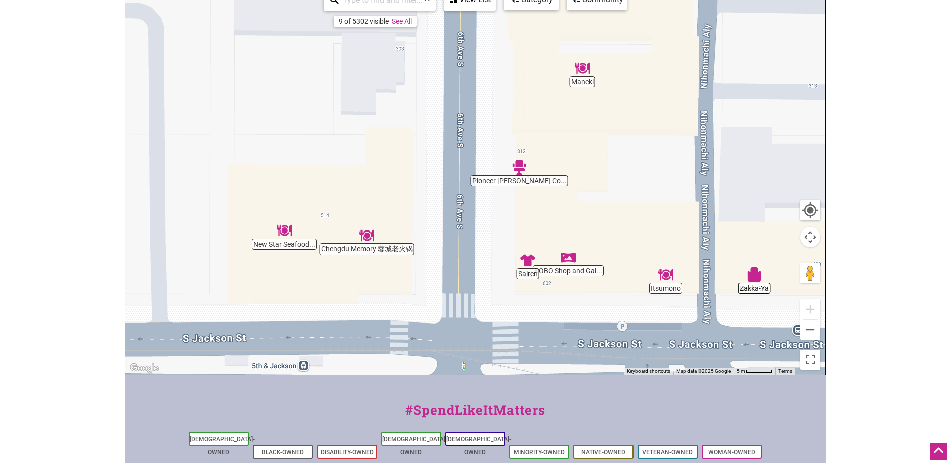
drag, startPoint x: 692, startPoint y: 160, endPoint x: 640, endPoint y: 190, distance: 60.6
click at [640, 190] on div "To navigate, press the arrow keys." at bounding box center [475, 180] width 700 height 390
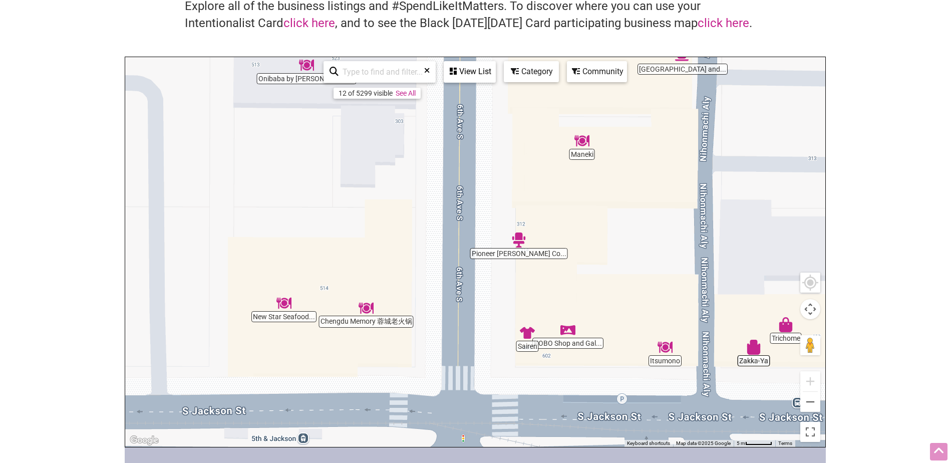
scroll to position [0, 0]
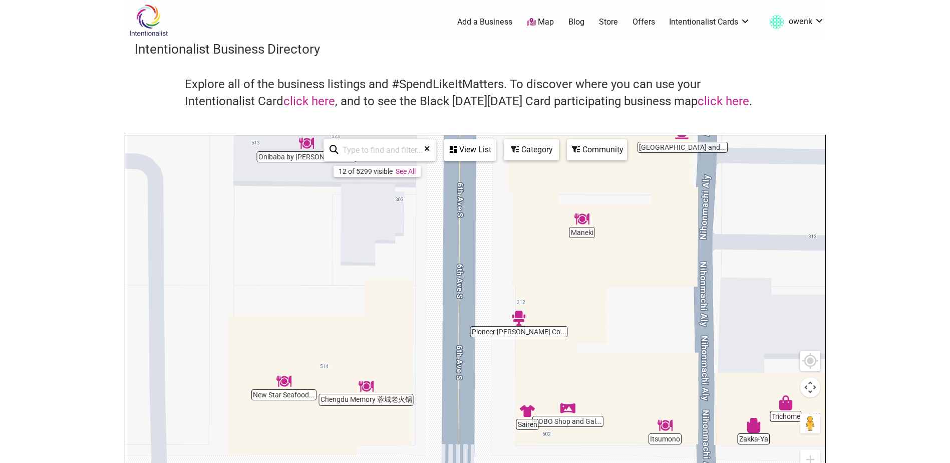
click at [116, 22] on body "× Menu 0 Add a Business Map Blog Store Offers Intentionalist Cards Buy Black Ca…" at bounding box center [475, 231] width 950 height 463
click at [153, 22] on img at bounding box center [149, 20] width 48 height 33
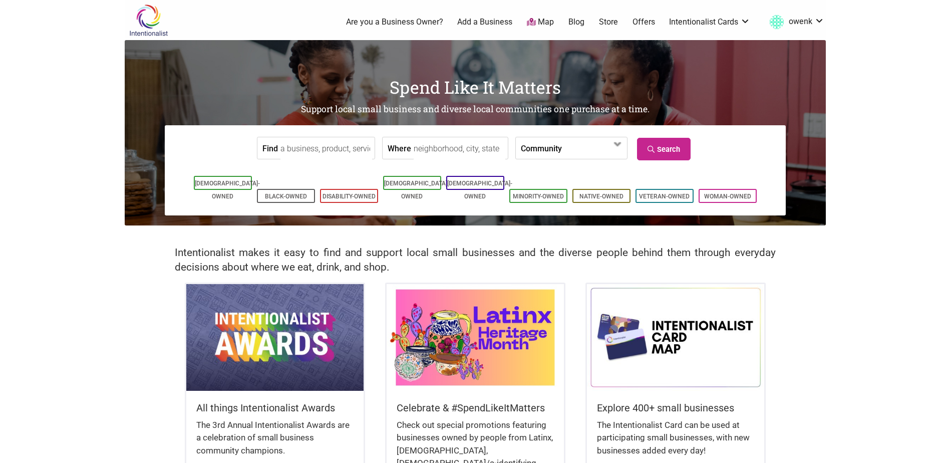
click at [654, 22] on link "Offers" at bounding box center [644, 22] width 23 height 11
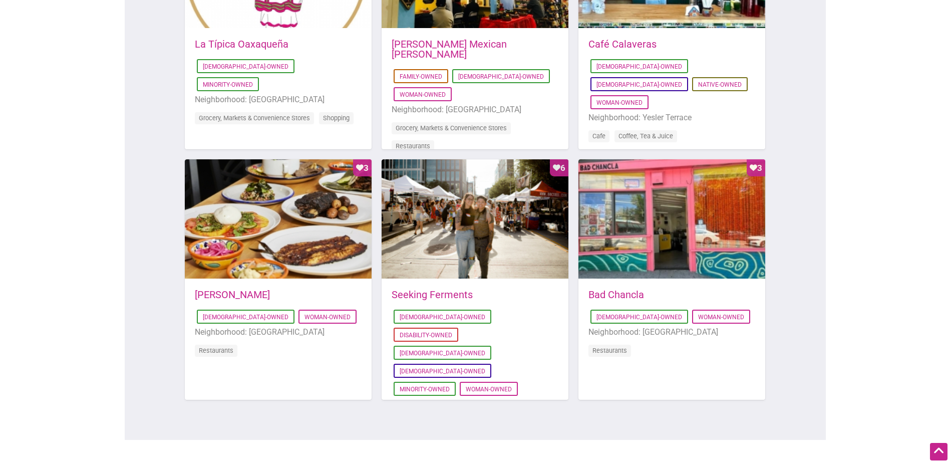
scroll to position [734, 0]
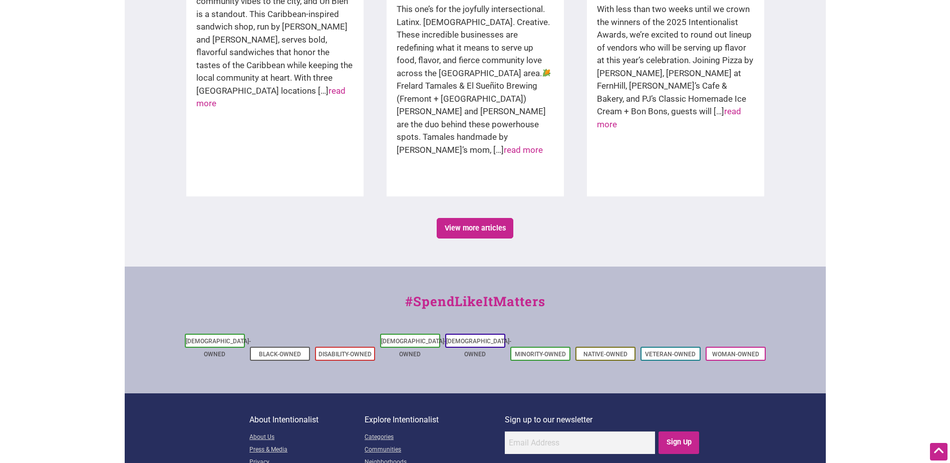
scroll to position [1663, 0]
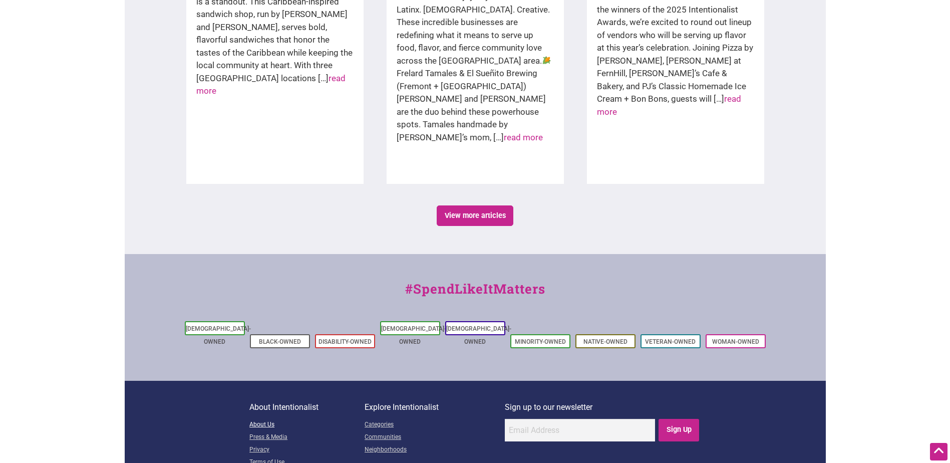
click at [264, 419] on link "About Us" at bounding box center [306, 425] width 115 height 13
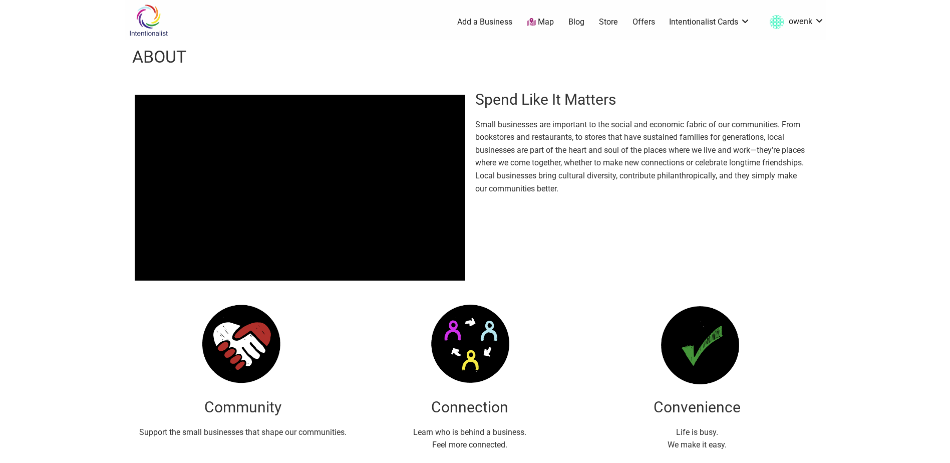
click at [612, 24] on link "Store" at bounding box center [608, 22] width 19 height 11
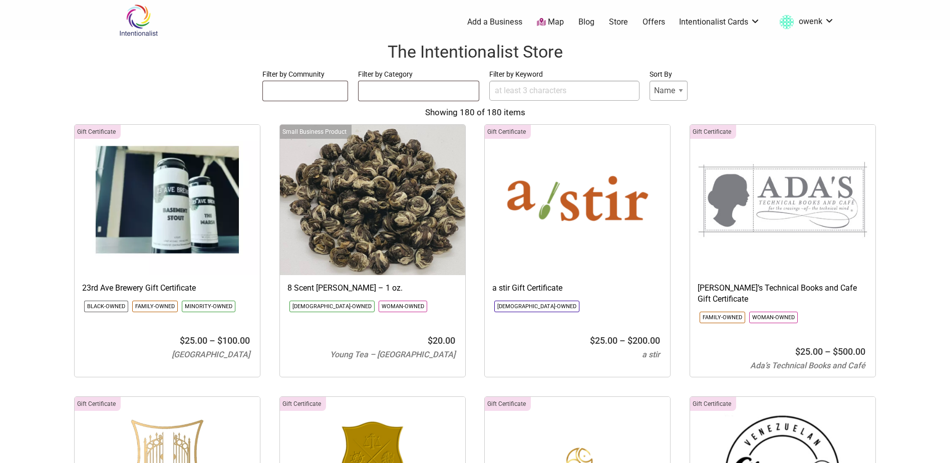
select select
click at [739, 66] on link "Intentionalist Card" at bounding box center [720, 66] width 65 height 11
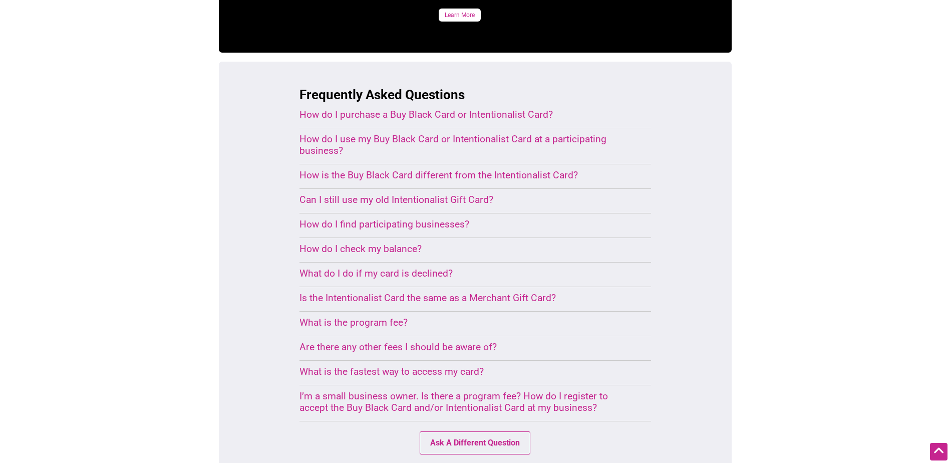
scroll to position [621, 0]
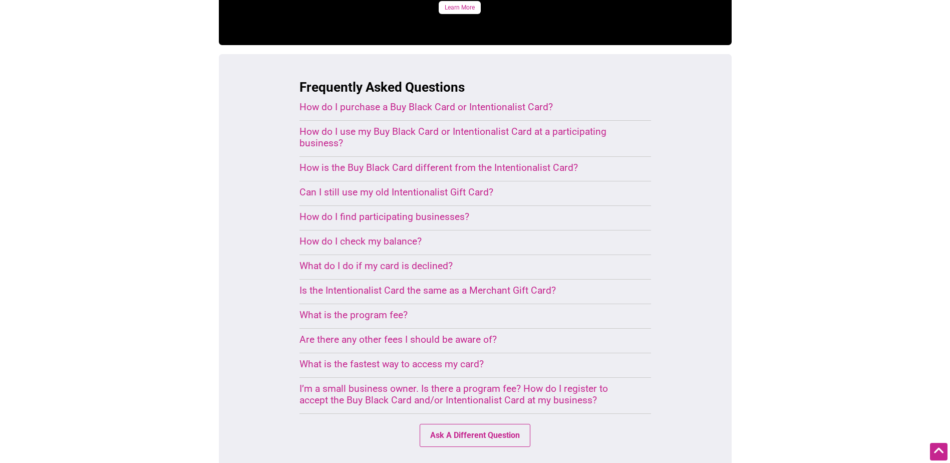
click at [380, 309] on div "What is the program fee?" at bounding box center [463, 315] width 328 height 12
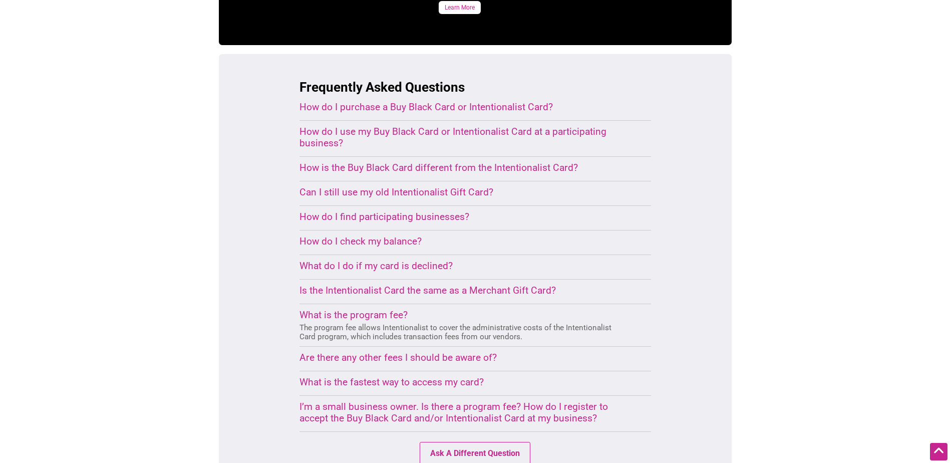
click at [329, 309] on div "What is the program fee?" at bounding box center [463, 315] width 328 height 12
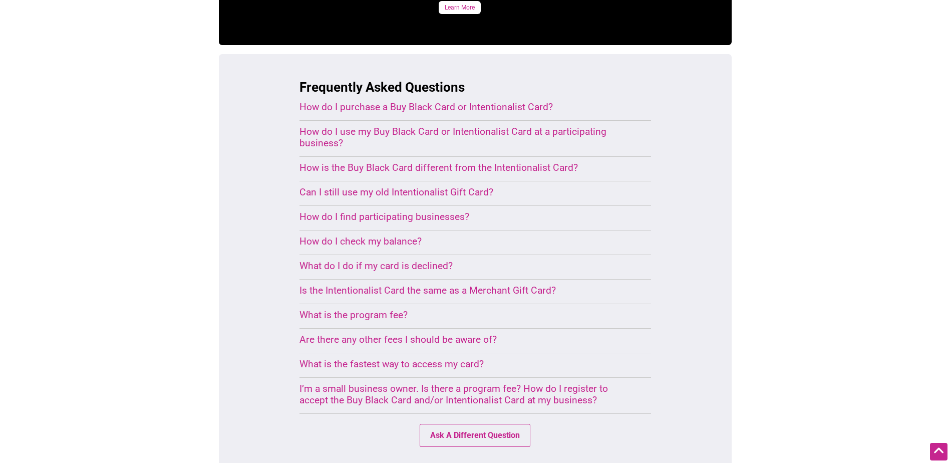
click at [322, 334] on div "Are there any other fees I should be aware of?" at bounding box center [463, 340] width 328 height 12
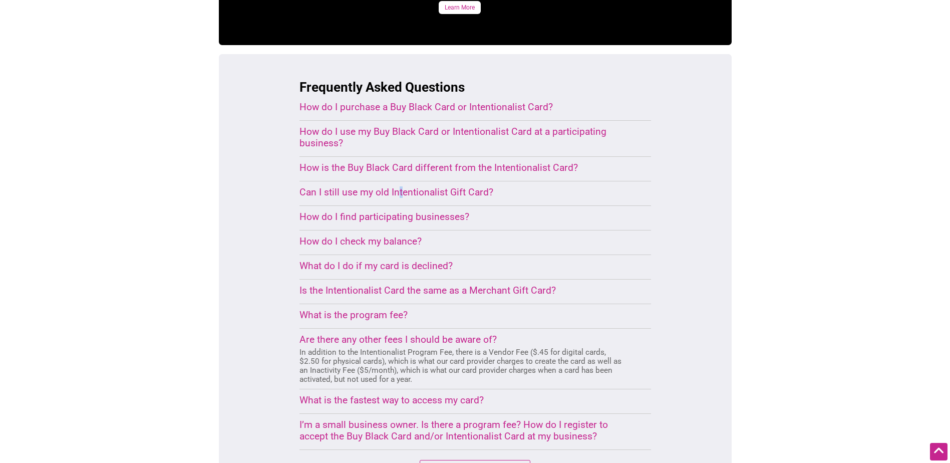
click at [400, 186] on div "Can I still use my old Intentionalist Gift Card?" at bounding box center [463, 192] width 328 height 12
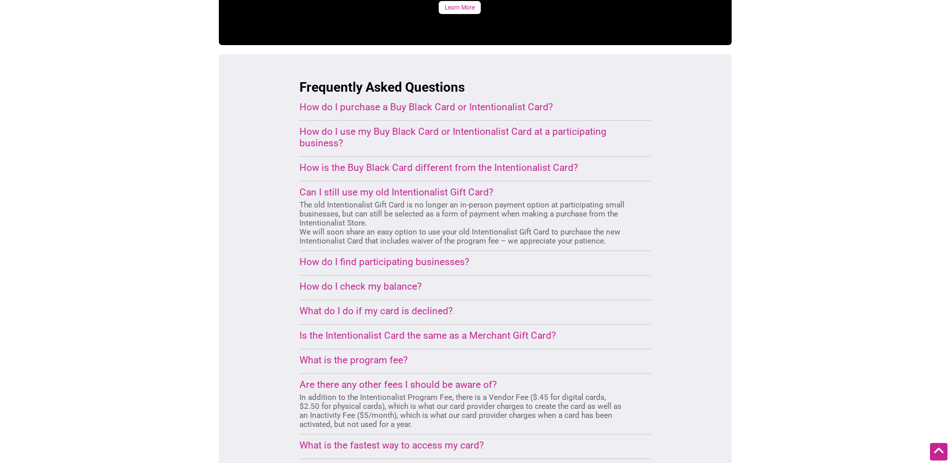
click at [260, 192] on div "Frequently Asked Questions How do I purchase a Buy Black Card or Intentionalist…" at bounding box center [475, 302] width 513 height 497
click at [417, 186] on div "Can I still use my old Intentionalist Gift Card?" at bounding box center [463, 192] width 328 height 12
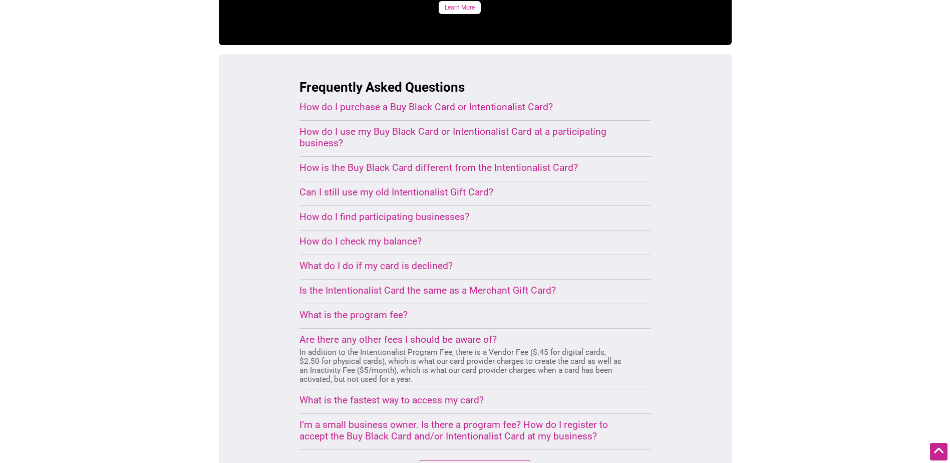
click at [401, 162] on div "How is the Buy Black Card different from the Intentionalist Card?" at bounding box center [463, 168] width 328 height 12
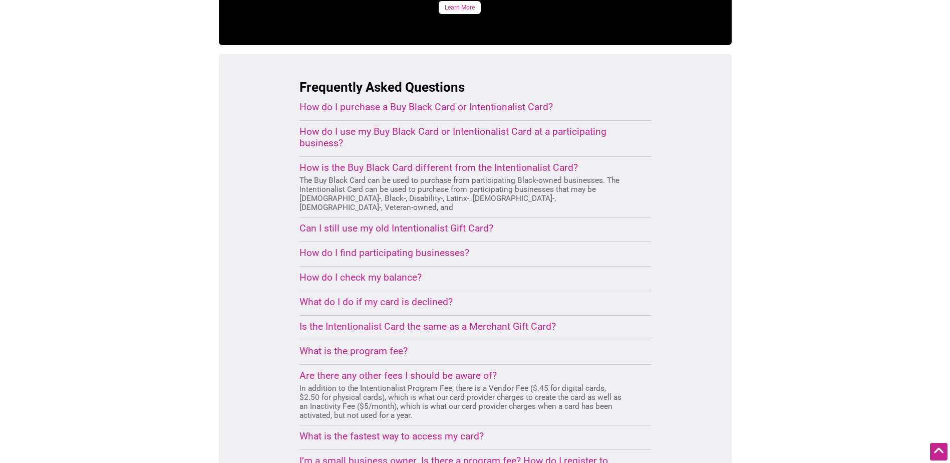
click at [399, 162] on div "How is the Buy Black Card different from the Intentionalist Card?" at bounding box center [463, 168] width 328 height 12
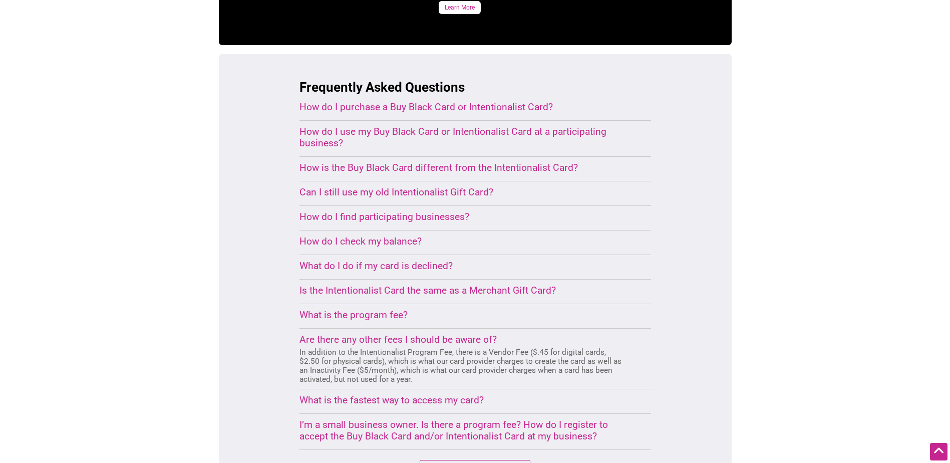
click at [414, 419] on div "I’m a small business owner. Is there a program fee? How do I register to accept…" at bounding box center [463, 430] width 328 height 23
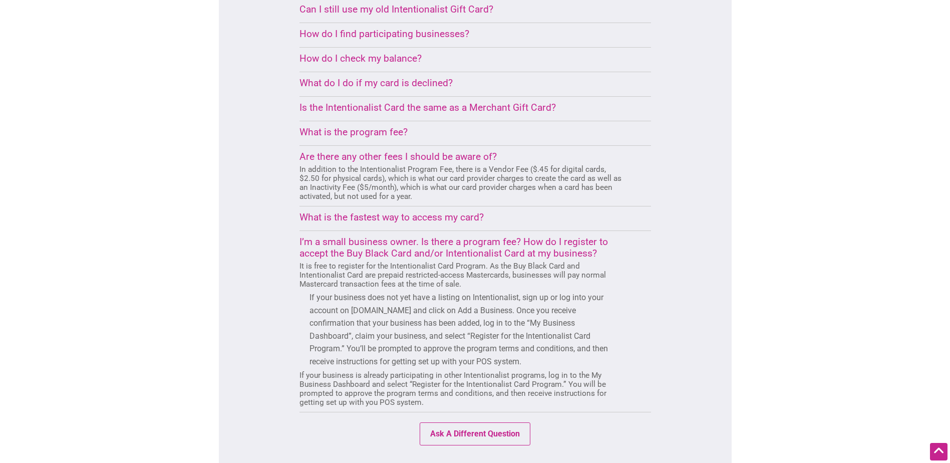
scroll to position [798, 0]
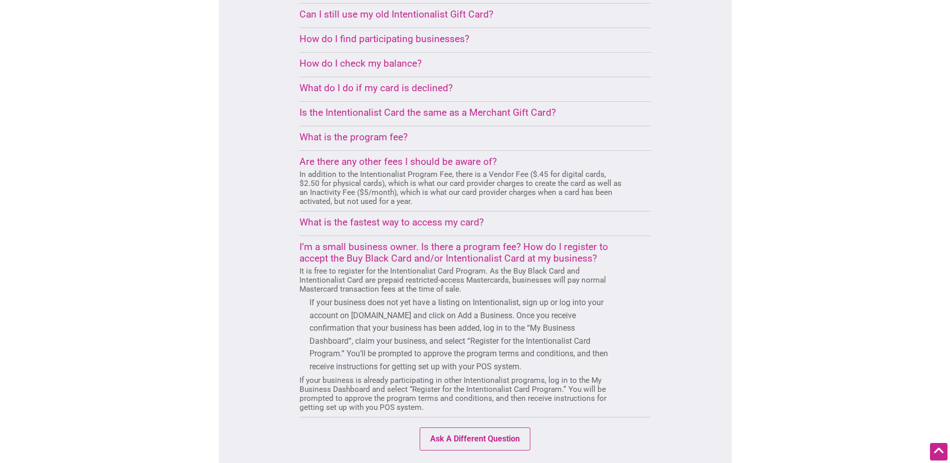
click at [371, 216] on div "What is the fastest way to access my card?" at bounding box center [463, 222] width 328 height 12
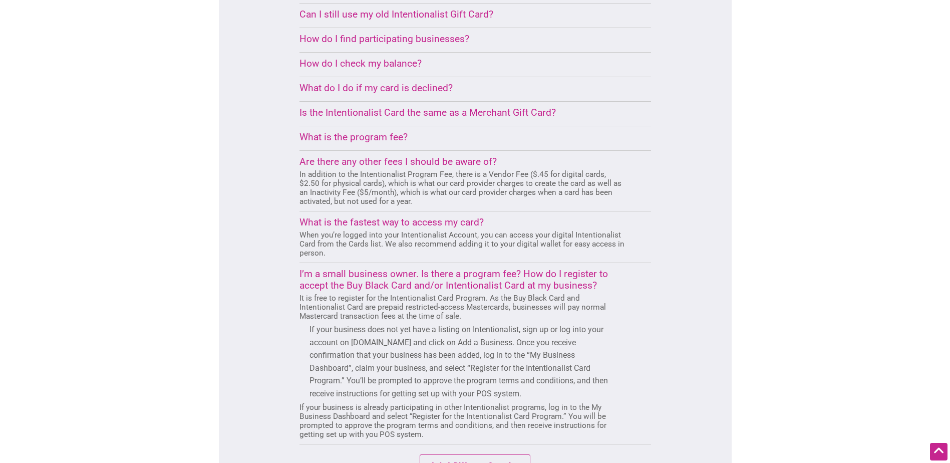
click at [371, 216] on div "What is the fastest way to access my card?" at bounding box center [463, 222] width 328 height 12
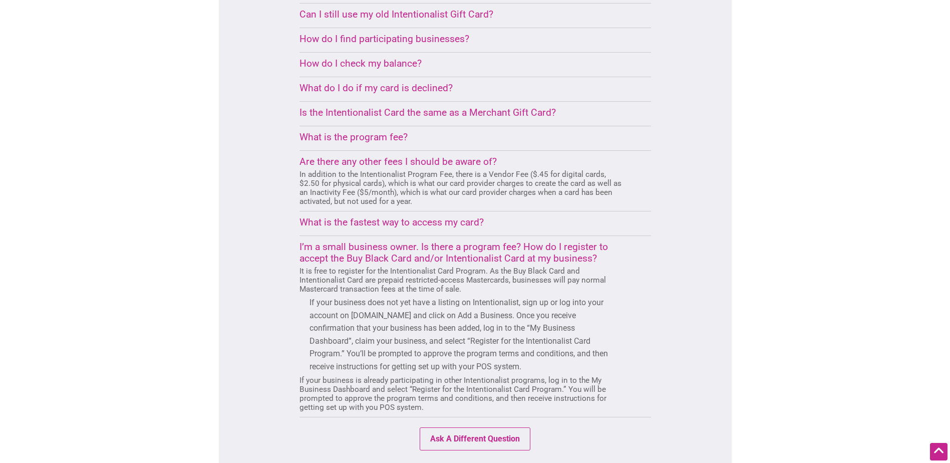
click at [367, 241] on div "I’m a small business owner. Is there a program fee? How do I register to accept…" at bounding box center [463, 252] width 328 height 23
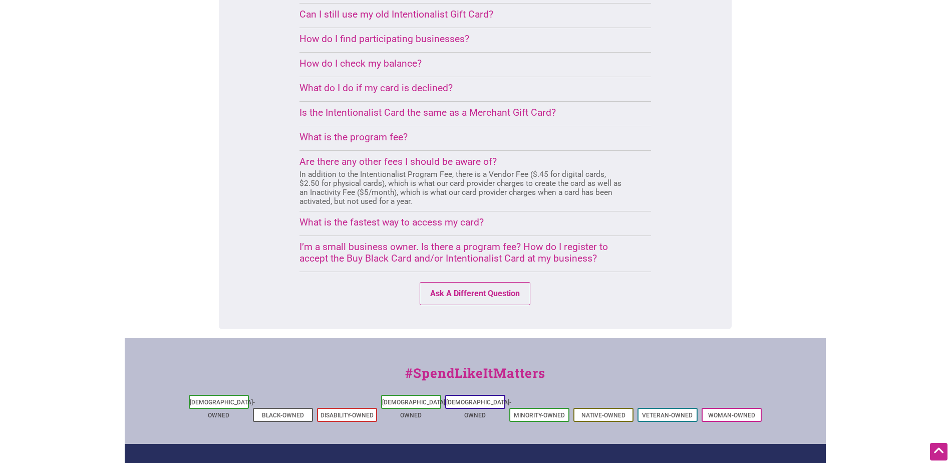
click at [357, 156] on details "Are there any other fees I should be aware of? In addition to the Intentionalis…" at bounding box center [463, 181] width 328 height 50
click at [357, 156] on div "Are there any other fees I should be aware of?" at bounding box center [463, 162] width 328 height 12
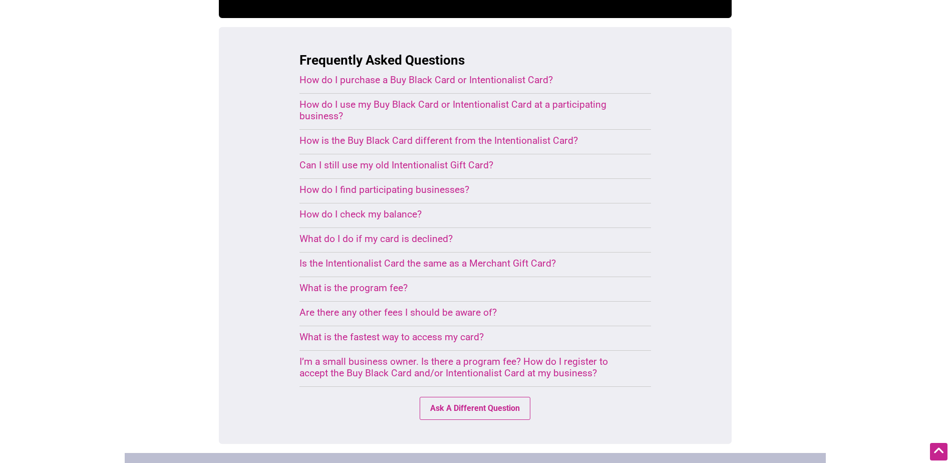
scroll to position [630, 0]
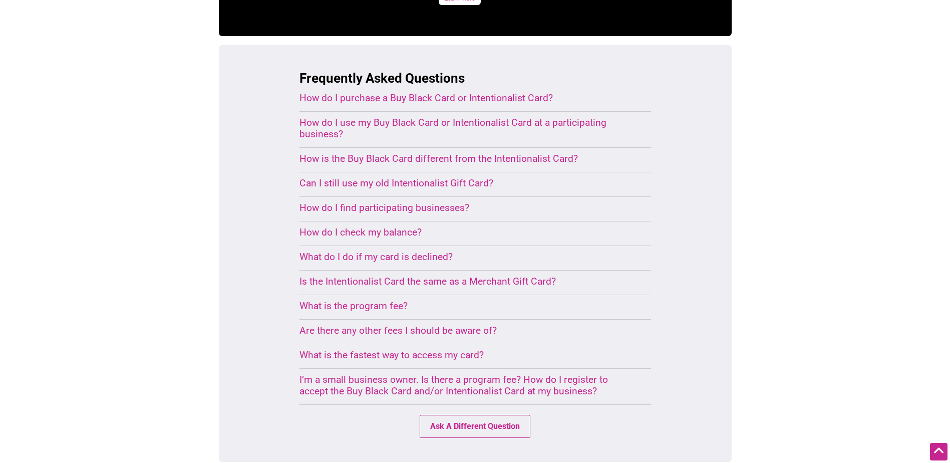
click at [384, 226] on div "How do I check my balance?" at bounding box center [463, 232] width 328 height 12
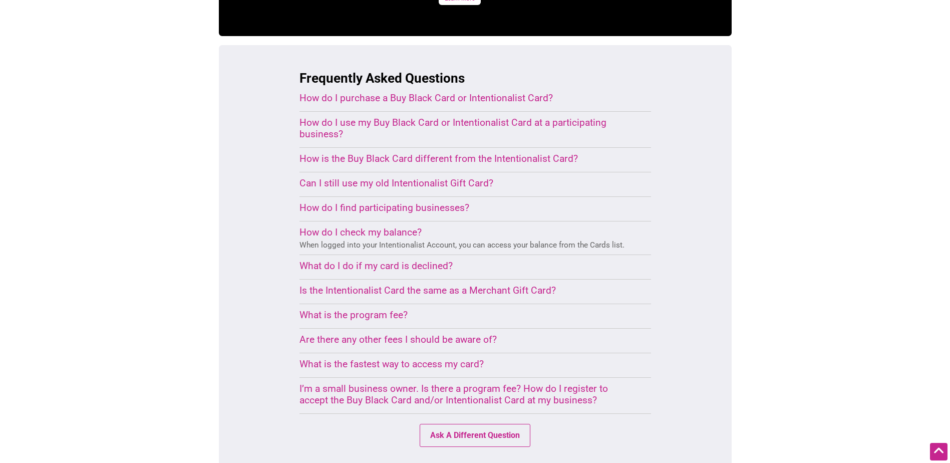
click at [384, 226] on div "How do I check my balance?" at bounding box center [463, 232] width 328 height 12
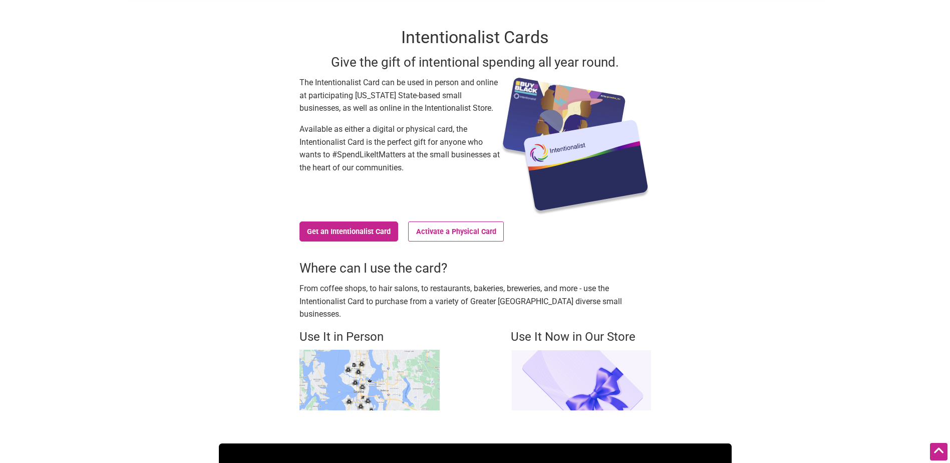
scroll to position [0, 0]
